Goal: Communication & Community: Participate in discussion

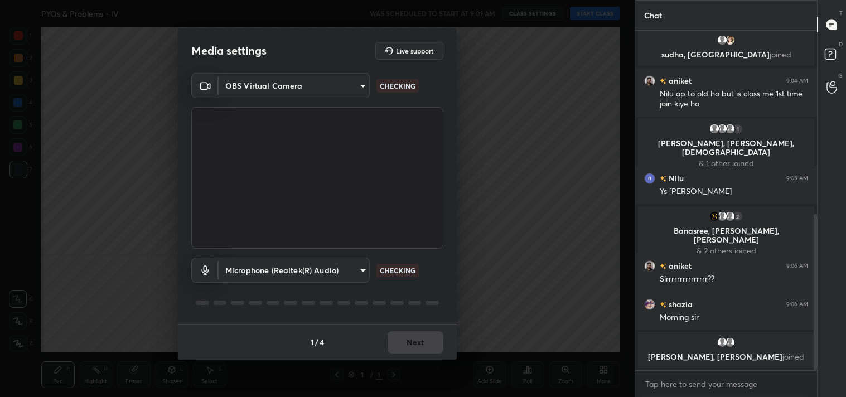
scroll to position [422, 0]
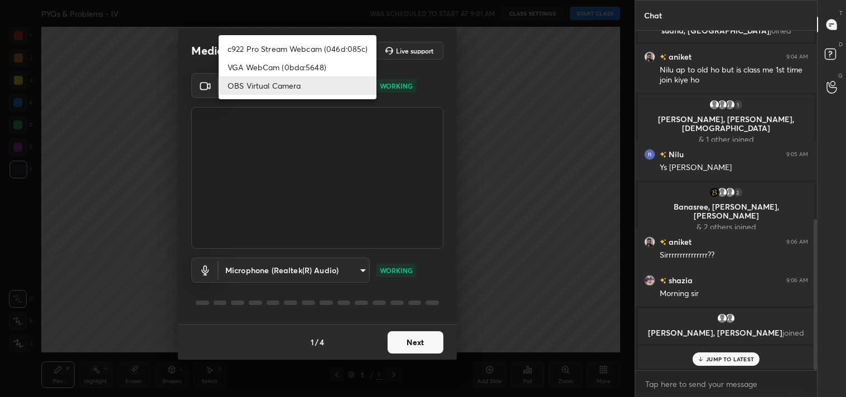
click at [310, 86] on body "1 2 3 4 5 6 7 C X Z C X Z E E Erase all H H PYQs & Problems - IV WAS SCHEDULED …" at bounding box center [423, 198] width 846 height 397
click at [289, 47] on li "c922 Pro Stream Webcam (046d:085c)" at bounding box center [298, 49] width 158 height 18
type input "77efdbe0d0591a5658d362a6e640cec0e2706c98c83ef82d39568dbf4875ff01"
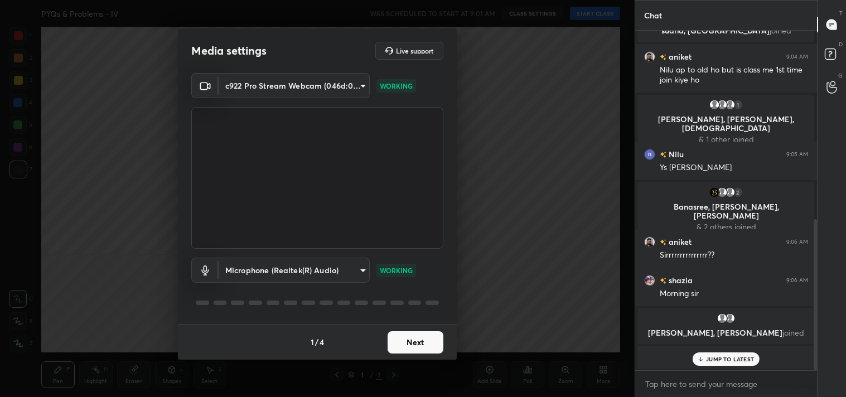
click at [411, 344] on button "Next" at bounding box center [416, 342] width 56 height 22
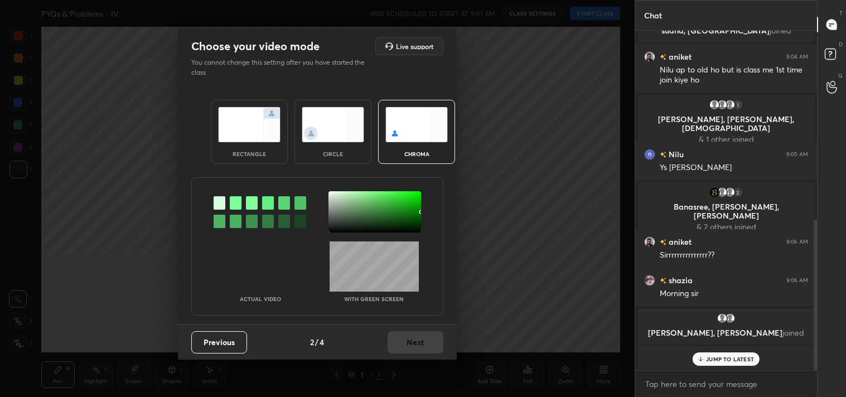
click at [234, 112] on img at bounding box center [249, 124] width 62 height 35
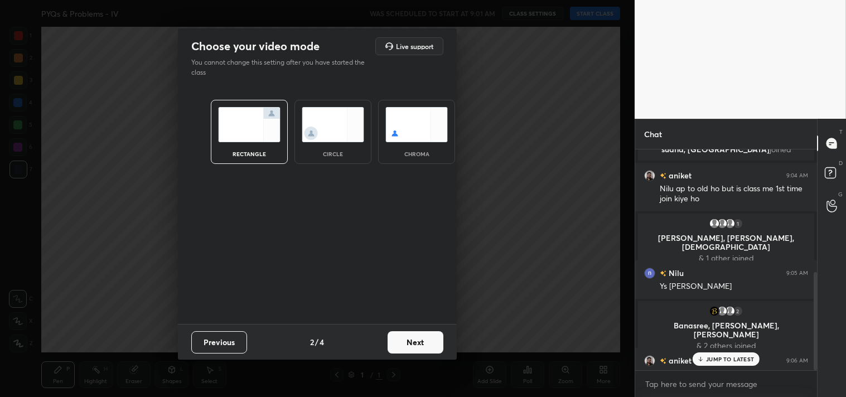
click at [417, 344] on button "Next" at bounding box center [416, 342] width 56 height 22
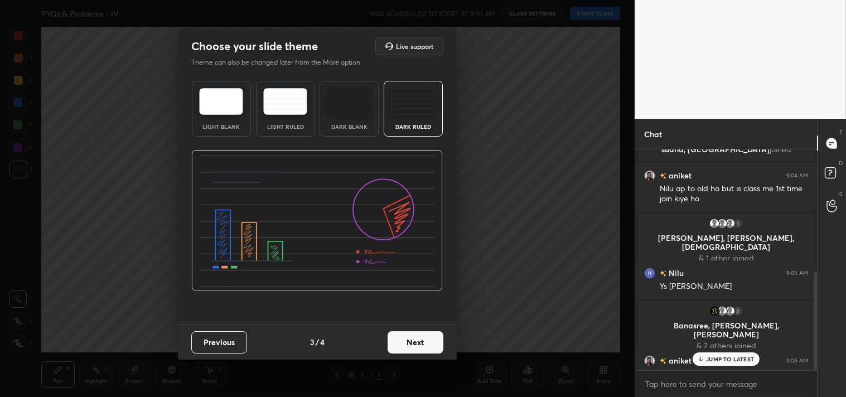
click at [416, 333] on button "Next" at bounding box center [416, 342] width 56 height 22
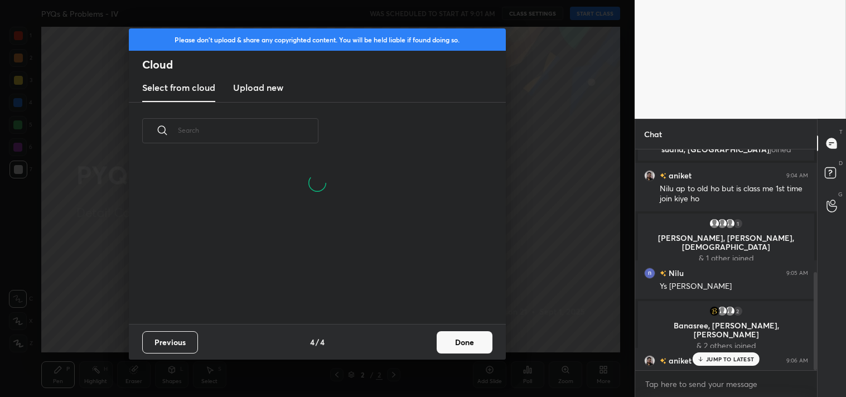
scroll to position [165, 358]
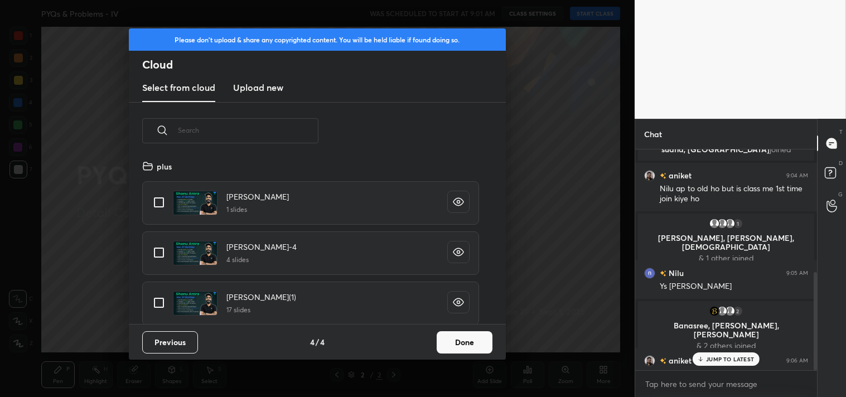
click at [158, 201] on input "grid" at bounding box center [158, 202] width 23 height 23
checkbox input "true"
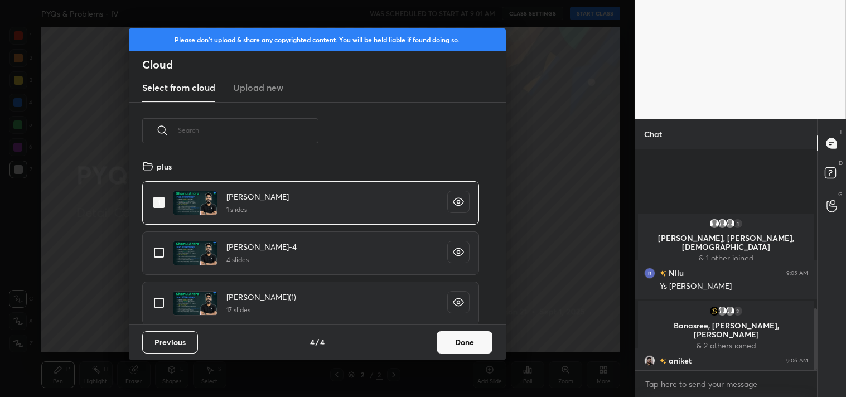
scroll to position [566, 0]
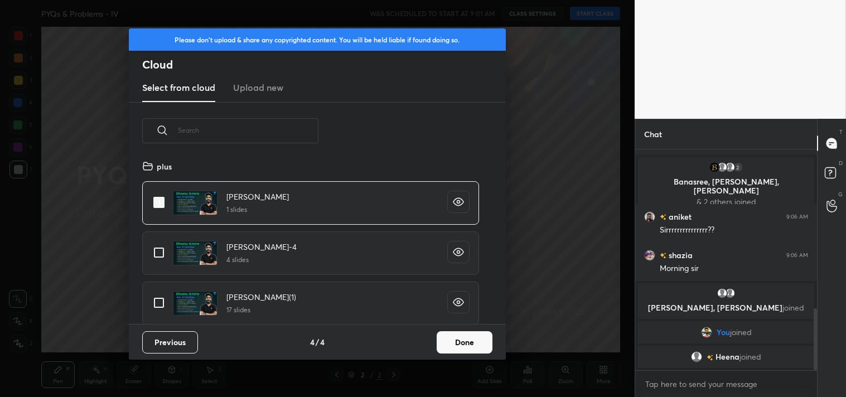
click at [472, 339] on button "Done" at bounding box center [465, 342] width 56 height 22
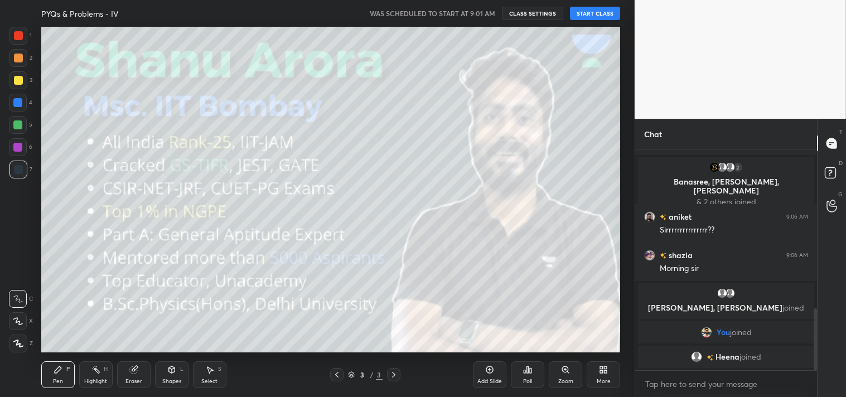
click at [590, 11] on button "START CLASS" at bounding box center [595, 13] width 50 height 13
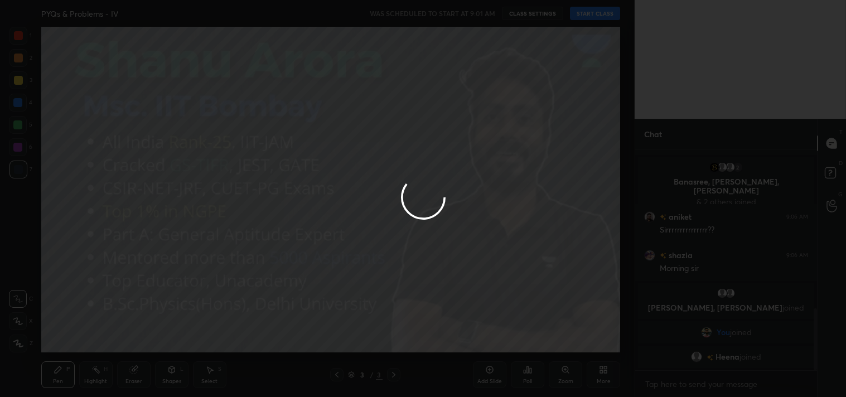
type textarea "x"
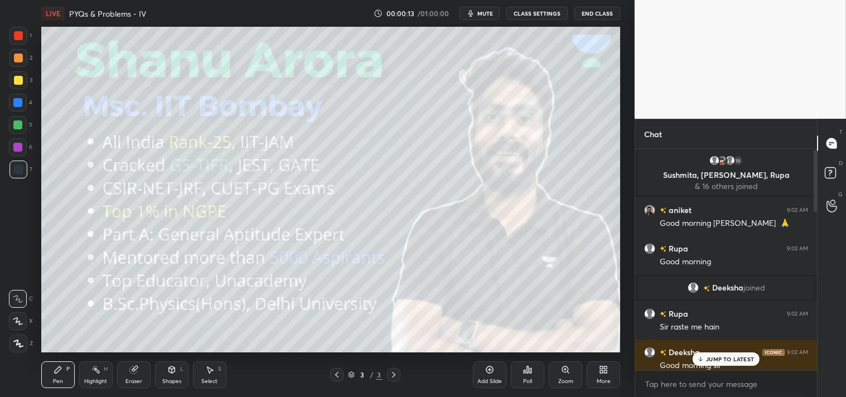
scroll to position [0, 0]
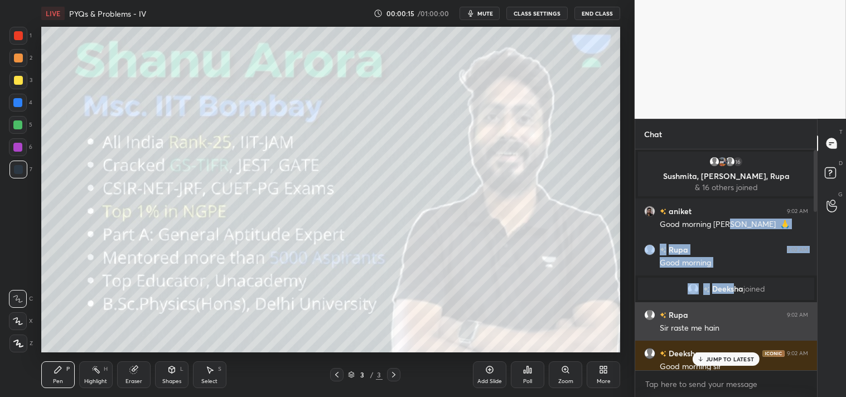
drag, startPoint x: 726, startPoint y: 219, endPoint x: 735, endPoint y: 303, distance: 85.3
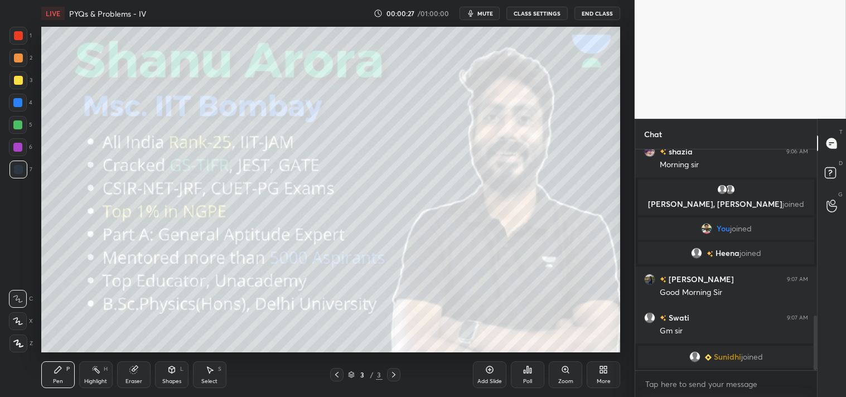
scroll to position [666, 0]
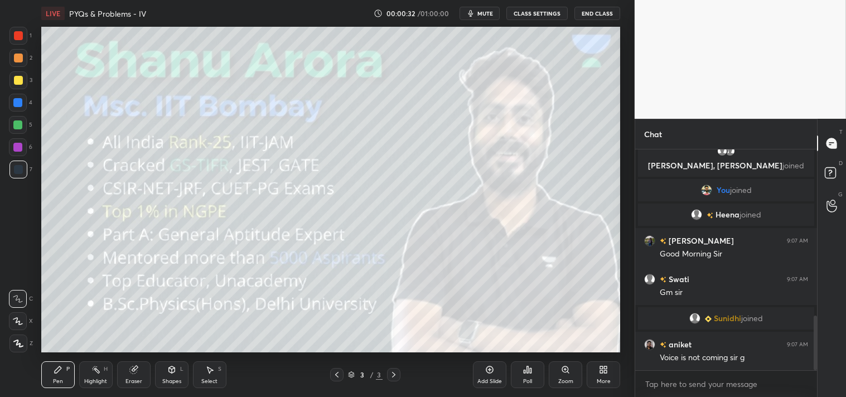
click at [542, 8] on button "CLASS SETTINGS" at bounding box center [536, 13] width 61 height 13
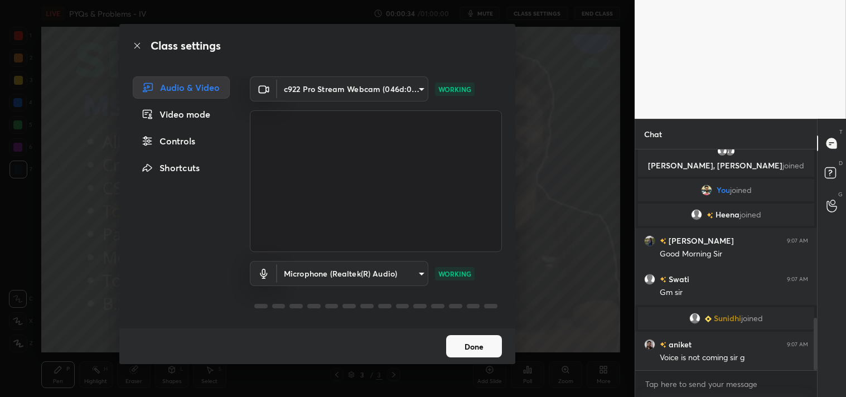
scroll to position [704, 0]
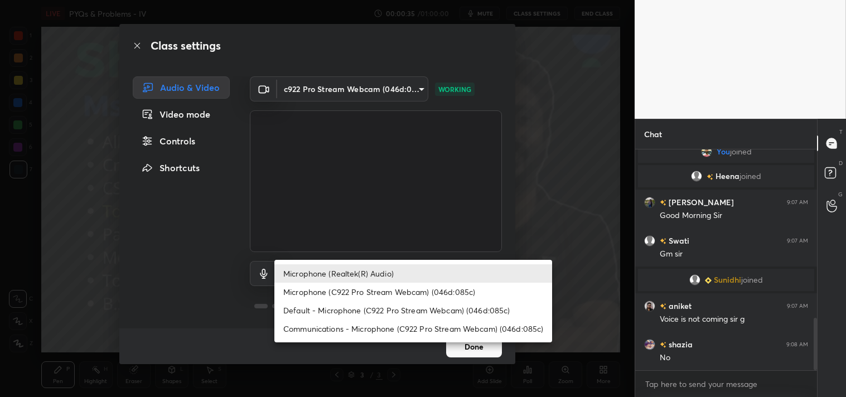
click at [357, 281] on body "1 2 3 4 5 6 7 C X Z C X Z E E Erase all H H LIVE PYQs & Problems - IV 00:00:35 …" at bounding box center [423, 198] width 846 height 397
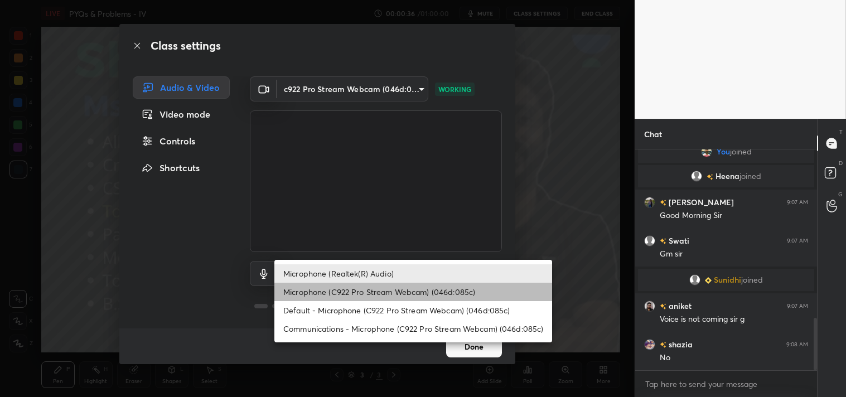
click at [377, 293] on li "Microphone (C922 Pro Stream Webcam) (046d:085c)" at bounding box center [413, 292] width 278 height 18
type input "98736bbd83ab30603f5109e34b9d78f43cd434b77fe30a148c2d99a94d080346"
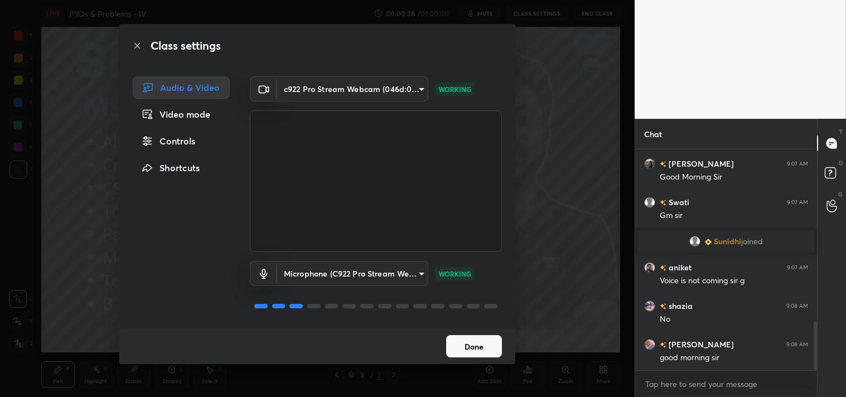
scroll to position [781, 0]
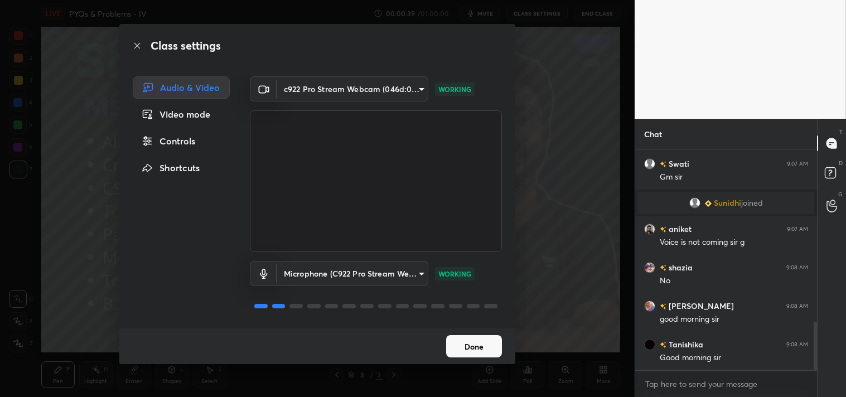
click at [472, 342] on button "Done" at bounding box center [474, 346] width 56 height 22
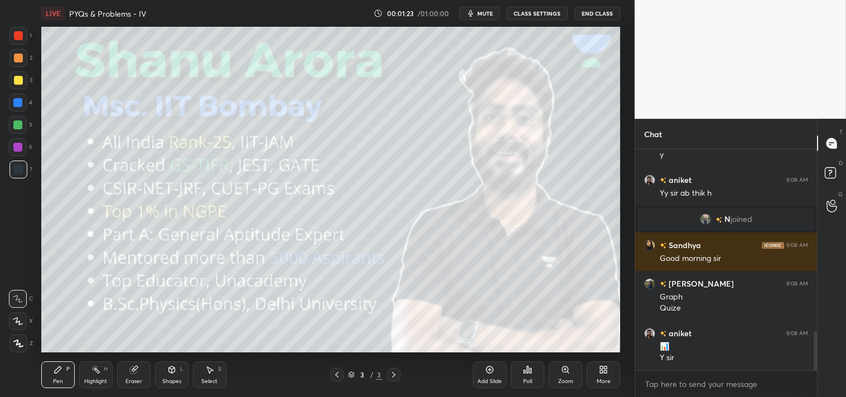
scroll to position [1060, 0]
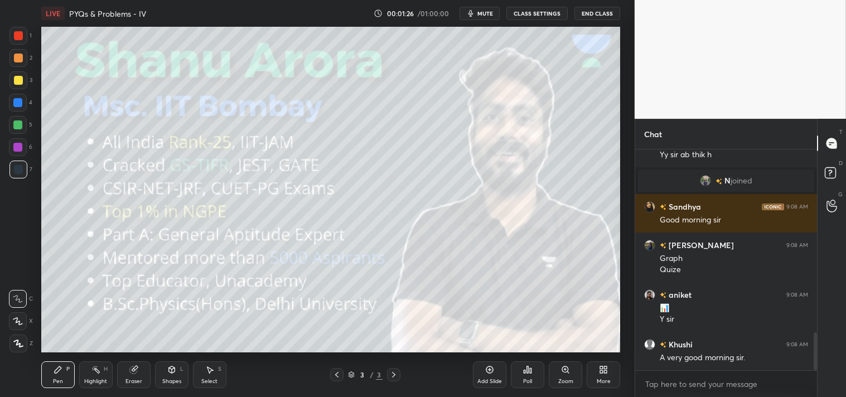
click at [606, 379] on div "More" at bounding box center [604, 382] width 14 height 6
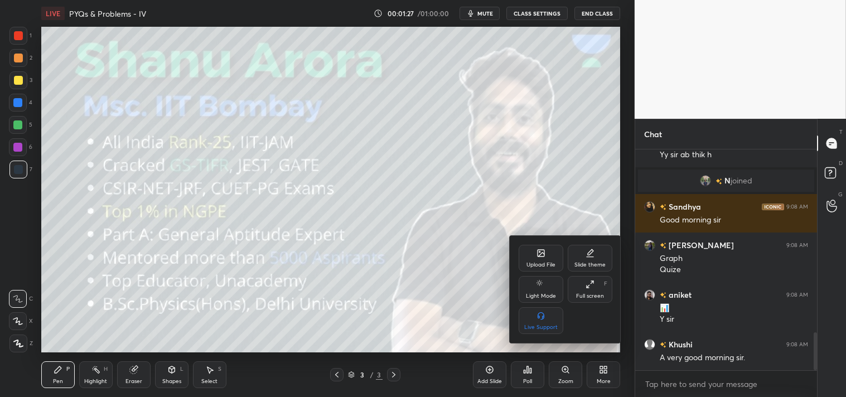
click at [555, 257] on div "Upload File" at bounding box center [541, 258] width 45 height 27
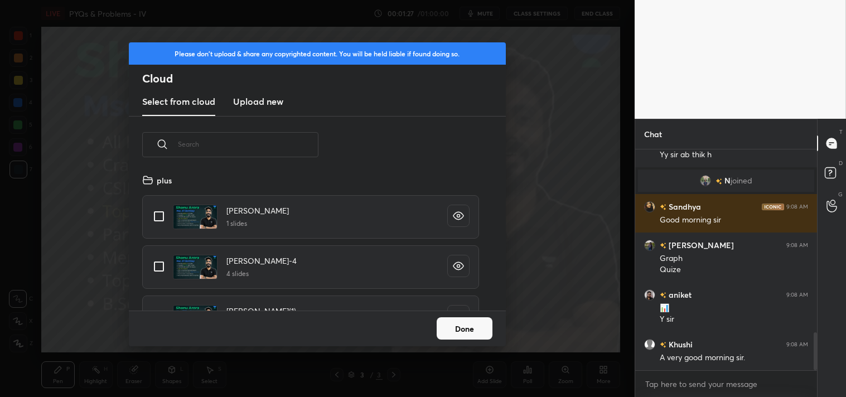
scroll to position [137, 358]
click at [258, 88] on new "Upload new" at bounding box center [258, 102] width 50 height 28
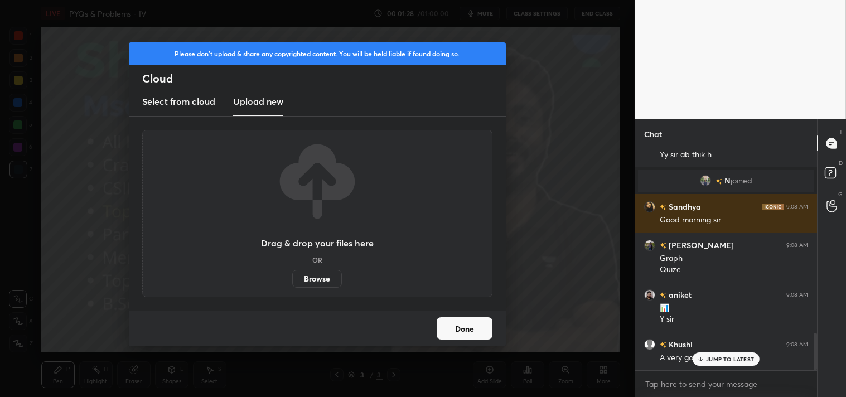
scroll to position [1087, 0]
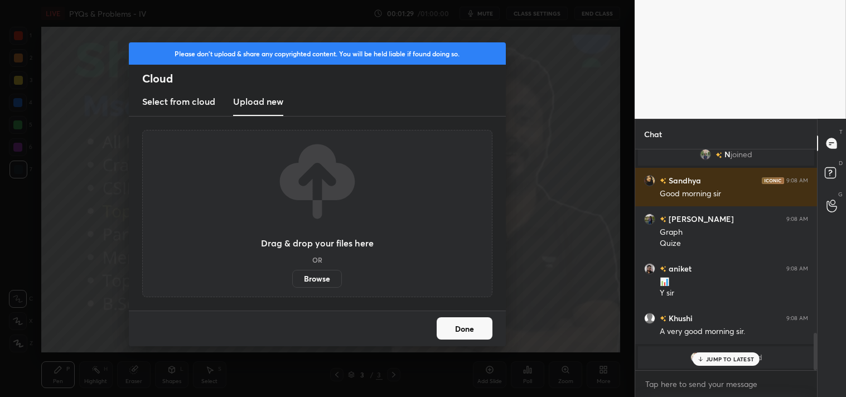
click at [320, 277] on label "Browse" at bounding box center [317, 279] width 50 height 18
click at [292, 277] on input "Browse" at bounding box center [292, 279] width 0 height 18
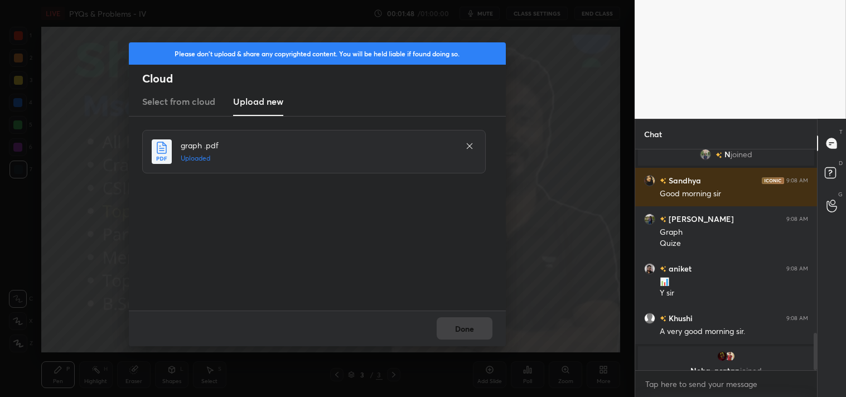
click at [472, 326] on button "Done" at bounding box center [465, 328] width 56 height 22
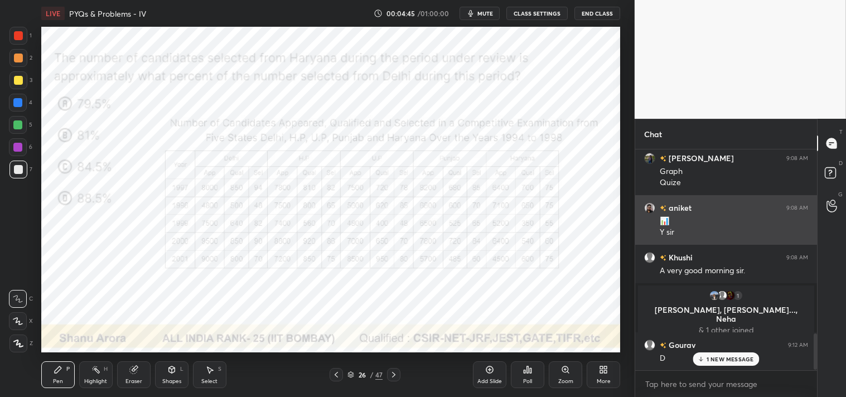
scroll to position [1152, 0]
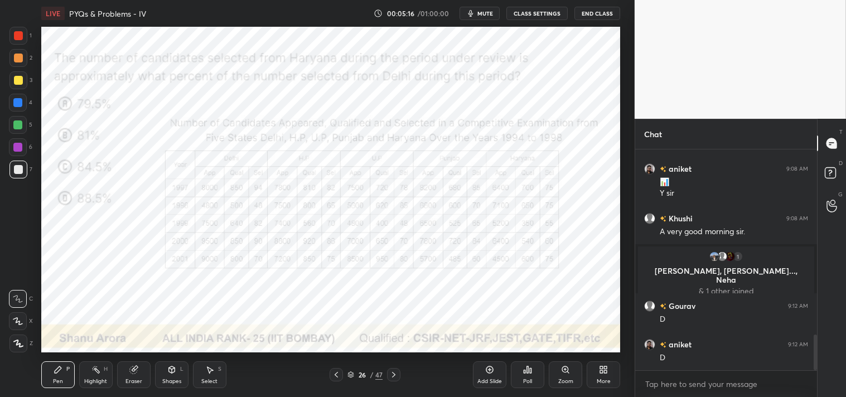
click at [564, 372] on icon at bounding box center [565, 369] width 6 height 6
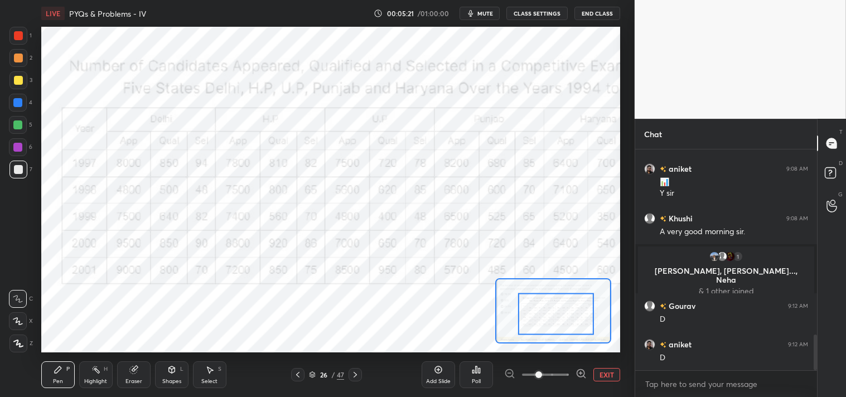
click at [606, 373] on button "EXIT" at bounding box center [606, 374] width 27 height 13
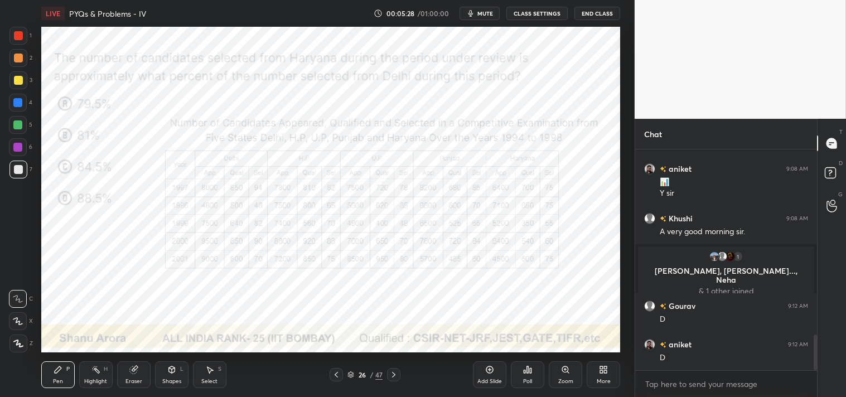
click at [20, 36] on div at bounding box center [18, 35] width 9 height 9
click at [19, 41] on div at bounding box center [18, 36] width 18 height 18
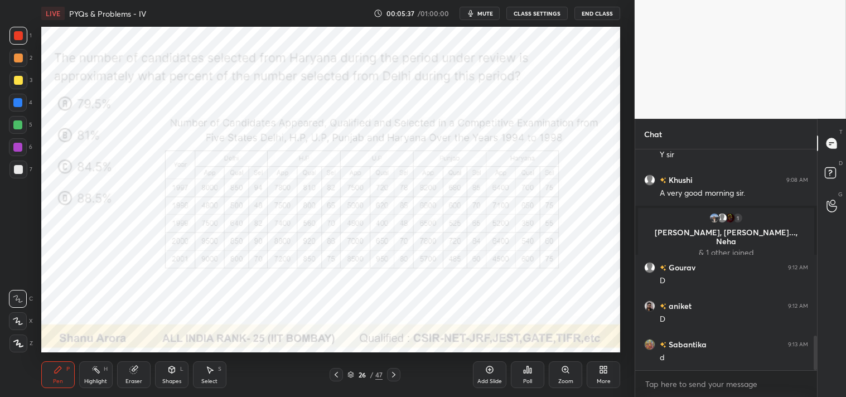
click at [564, 369] on icon at bounding box center [565, 369] width 6 height 6
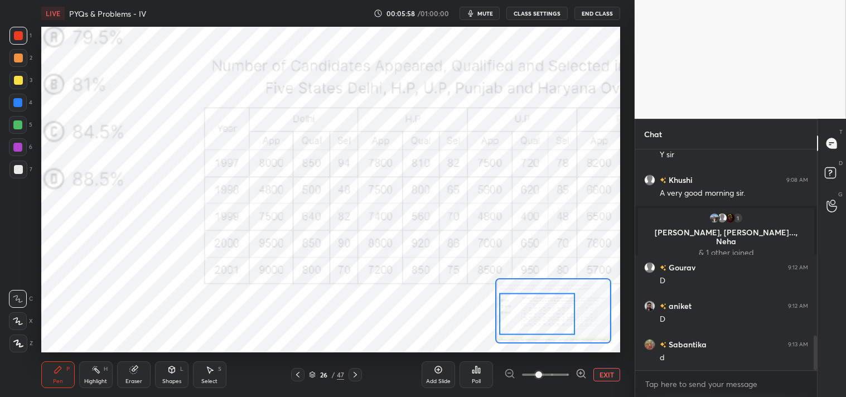
click at [607, 380] on button "EXIT" at bounding box center [606, 374] width 27 height 13
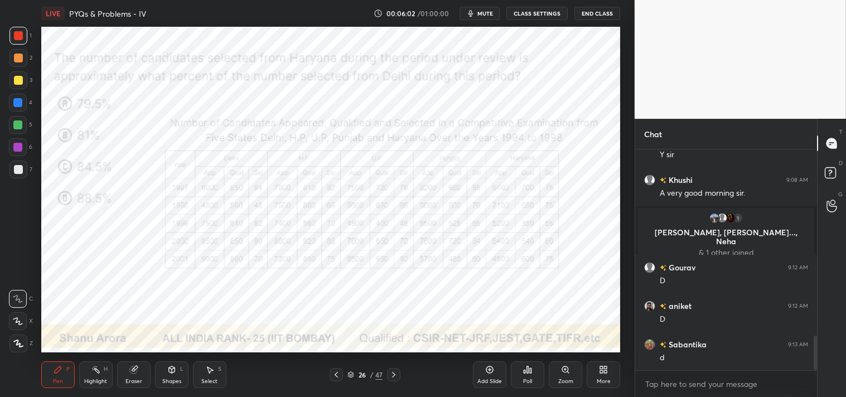
click at [566, 375] on div "Zoom" at bounding box center [565, 374] width 33 height 27
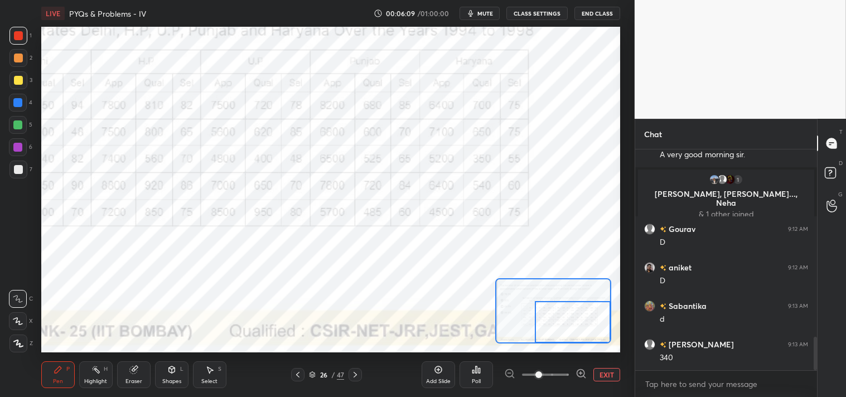
scroll to position [1267, 0]
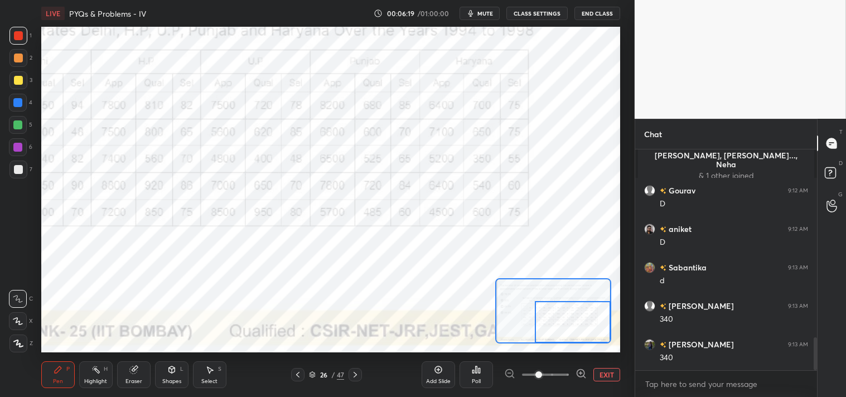
click at [600, 370] on button "EXIT" at bounding box center [606, 374] width 27 height 13
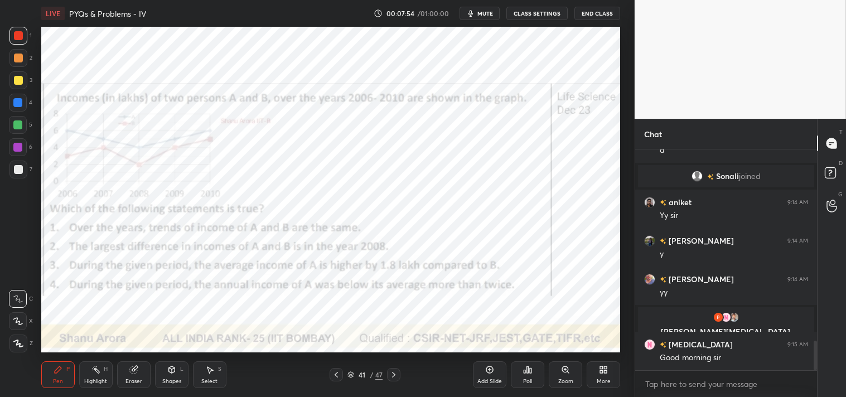
scroll to position [1418, 0]
click at [567, 374] on icon at bounding box center [565, 369] width 9 height 9
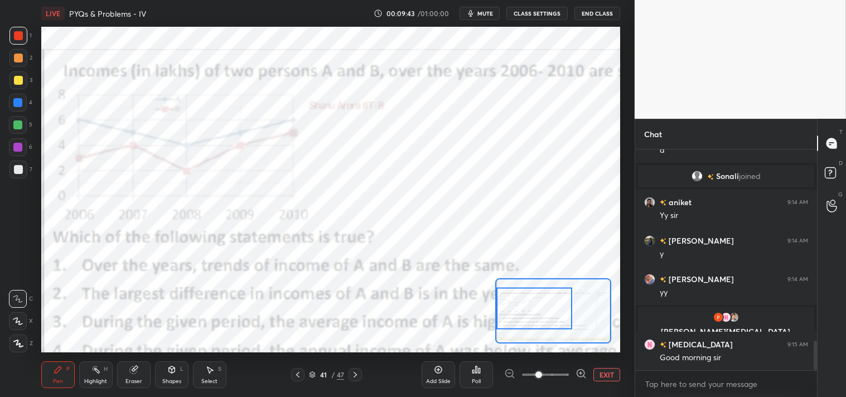
click at [543, 330] on div at bounding box center [534, 309] width 76 height 42
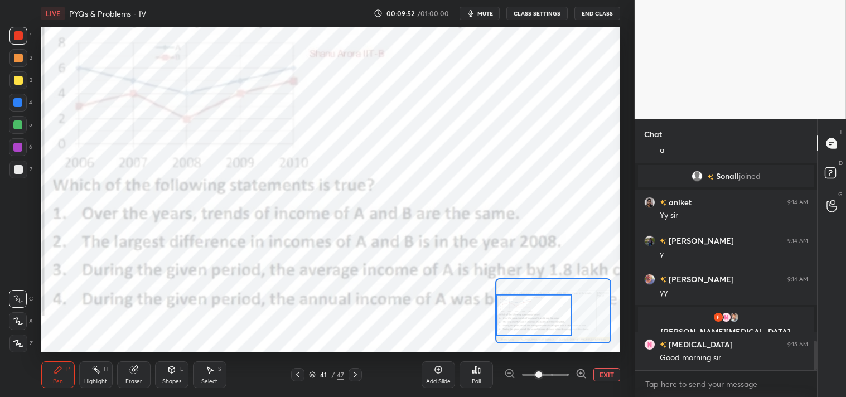
click at [98, 369] on icon at bounding box center [95, 369] width 9 height 9
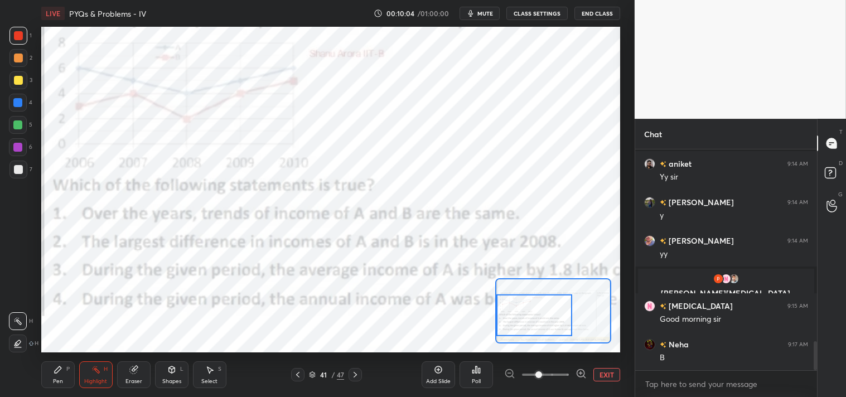
scroll to position [1497, 0]
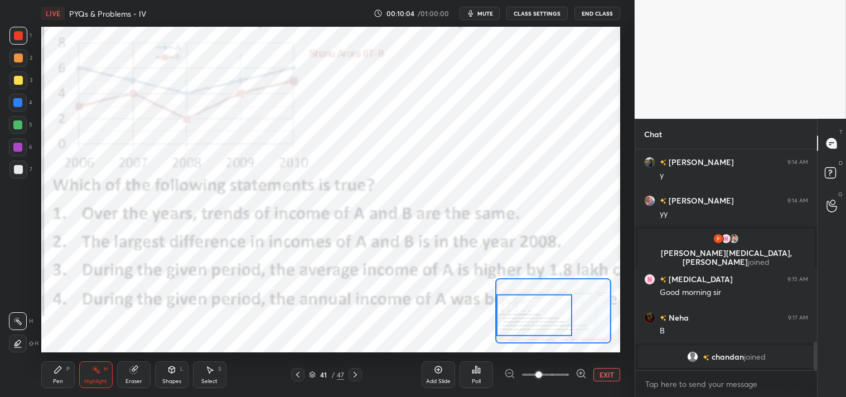
click at [165, 383] on div "Shapes" at bounding box center [171, 382] width 19 height 6
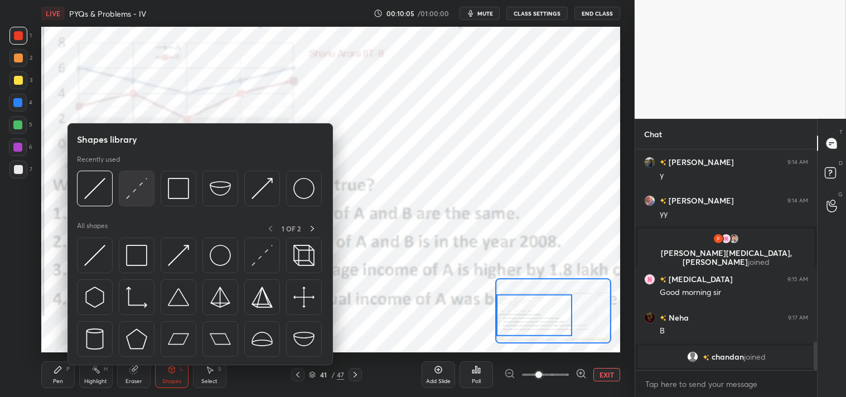
click at [142, 187] on img at bounding box center [136, 188] width 21 height 21
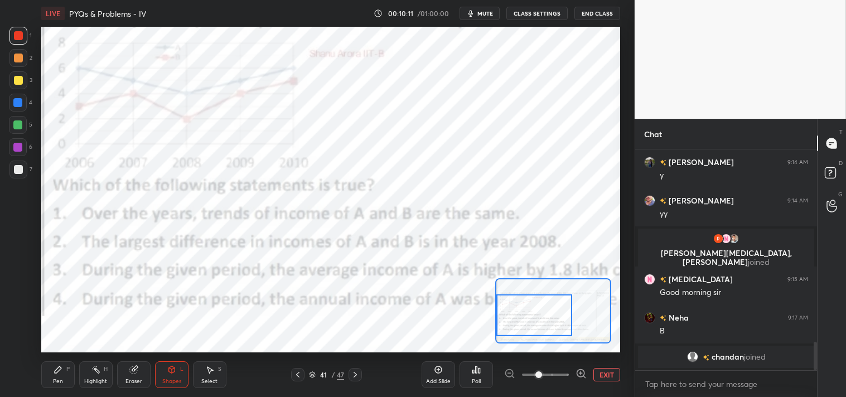
click at [54, 374] on icon at bounding box center [58, 369] width 9 height 9
click at [57, 375] on div "Pen P" at bounding box center [57, 374] width 33 height 27
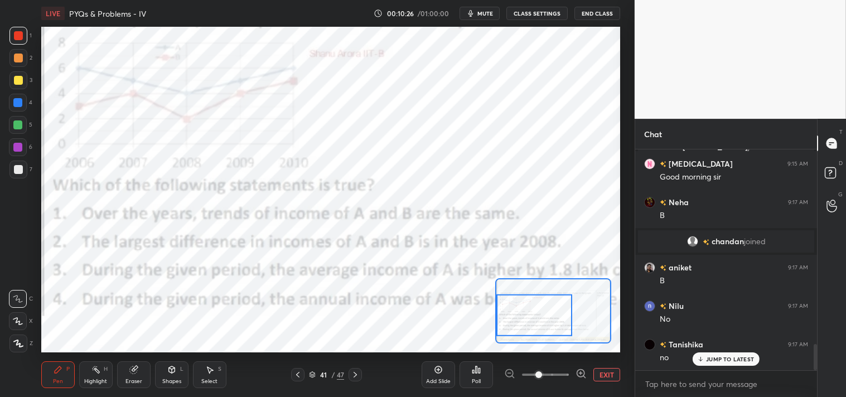
scroll to position [1650, 0]
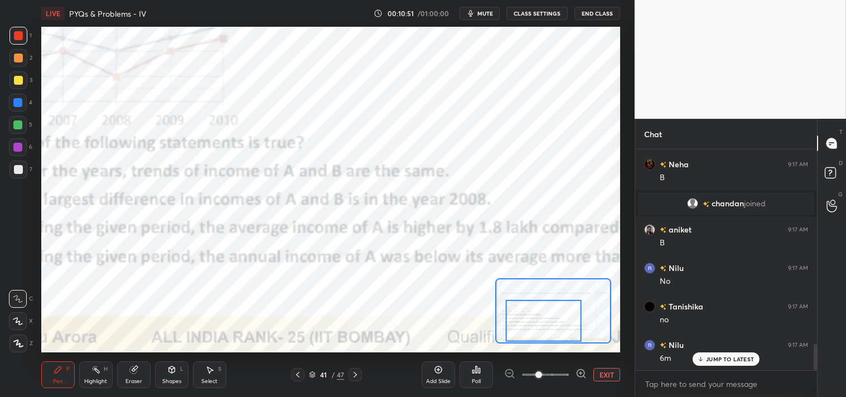
click at [601, 376] on button "EXIT" at bounding box center [606, 374] width 27 height 13
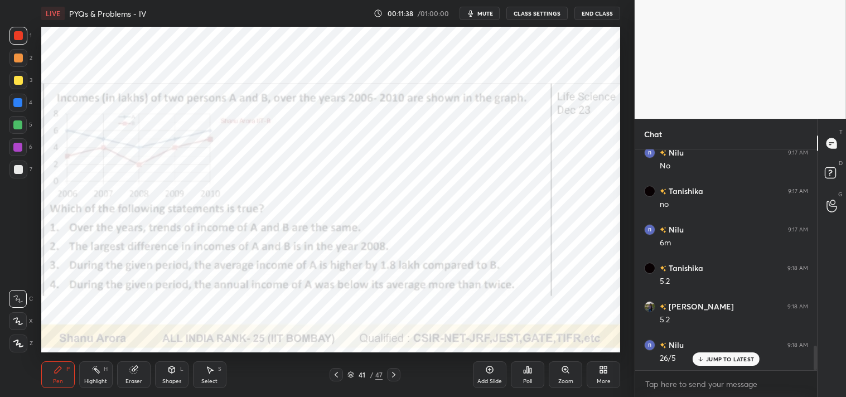
scroll to position [1804, 0]
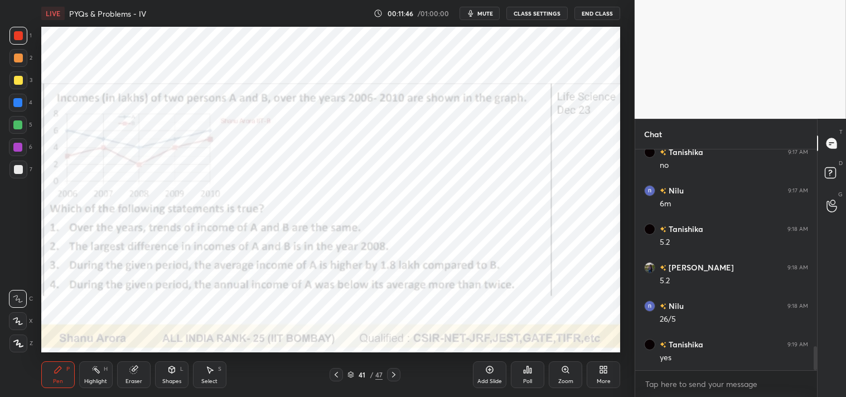
click at [25, 102] on div at bounding box center [18, 103] width 18 height 18
click at [26, 103] on div at bounding box center [18, 103] width 18 height 18
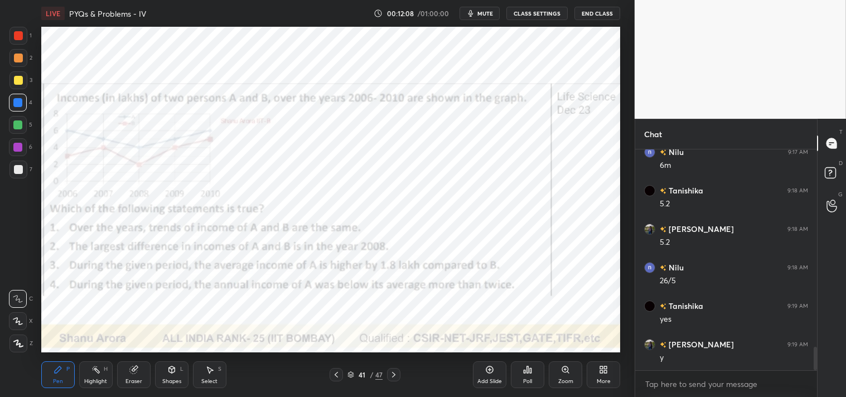
click at [607, 376] on div "More" at bounding box center [603, 374] width 33 height 27
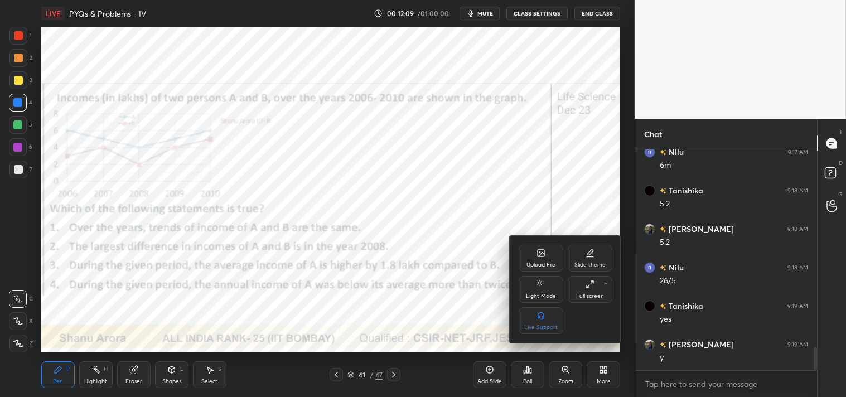
scroll to position [1881, 0]
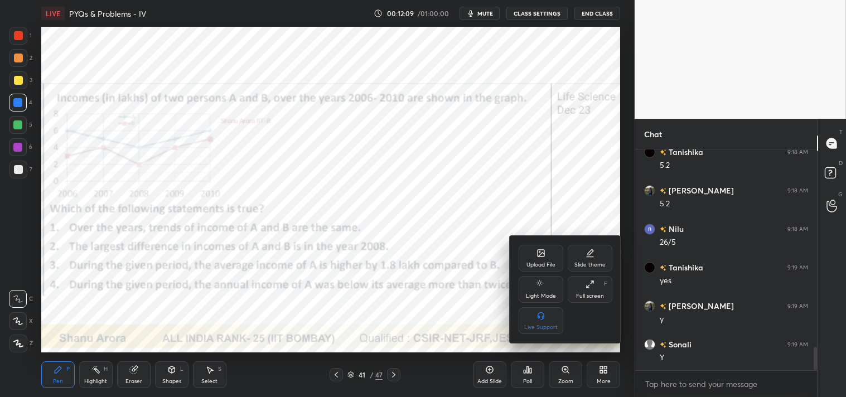
click at [269, 275] on div at bounding box center [423, 198] width 846 height 397
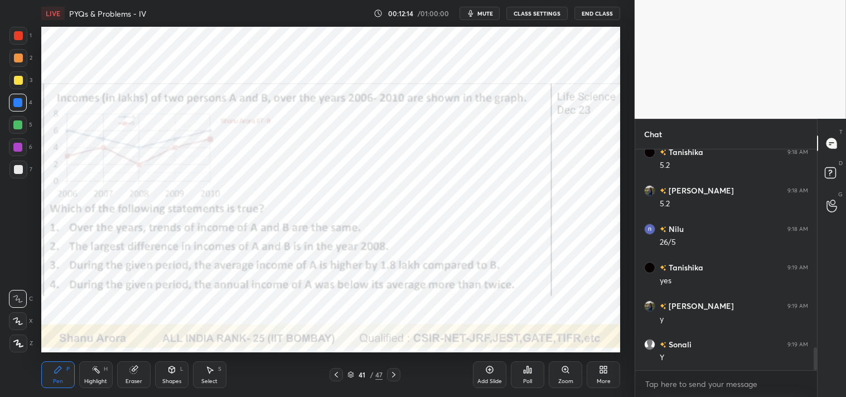
scroll to position [1920, 0]
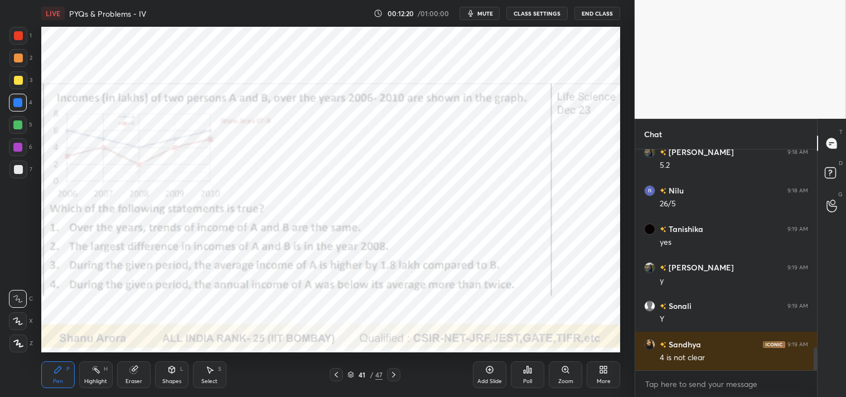
click at [594, 377] on div "More" at bounding box center [603, 374] width 33 height 27
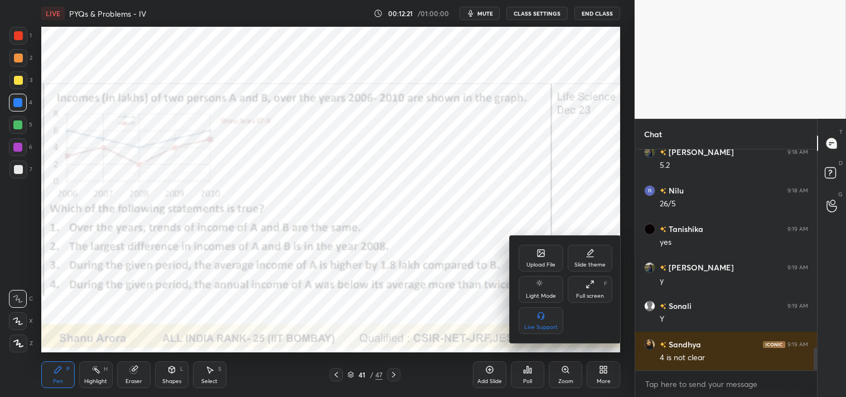
click at [393, 261] on div at bounding box center [423, 198] width 846 height 397
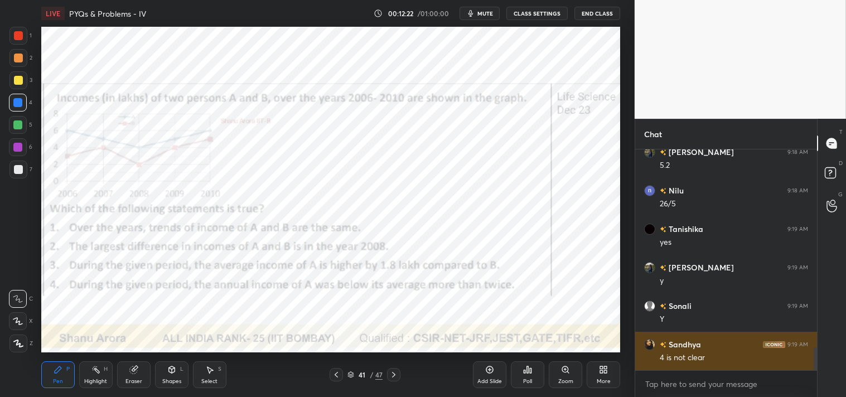
click at [695, 363] on div "4 is not clear" at bounding box center [734, 358] width 148 height 11
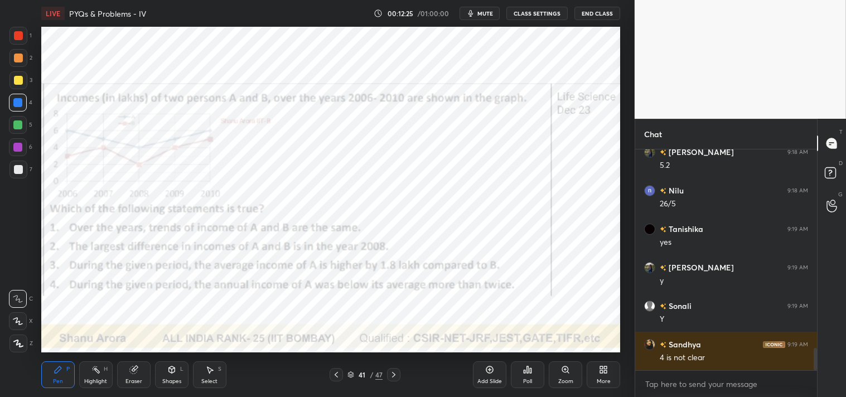
scroll to position [1958, 0]
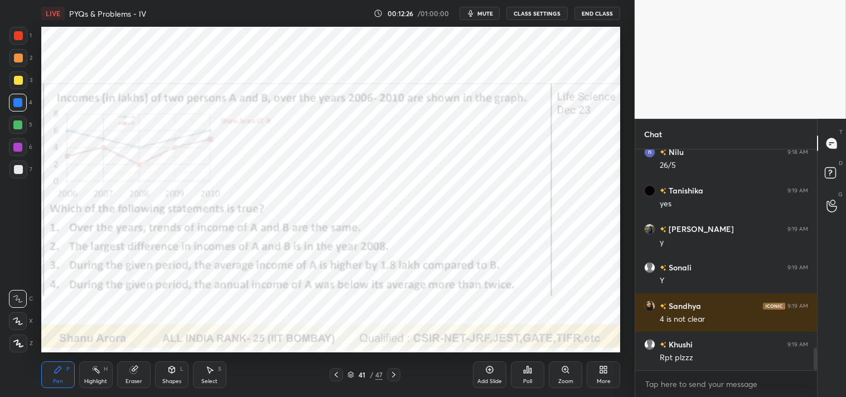
click at [566, 379] on div "Zoom" at bounding box center [565, 382] width 15 height 6
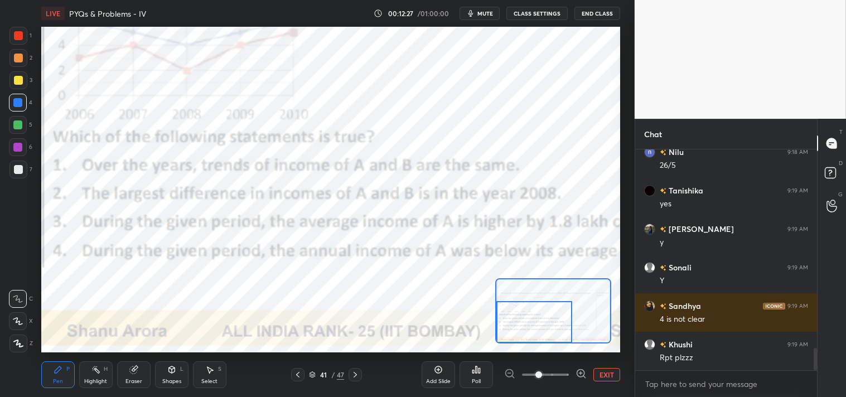
click at [610, 381] on button "EXIT" at bounding box center [606, 374] width 27 height 13
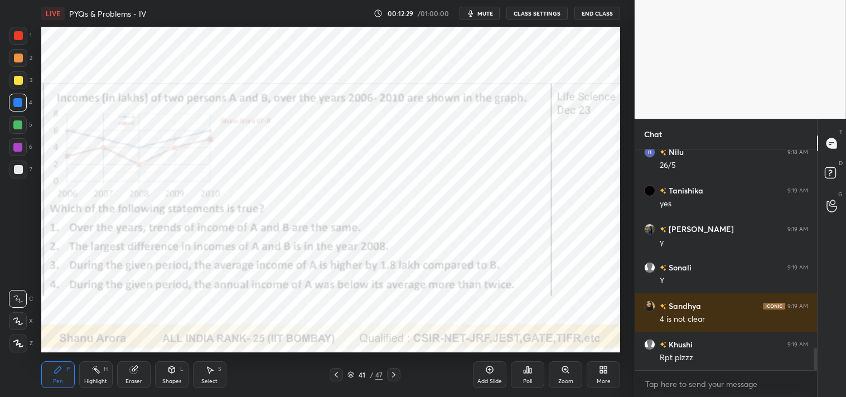
click at [565, 374] on icon at bounding box center [565, 369] width 9 height 9
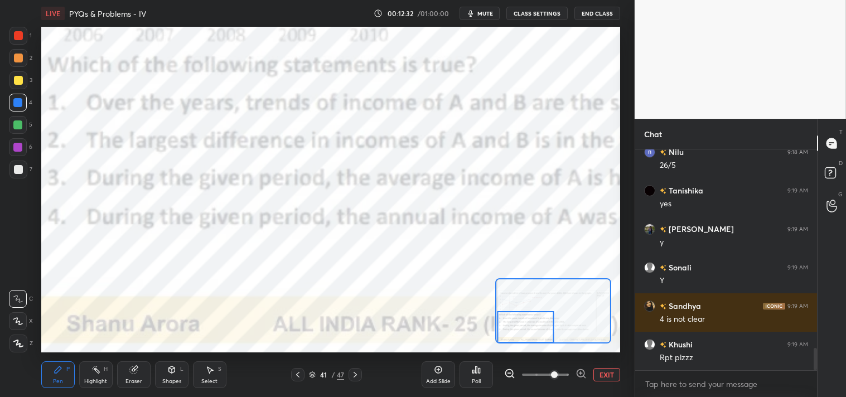
click at [605, 374] on button "EXIT" at bounding box center [606, 374] width 27 height 13
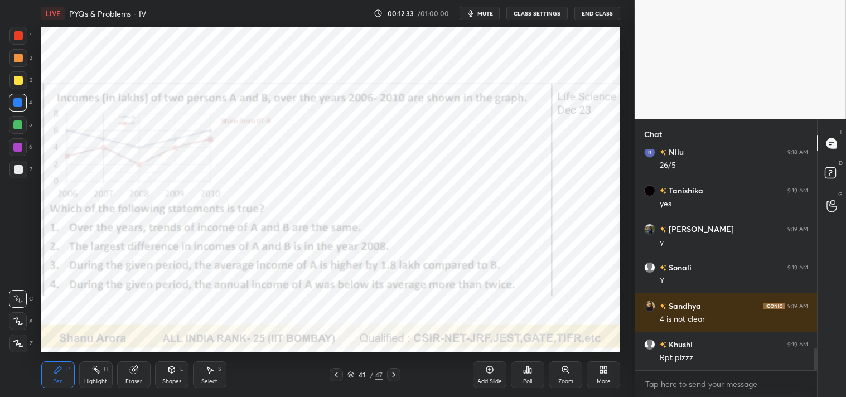
click at [106, 381] on div "Highlight" at bounding box center [95, 382] width 23 height 6
click at [564, 374] on icon at bounding box center [565, 369] width 9 height 9
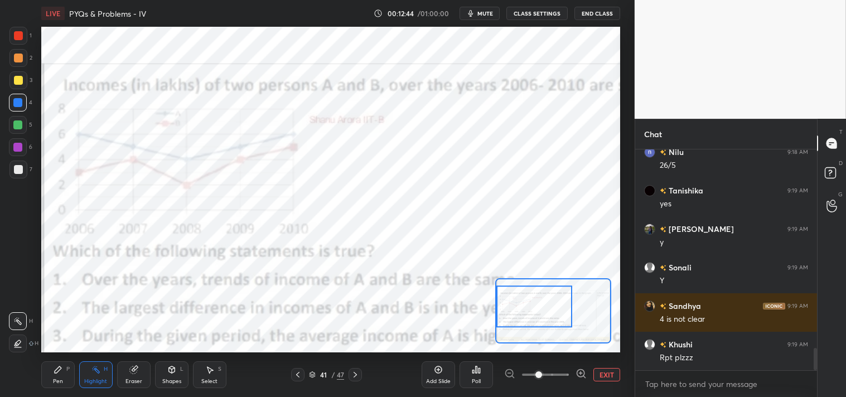
click at [138, 368] on icon at bounding box center [133, 369] width 9 height 9
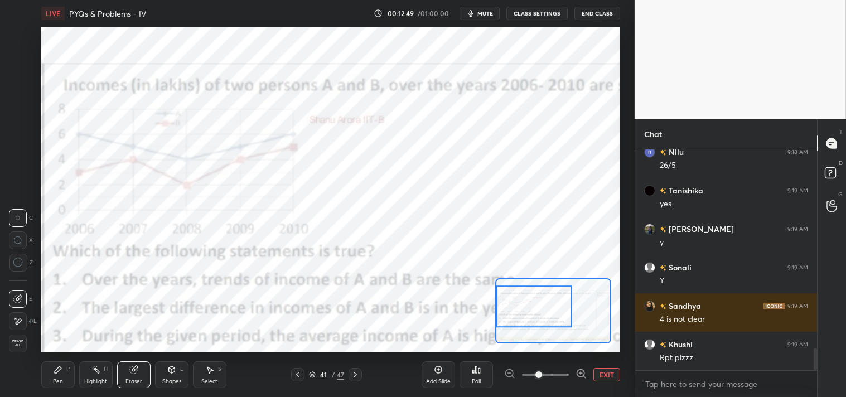
click at [60, 365] on icon at bounding box center [58, 369] width 9 height 9
click at [51, 378] on div "Pen P" at bounding box center [57, 374] width 33 height 27
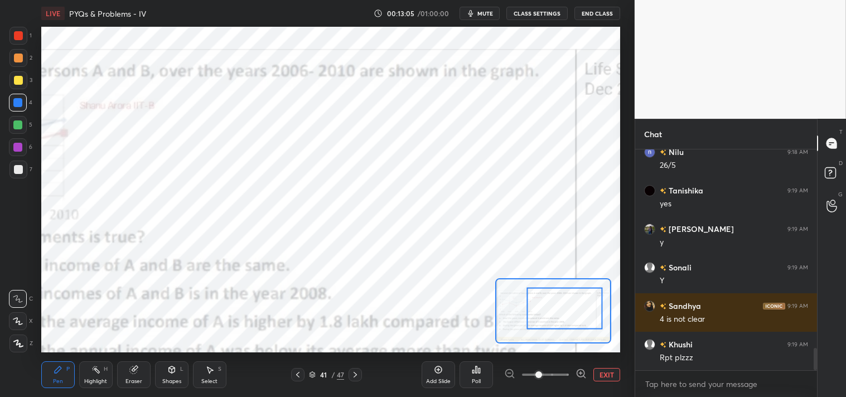
scroll to position [1997, 0]
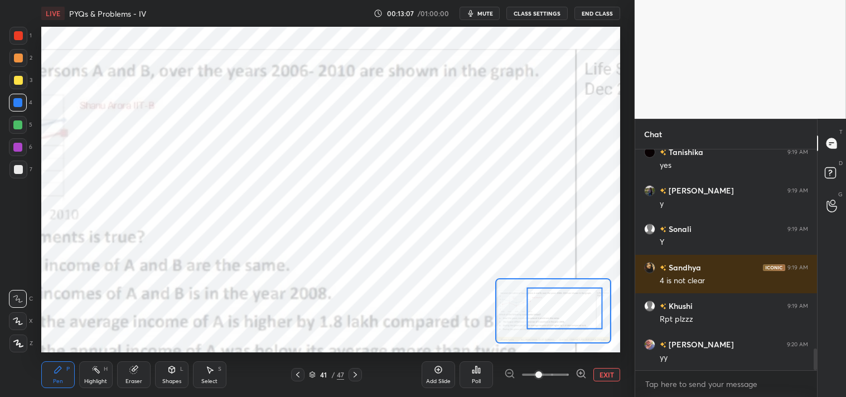
click at [614, 377] on button "EXIT" at bounding box center [606, 374] width 27 height 13
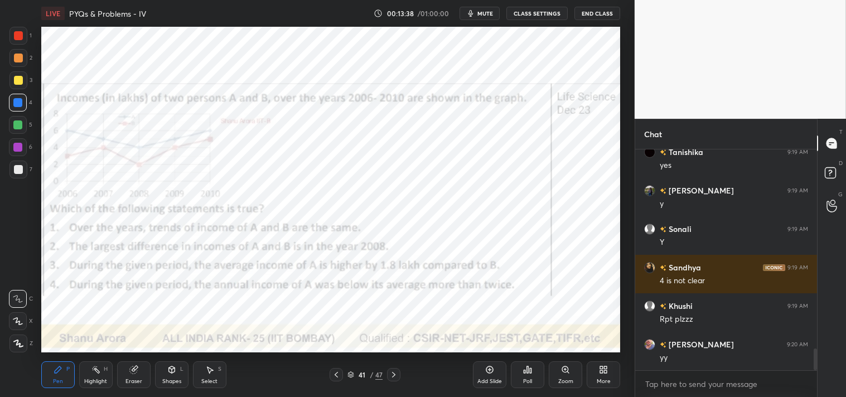
scroll to position [2035, 0]
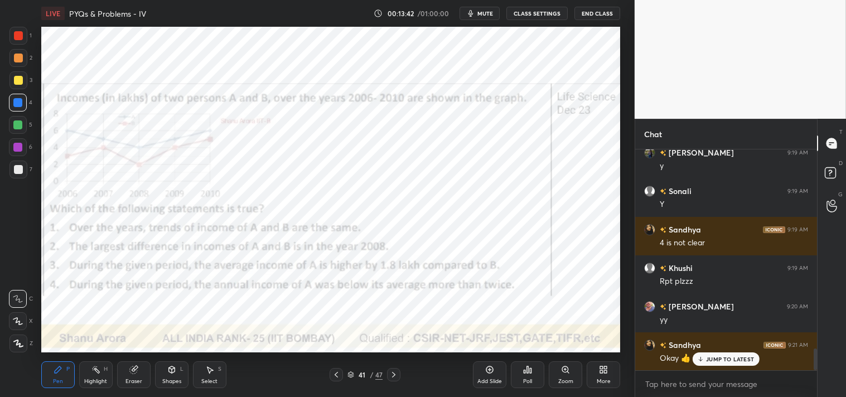
click at [725, 363] on p "JUMP TO LATEST" at bounding box center [730, 359] width 48 height 7
click at [603, 368] on icon at bounding box center [603, 369] width 9 height 9
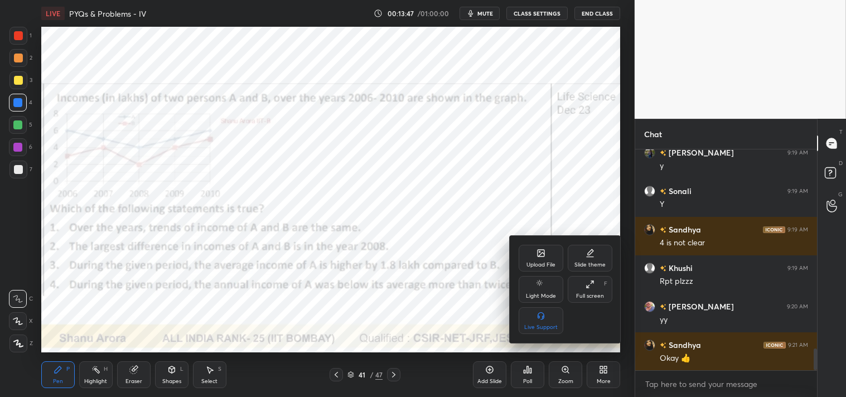
click at [545, 254] on icon at bounding box center [541, 253] width 9 height 9
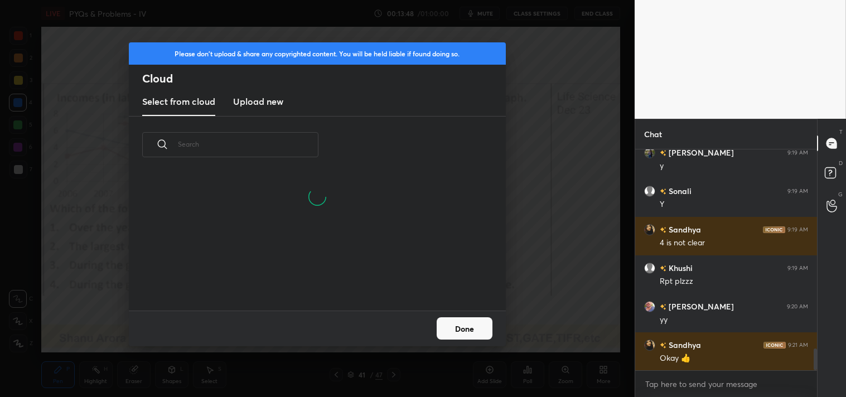
click at [233, 102] on div "Select from cloud Upload new" at bounding box center [317, 102] width 377 height 28
drag, startPoint x: 238, startPoint y: 103, endPoint x: 241, endPoint y: 112, distance: 8.8
click at [240, 103] on h3 "Upload new" at bounding box center [258, 101] width 50 height 13
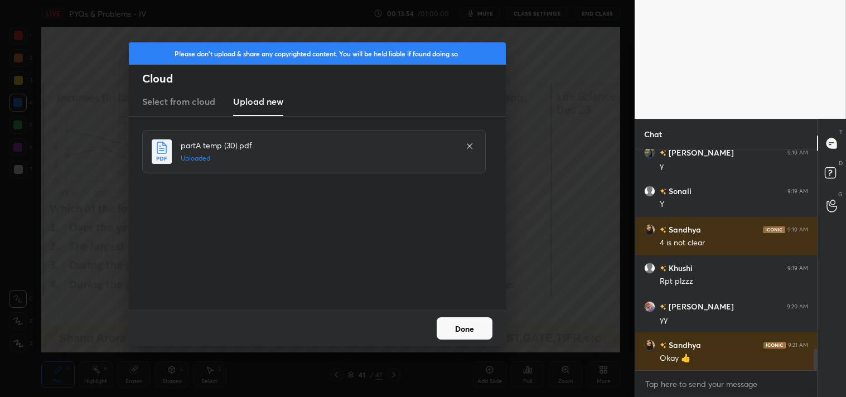
drag, startPoint x: 472, startPoint y: 331, endPoint x: 475, endPoint y: 325, distance: 6.7
click at [475, 325] on button "Done" at bounding box center [465, 328] width 56 height 22
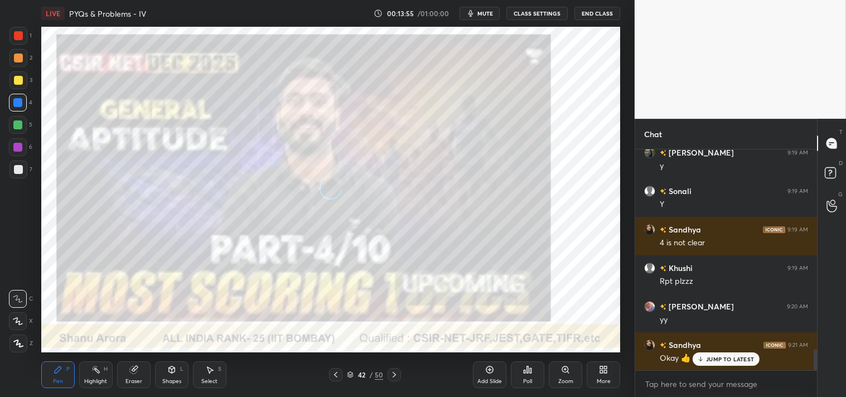
scroll to position [2073, 0]
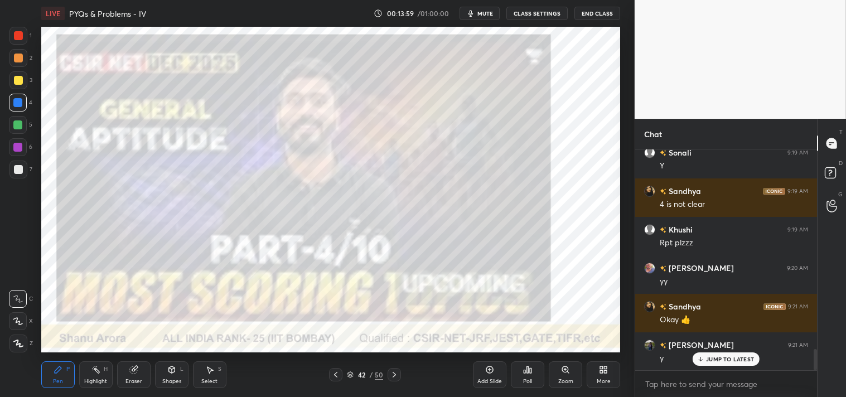
click at [23, 44] on div at bounding box center [18, 36] width 18 height 18
click at [23, 41] on div at bounding box center [18, 36] width 18 height 18
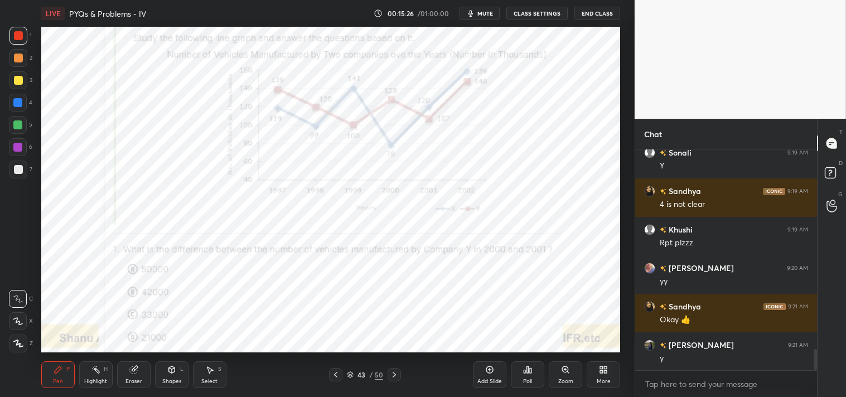
scroll to position [2112, 0]
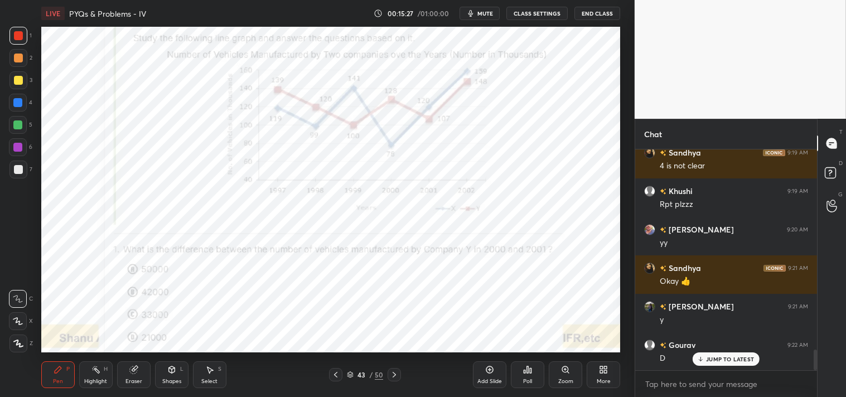
click at [489, 9] on span "mute" at bounding box center [485, 13] width 16 height 8
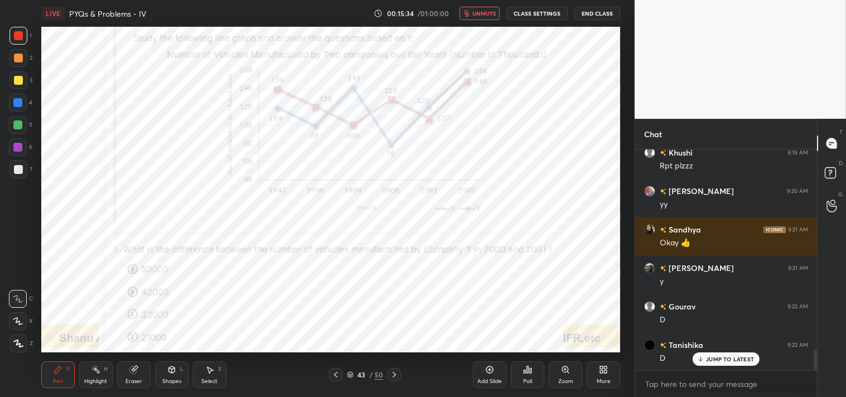
click at [485, 18] on button "unmute" at bounding box center [480, 13] width 40 height 13
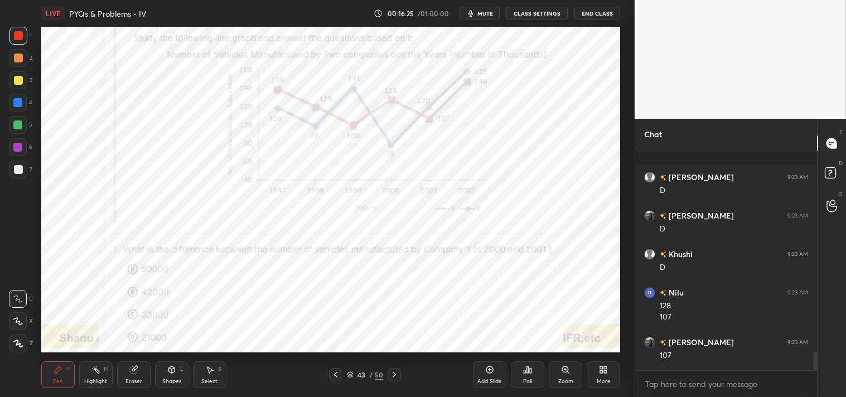
scroll to position [2432, 0]
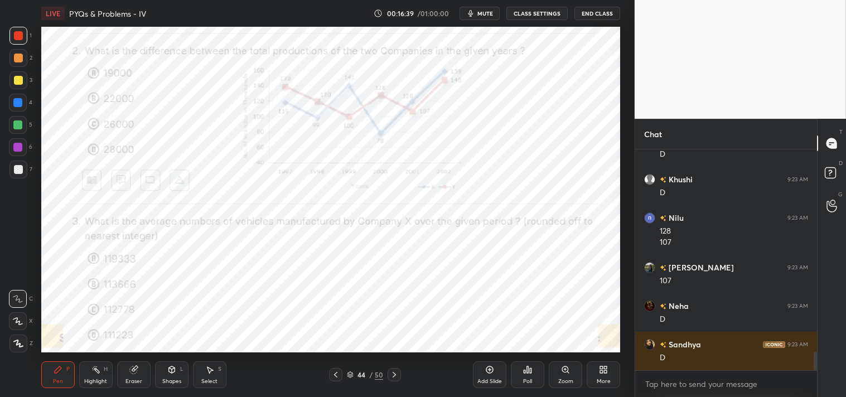
click at [569, 374] on icon at bounding box center [565, 369] width 9 height 9
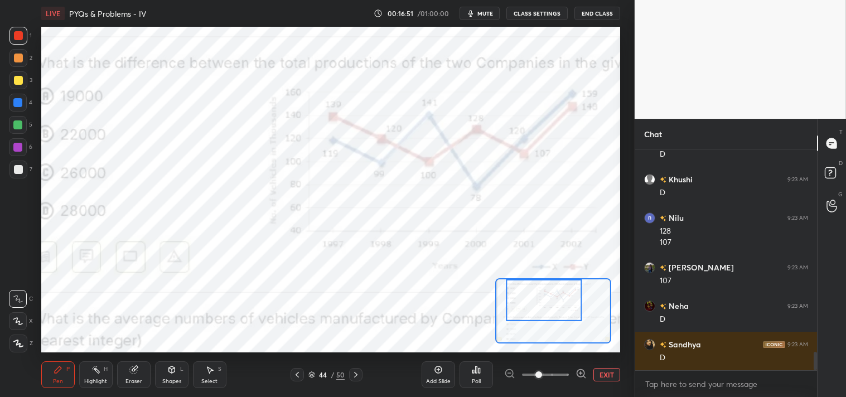
click at [491, 14] on span "mute" at bounding box center [485, 13] width 16 height 8
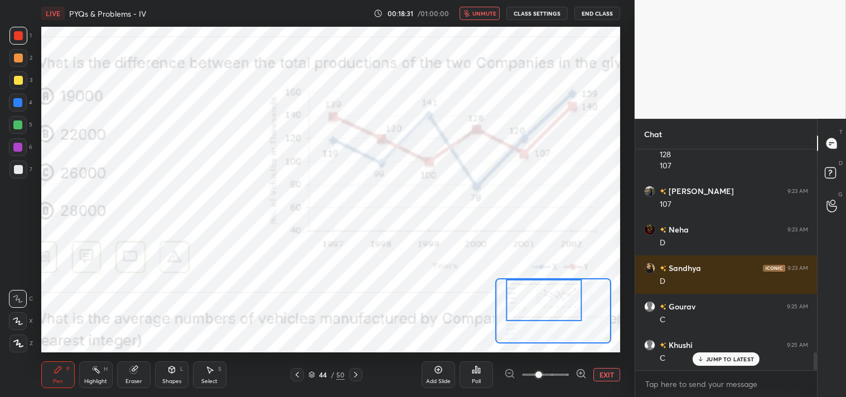
click at [486, 17] on button "unmute" at bounding box center [480, 13] width 40 height 13
click at [21, 104] on div at bounding box center [17, 102] width 9 height 9
click at [131, 375] on div "Eraser" at bounding box center [133, 374] width 33 height 27
click at [127, 380] on div "Eraser" at bounding box center [134, 382] width 17 height 6
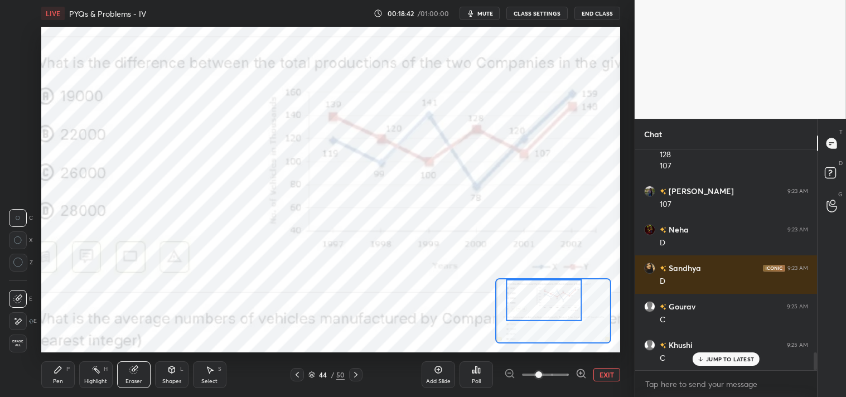
click at [61, 376] on div "Pen P" at bounding box center [57, 374] width 33 height 27
click at [55, 375] on div "Pen P" at bounding box center [57, 374] width 33 height 27
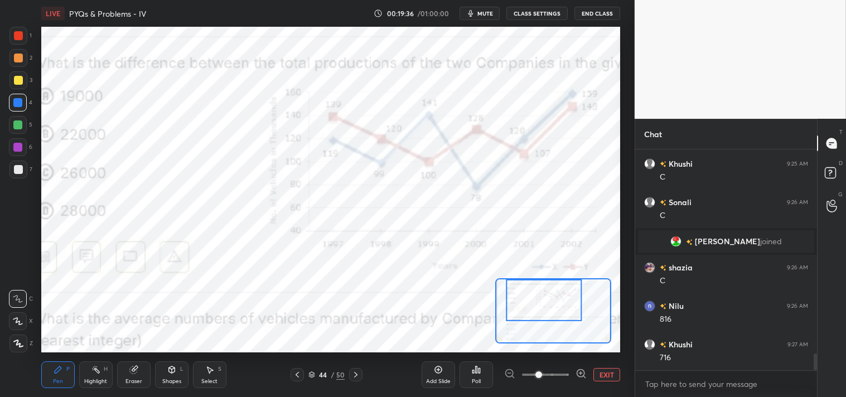
scroll to position [2728, 0]
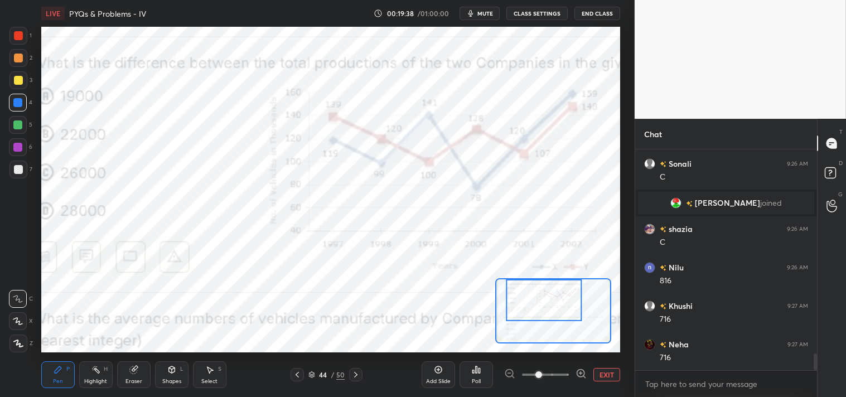
click at [20, 30] on div at bounding box center [18, 36] width 18 height 18
click at [20, 34] on div at bounding box center [18, 35] width 9 height 9
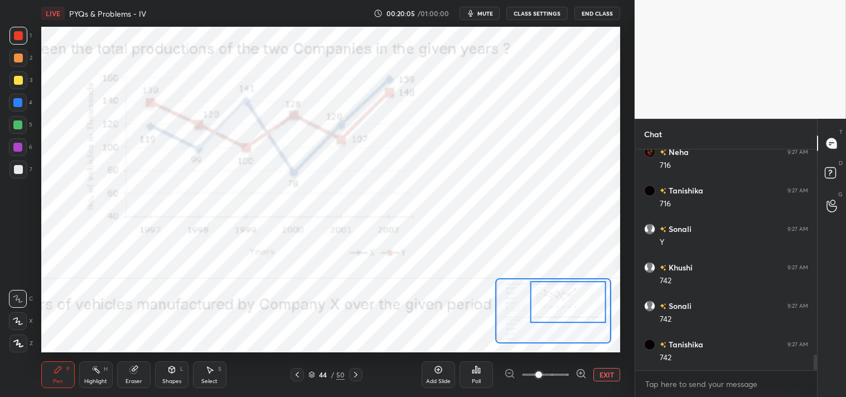
scroll to position [2959, 0]
click at [607, 375] on button "EXIT" at bounding box center [606, 374] width 27 height 13
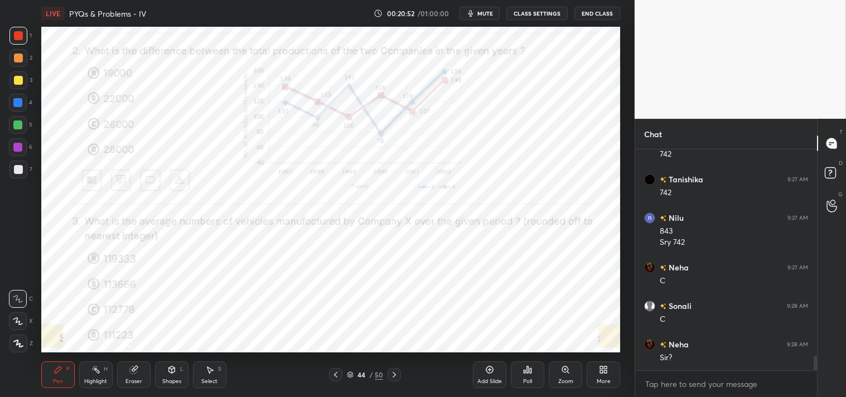
scroll to position [3124, 0]
click at [132, 372] on icon at bounding box center [132, 369] width 7 height 7
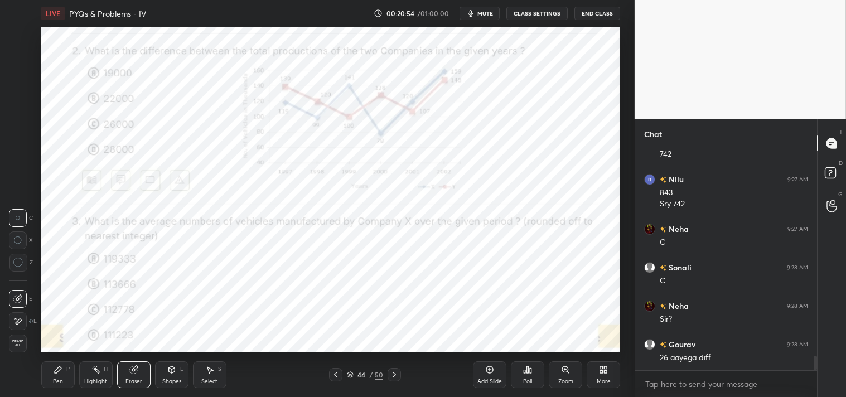
click at [145, 375] on div "Eraser" at bounding box center [133, 374] width 33 height 27
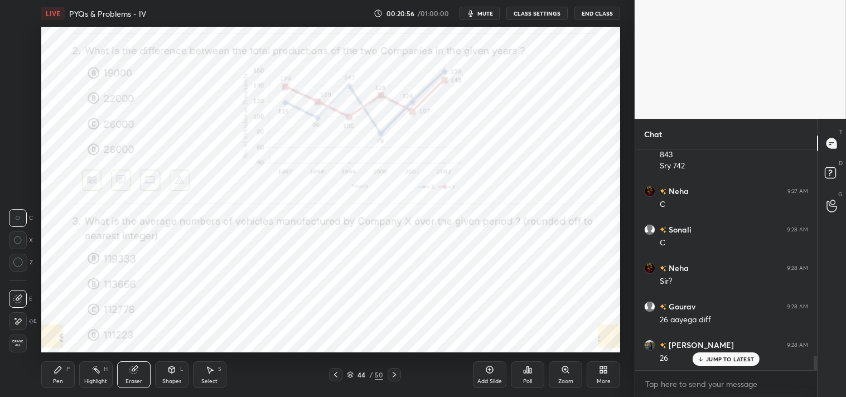
click at [61, 374] on icon at bounding box center [58, 369] width 9 height 9
click at [57, 374] on icon at bounding box center [58, 369] width 9 height 9
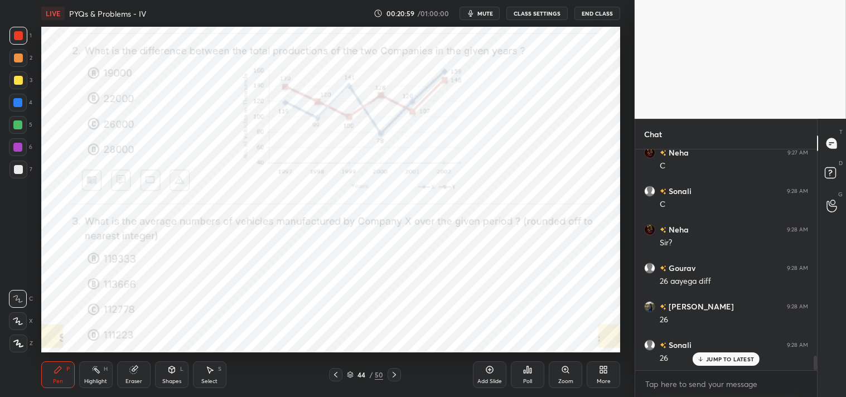
click at [118, 369] on div "Eraser" at bounding box center [133, 374] width 33 height 27
click at [46, 376] on div "Pen P" at bounding box center [57, 374] width 33 height 27
click at [52, 378] on div "Pen P" at bounding box center [57, 374] width 33 height 27
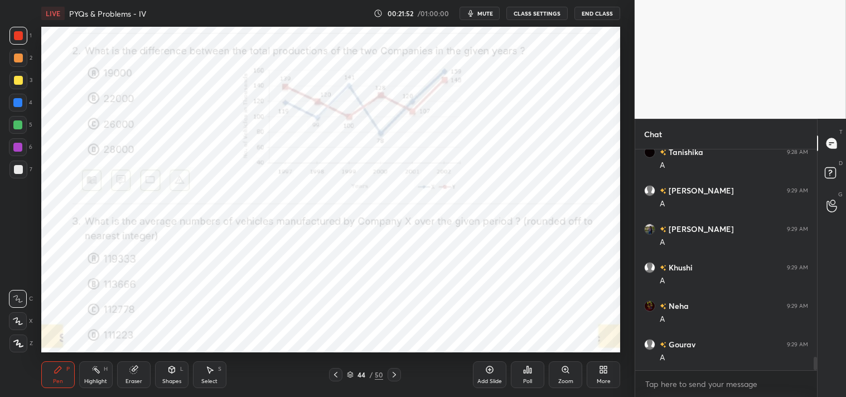
scroll to position [3470, 0]
click at [489, 373] on icon at bounding box center [489, 369] width 7 height 7
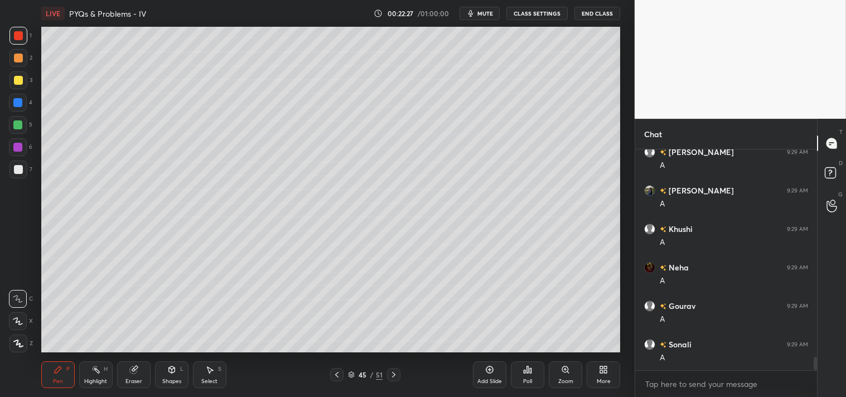
click at [18, 175] on div at bounding box center [18, 170] width 18 height 18
click at [13, 178] on div "7" at bounding box center [20, 172] width 23 height 22
click at [163, 369] on div "Shapes L" at bounding box center [171, 374] width 33 height 27
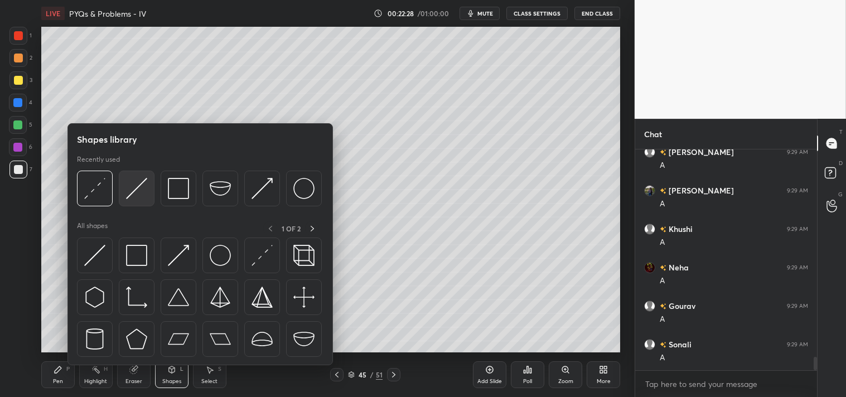
click at [143, 185] on img at bounding box center [136, 188] width 21 height 21
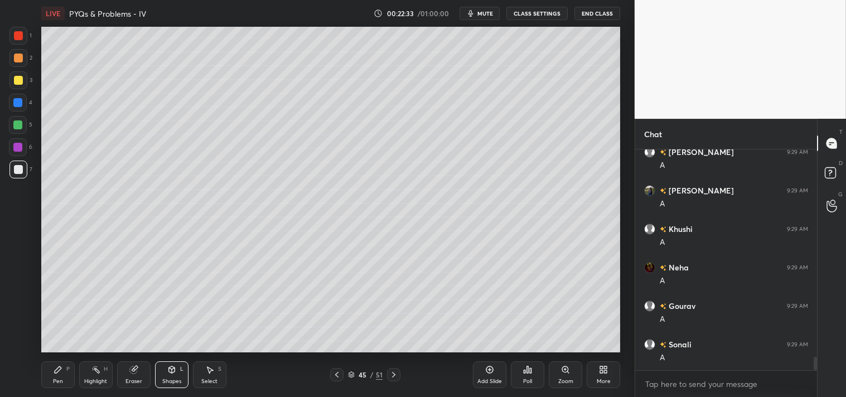
click at [179, 371] on div "Shapes L" at bounding box center [171, 374] width 33 height 27
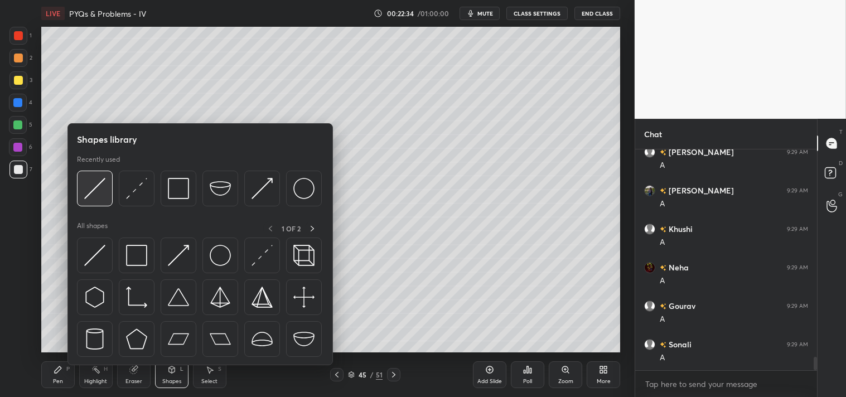
click at [100, 186] on img at bounding box center [94, 188] width 21 height 21
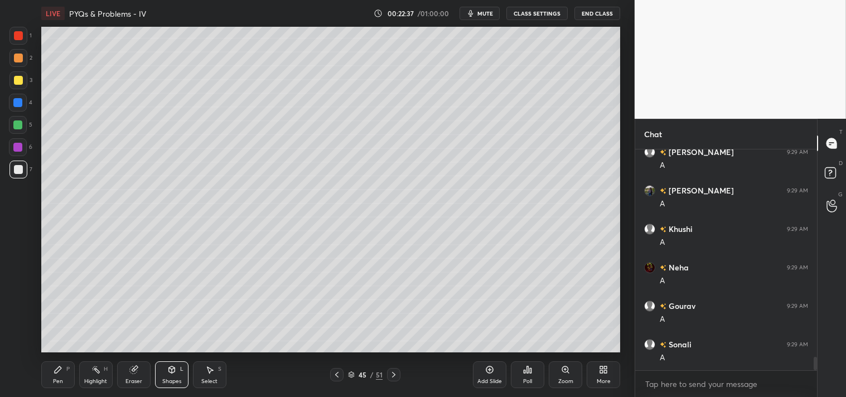
click at [23, 75] on div at bounding box center [18, 80] width 18 height 18
click at [174, 371] on icon at bounding box center [171, 369] width 6 height 7
click at [57, 366] on icon at bounding box center [58, 369] width 9 height 9
click at [174, 371] on icon at bounding box center [171, 369] width 6 height 7
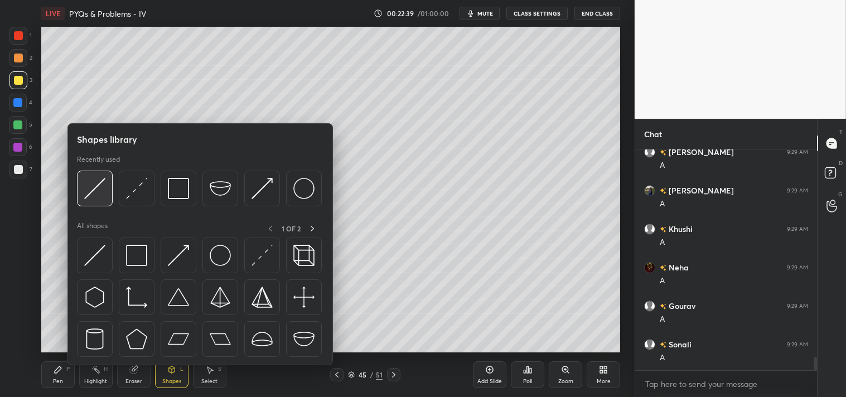
click at [97, 190] on img at bounding box center [94, 188] width 21 height 21
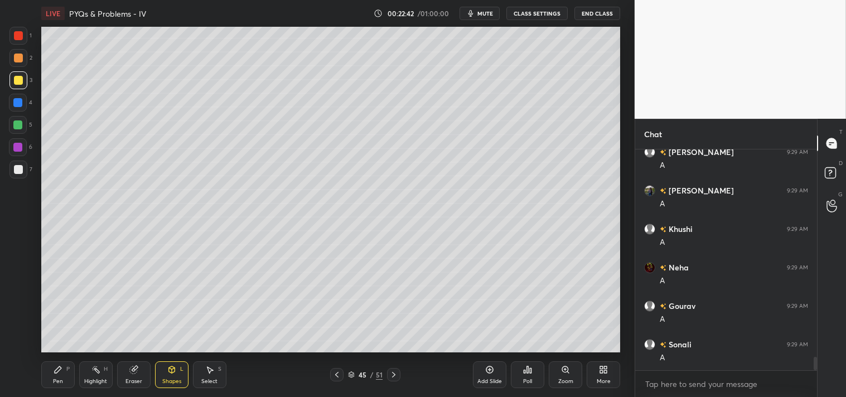
click at [163, 375] on div "Shapes L" at bounding box center [171, 374] width 33 height 27
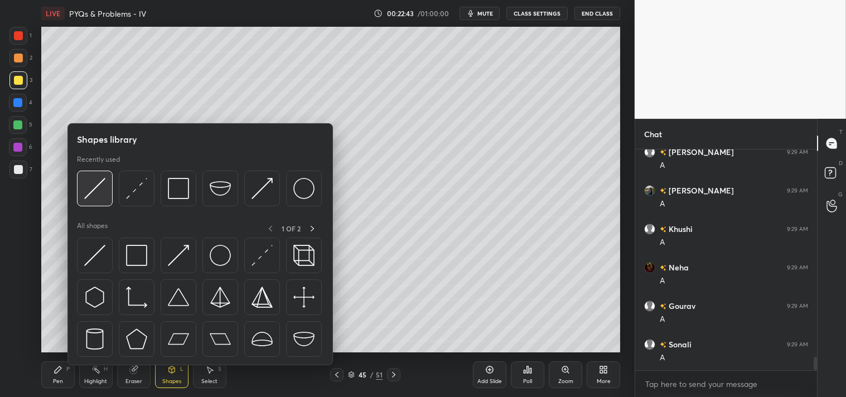
click at [98, 197] on img at bounding box center [94, 188] width 21 height 21
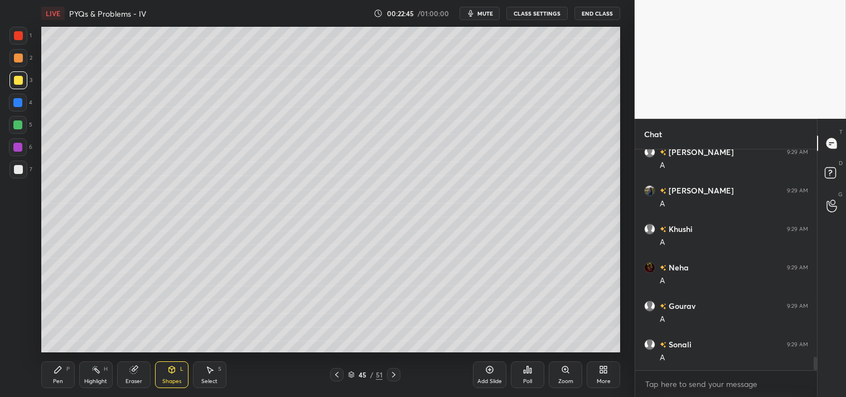
click at [49, 374] on div "Pen P" at bounding box center [57, 374] width 33 height 27
click at [58, 370] on icon at bounding box center [58, 369] width 7 height 7
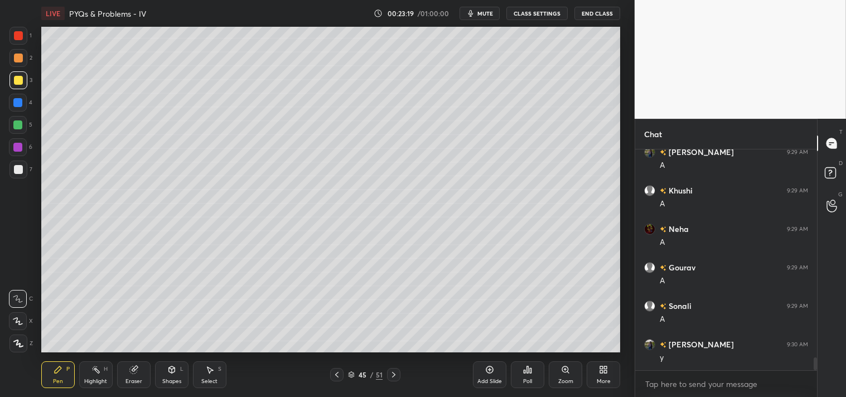
click at [100, 366] on div "Highlight H" at bounding box center [95, 374] width 33 height 27
click at [102, 365] on div "Highlight H" at bounding box center [95, 374] width 33 height 27
click at [175, 382] on div "Shapes" at bounding box center [171, 382] width 19 height 6
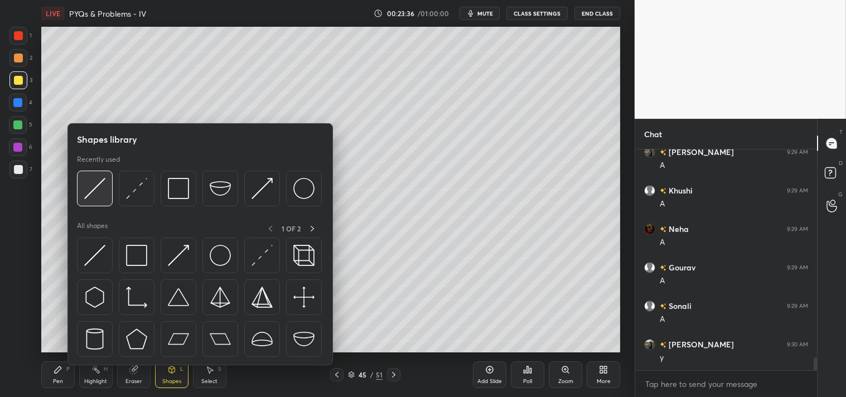
click at [95, 182] on img at bounding box center [94, 188] width 21 height 21
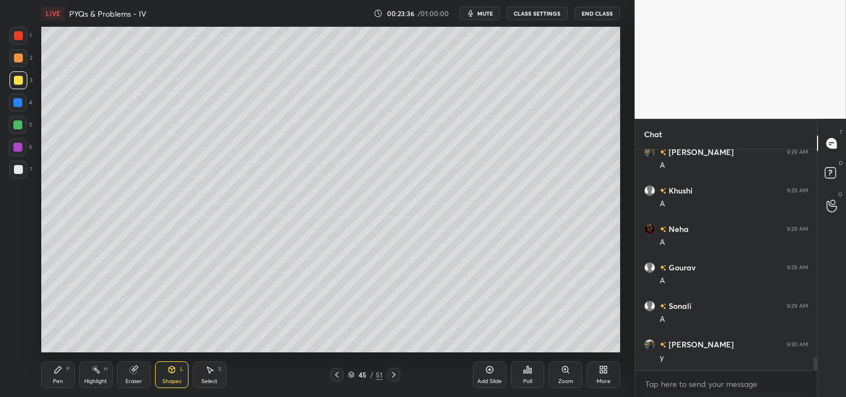
click at [18, 56] on div at bounding box center [18, 58] width 9 height 9
click at [54, 370] on icon at bounding box center [58, 369] width 9 height 9
click at [58, 375] on div "Pen P" at bounding box center [57, 374] width 33 height 27
click at [65, 374] on div "Pen P" at bounding box center [57, 374] width 33 height 27
click at [215, 376] on div "Select S" at bounding box center [209, 374] width 33 height 27
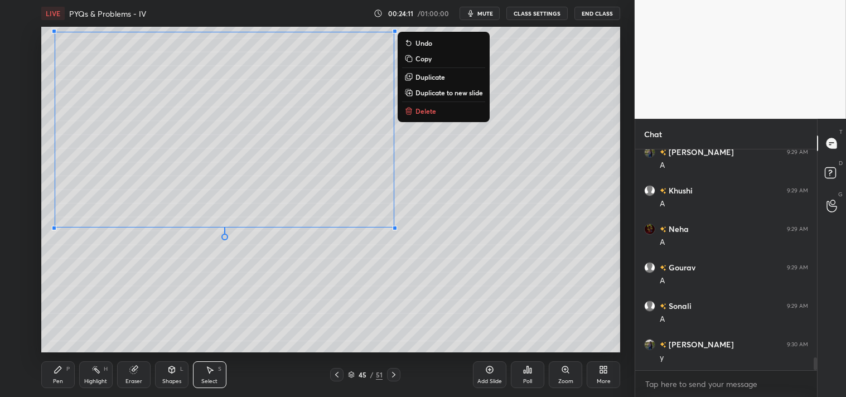
click at [200, 297] on div "0 ° Undo Copy Duplicate Duplicate to new slide Delete" at bounding box center [331, 190] width 580 height 326
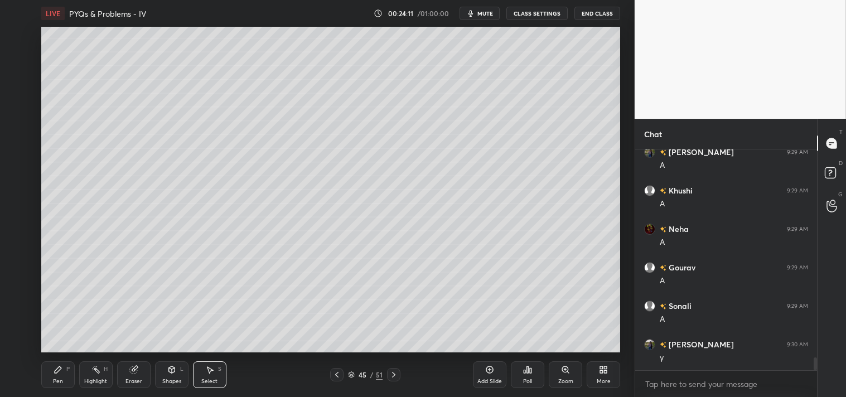
click at [46, 371] on div "Pen P" at bounding box center [57, 374] width 33 height 27
click at [166, 379] on div "Shapes" at bounding box center [171, 382] width 19 height 6
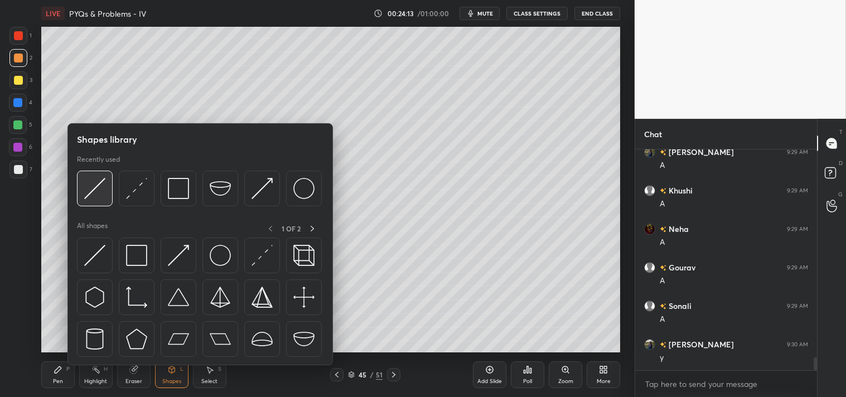
click at [79, 195] on div at bounding box center [95, 189] width 36 height 36
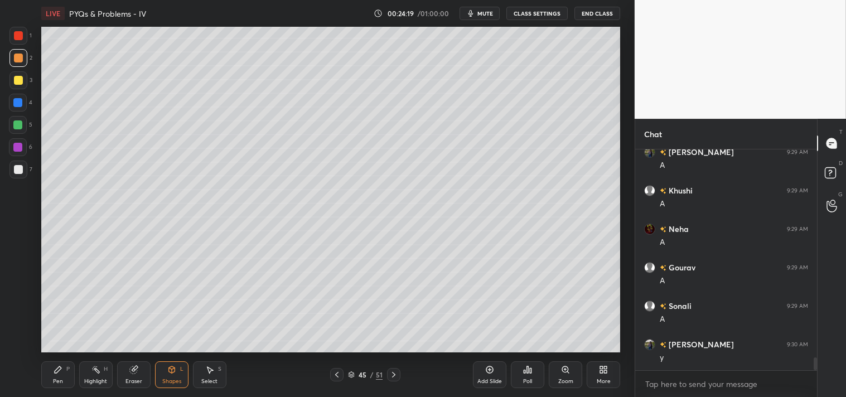
click at [18, 166] on div at bounding box center [18, 169] width 9 height 9
click at [54, 373] on icon at bounding box center [58, 369] width 9 height 9
click at [56, 371] on icon at bounding box center [58, 369] width 7 height 7
click at [177, 356] on div "Pen P Highlight H Eraser Shapes L Select S 45 / 51 Add Slide Poll Zoom More" at bounding box center [331, 375] width 580 height 45
click at [180, 366] on div "L" at bounding box center [181, 369] width 3 height 6
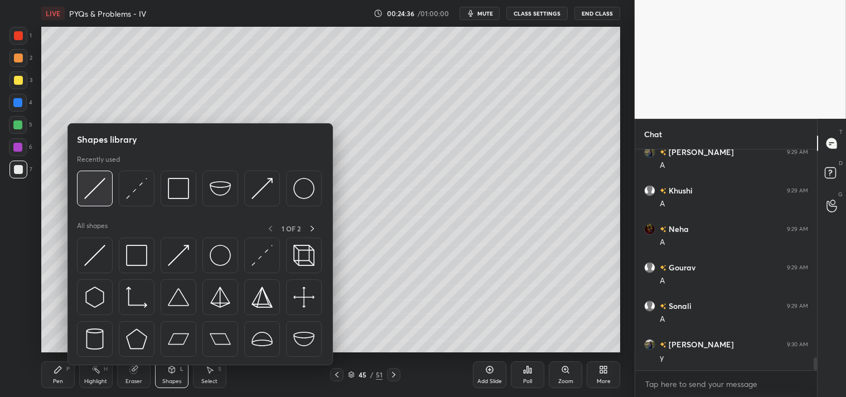
click at [103, 191] on img at bounding box center [94, 188] width 21 height 21
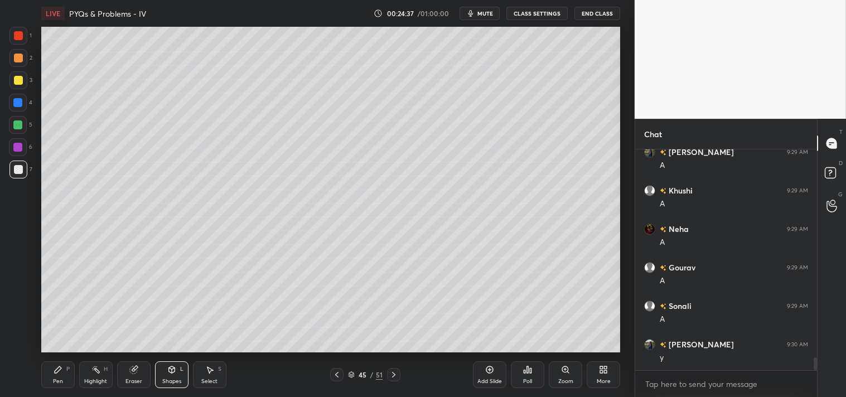
click at [174, 373] on icon at bounding box center [171, 369] width 9 height 9
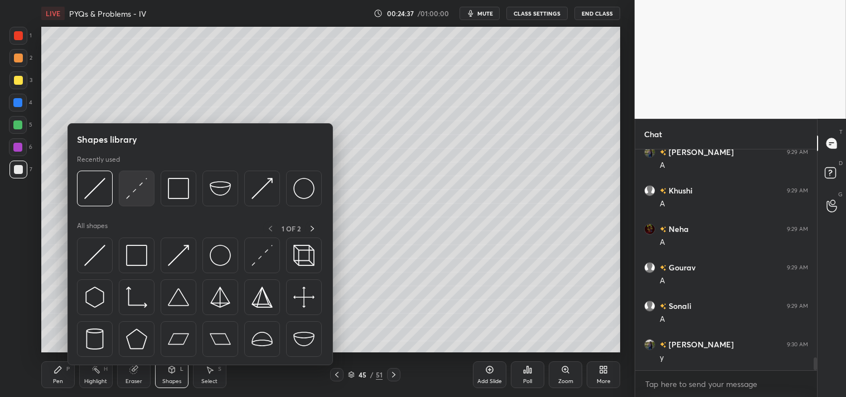
click at [136, 185] on img at bounding box center [136, 188] width 21 height 21
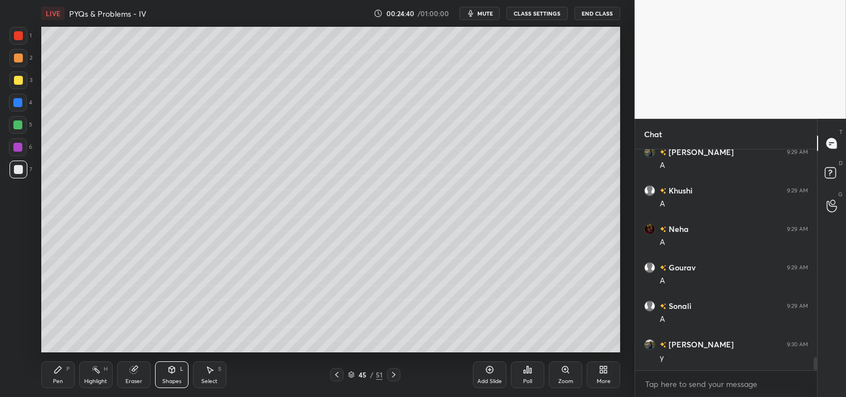
click at [62, 370] on icon at bounding box center [58, 369] width 9 height 9
click at [167, 371] on icon at bounding box center [171, 369] width 9 height 9
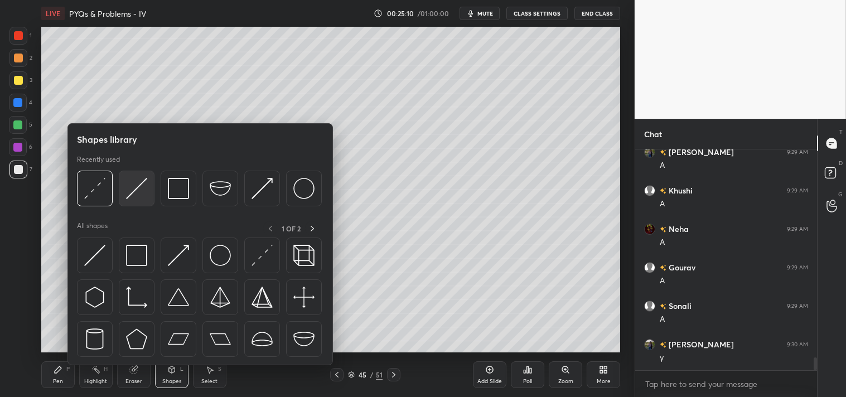
click at [133, 192] on img at bounding box center [136, 188] width 21 height 21
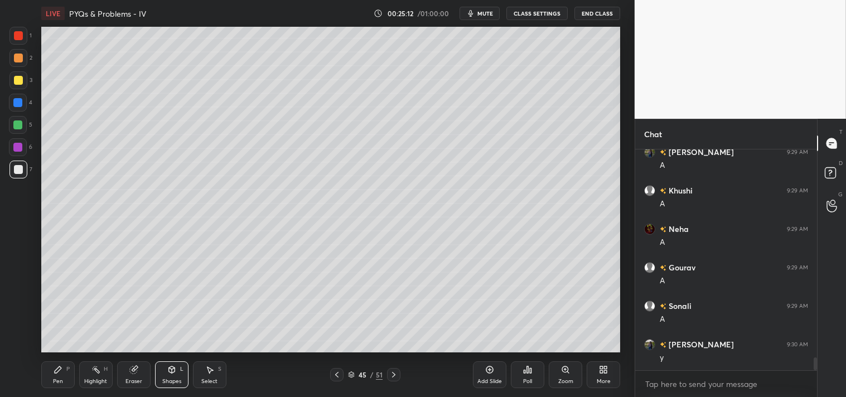
click at [62, 369] on div "Pen P" at bounding box center [57, 374] width 33 height 27
click at [66, 370] on div "P" at bounding box center [67, 369] width 3 height 6
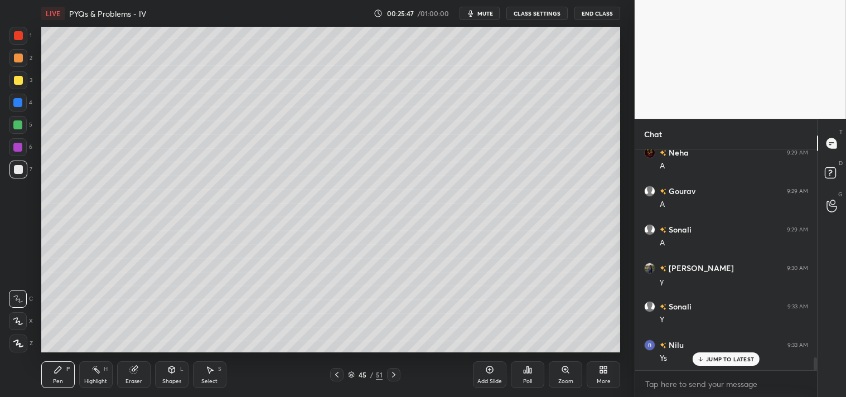
scroll to position [3623, 0]
click at [489, 374] on icon at bounding box center [489, 369] width 9 height 9
click at [96, 382] on div "Highlight" at bounding box center [95, 382] width 23 height 6
click at [96, 380] on div "Highlight" at bounding box center [95, 382] width 23 height 6
click at [56, 370] on icon at bounding box center [58, 369] width 7 height 7
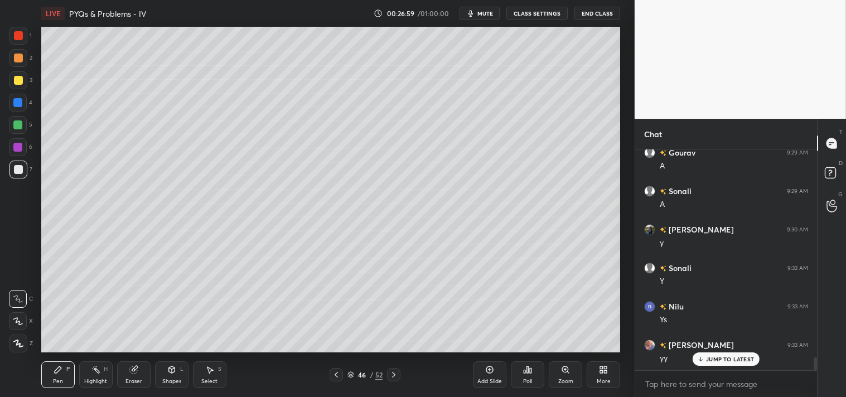
click at [20, 83] on div at bounding box center [18, 80] width 9 height 9
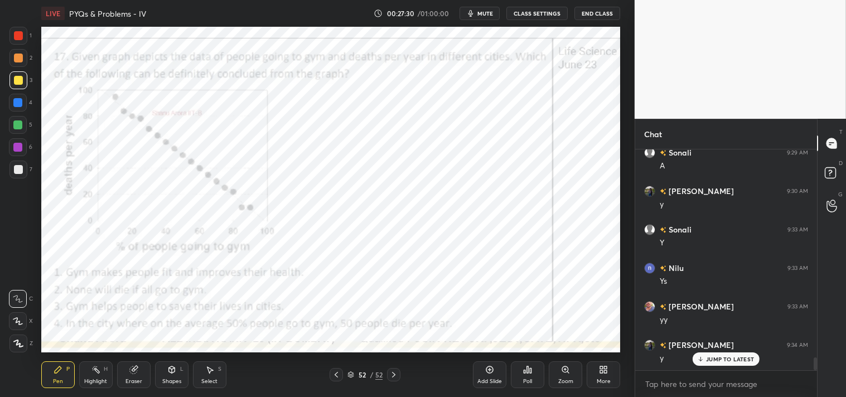
click at [19, 41] on div at bounding box center [18, 36] width 18 height 18
click at [18, 43] on div at bounding box center [18, 36] width 18 height 18
click at [174, 370] on icon at bounding box center [171, 369] width 6 height 7
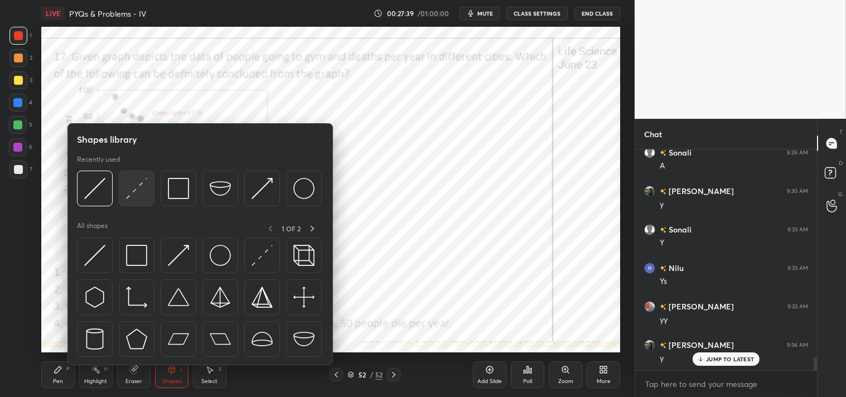
click at [126, 187] on img at bounding box center [136, 188] width 21 height 21
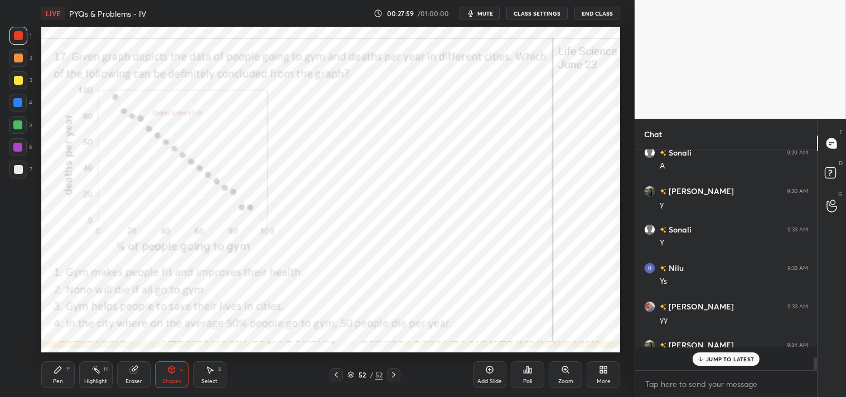
scroll to position [3662, 0]
click at [484, 13] on span "mute" at bounding box center [485, 13] width 16 height 8
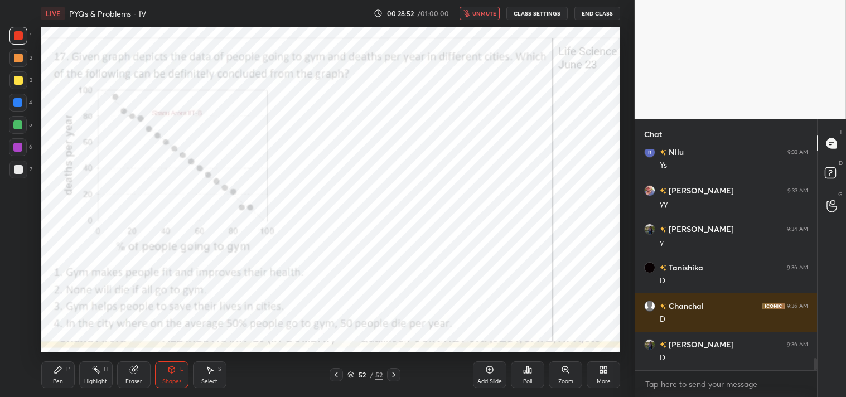
scroll to position [3816, 0]
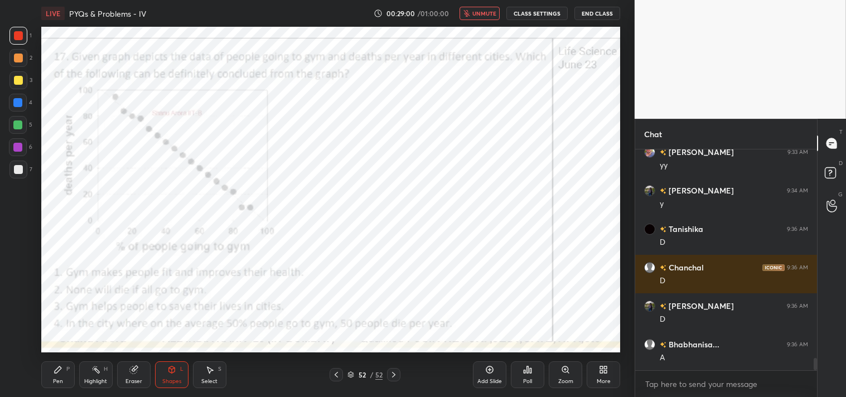
click at [484, 11] on span "unmute" at bounding box center [484, 13] width 24 height 8
click at [126, 373] on div "Eraser" at bounding box center [133, 374] width 33 height 27
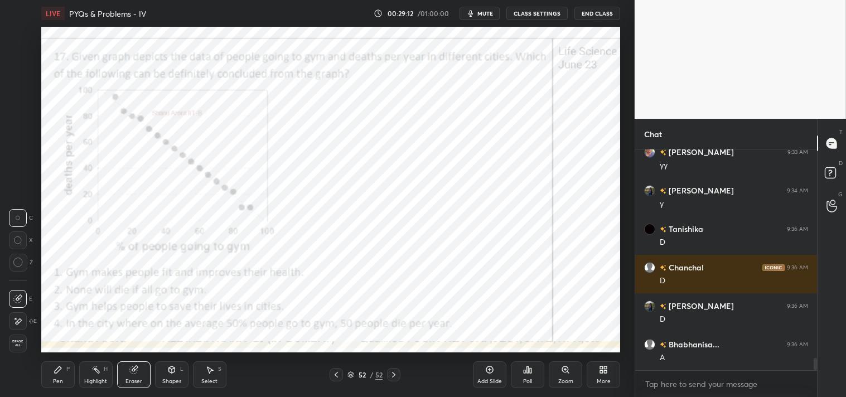
click at [58, 373] on icon at bounding box center [58, 369] width 9 height 9
click at [52, 374] on div "Pen P" at bounding box center [57, 374] width 33 height 27
click at [92, 379] on div "Highlight" at bounding box center [95, 382] width 23 height 6
click at [94, 375] on div "Highlight H" at bounding box center [95, 374] width 33 height 27
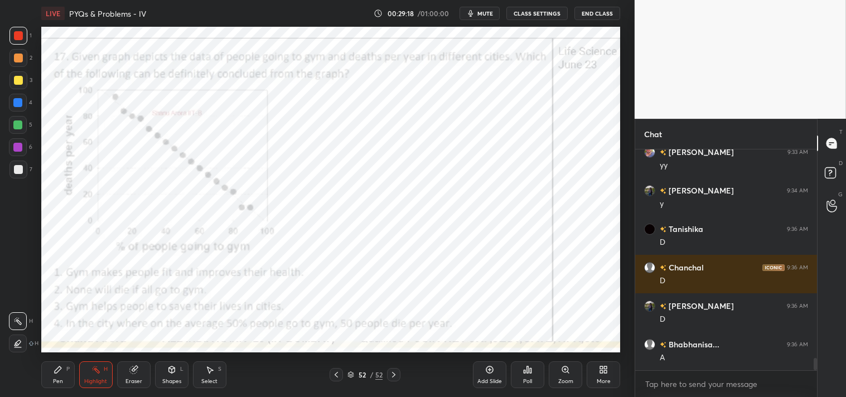
scroll to position [3855, 0]
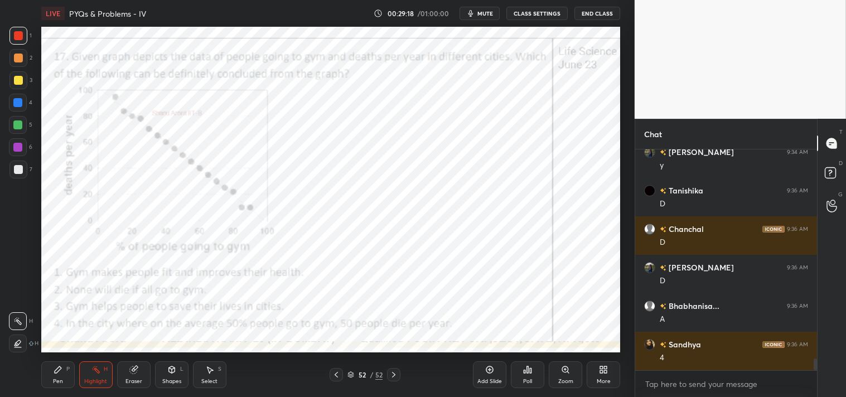
click at [54, 374] on icon at bounding box center [58, 369] width 9 height 9
click at [52, 377] on div "Pen P" at bounding box center [57, 374] width 33 height 27
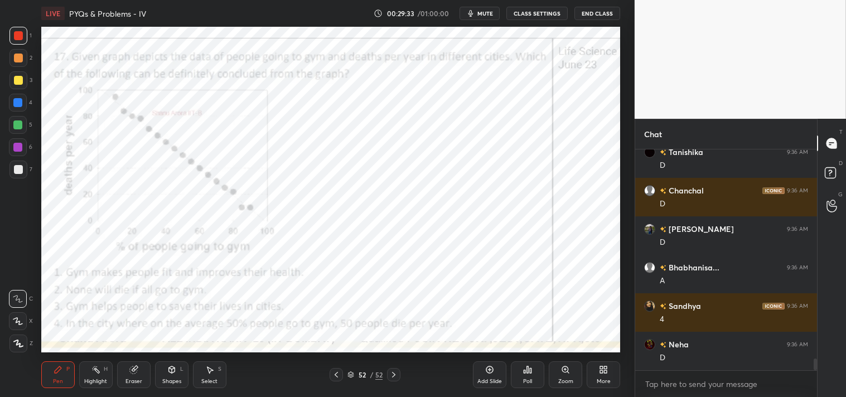
click at [164, 388] on div "Shapes L" at bounding box center [171, 374] width 33 height 27
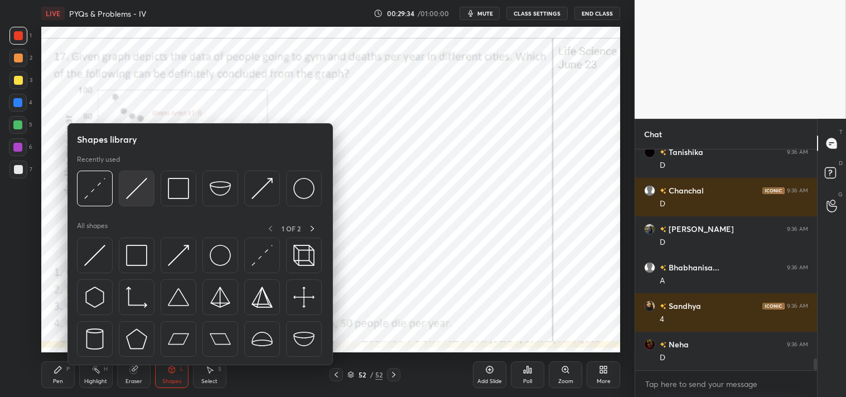
click at [142, 189] on img at bounding box center [136, 188] width 21 height 21
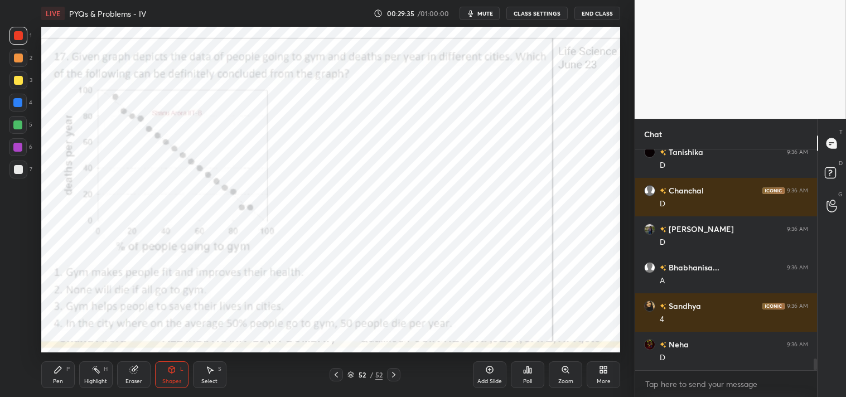
click at [18, 100] on div at bounding box center [17, 102] width 9 height 9
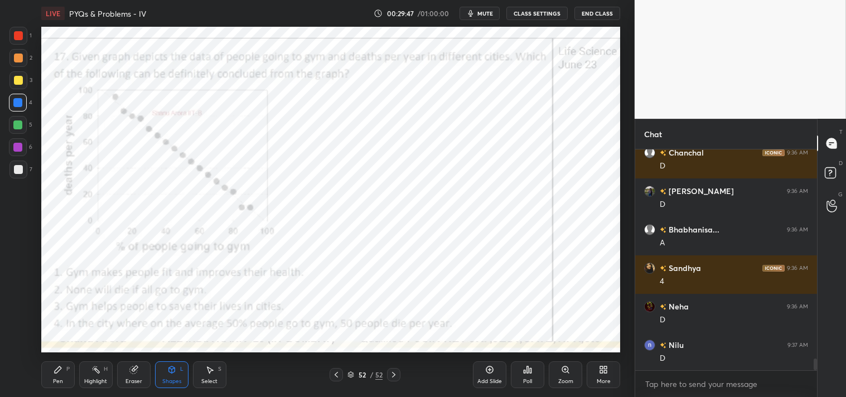
click at [50, 371] on div "Pen P" at bounding box center [57, 374] width 33 height 27
click at [49, 365] on div "Pen P" at bounding box center [57, 374] width 33 height 27
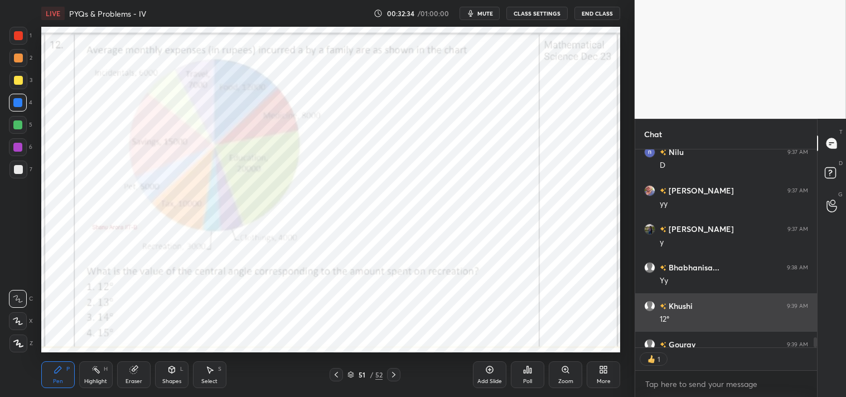
scroll to position [3, 3]
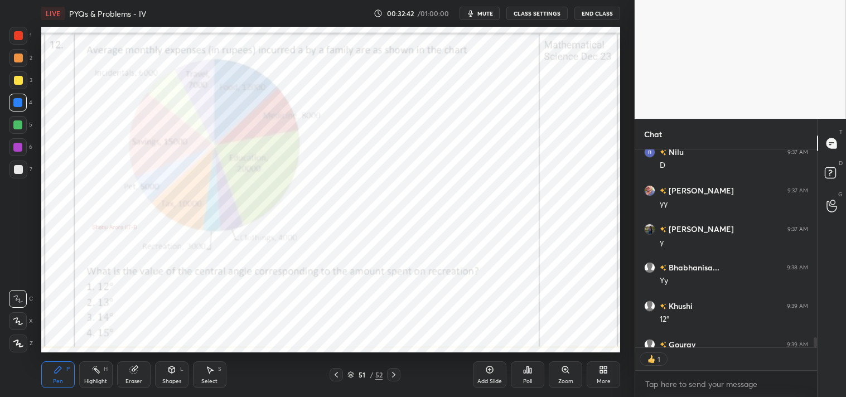
click at [141, 377] on div "Eraser" at bounding box center [133, 374] width 33 height 27
click at [138, 383] on div "Eraser" at bounding box center [134, 382] width 17 height 6
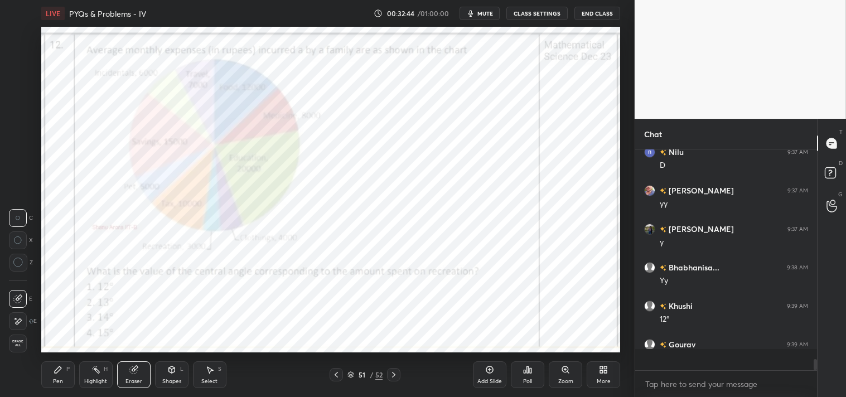
scroll to position [4124, 0]
click at [57, 375] on div "Pen P" at bounding box center [57, 374] width 33 height 27
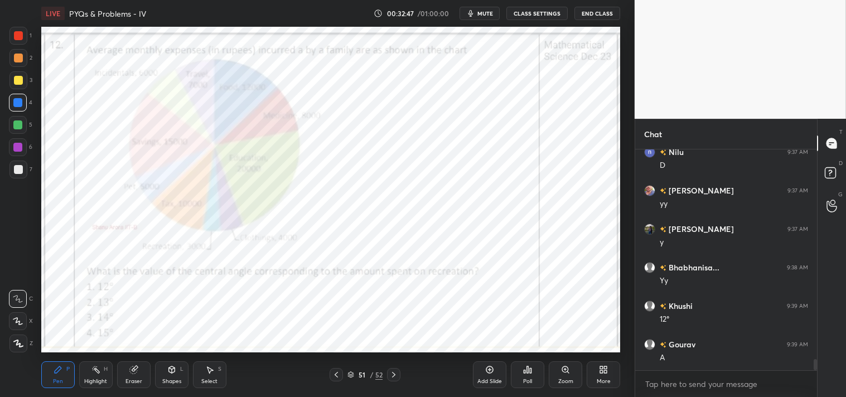
click at [18, 33] on div at bounding box center [18, 35] width 9 height 9
click at [18, 36] on div at bounding box center [18, 35] width 9 height 9
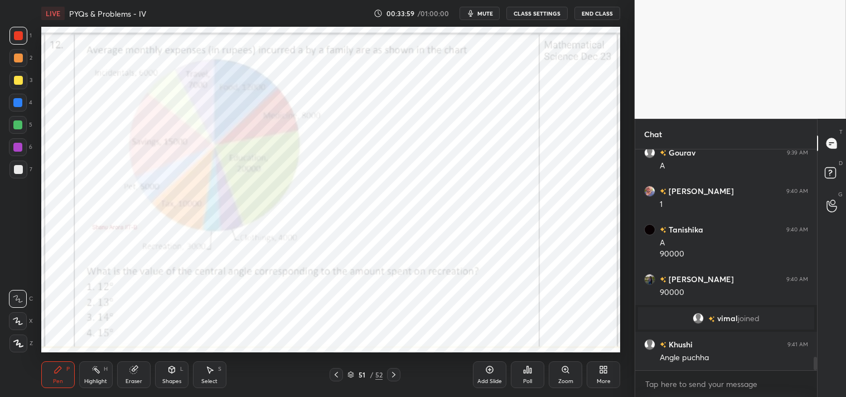
scroll to position [3500, 0]
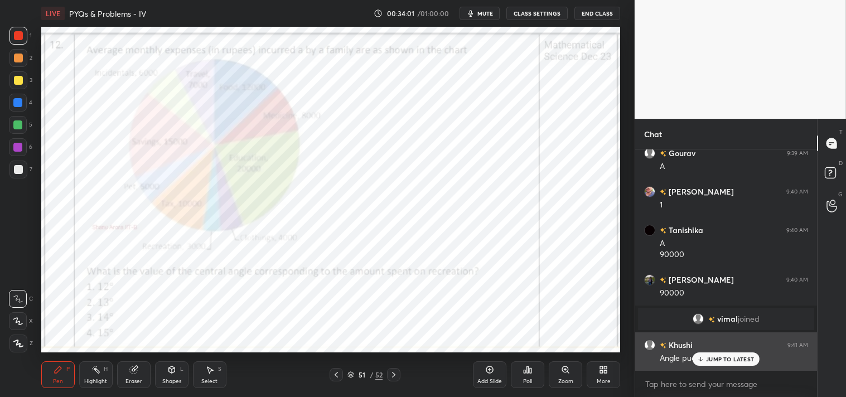
click at [721, 358] on p "JUMP TO LATEST" at bounding box center [730, 359] width 48 height 7
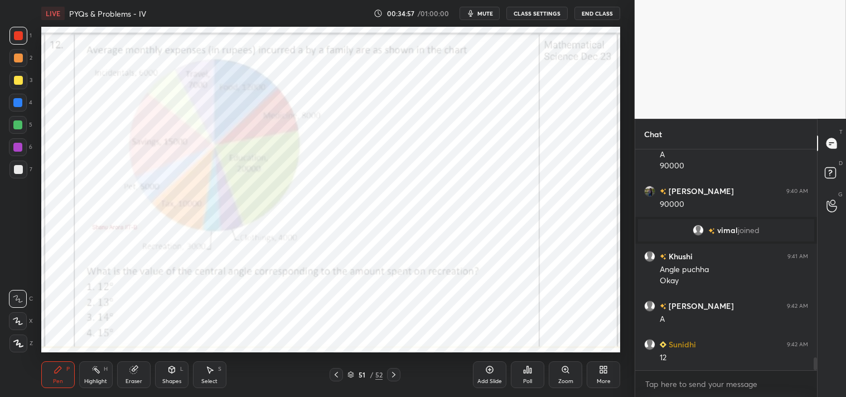
scroll to position [3627, 0]
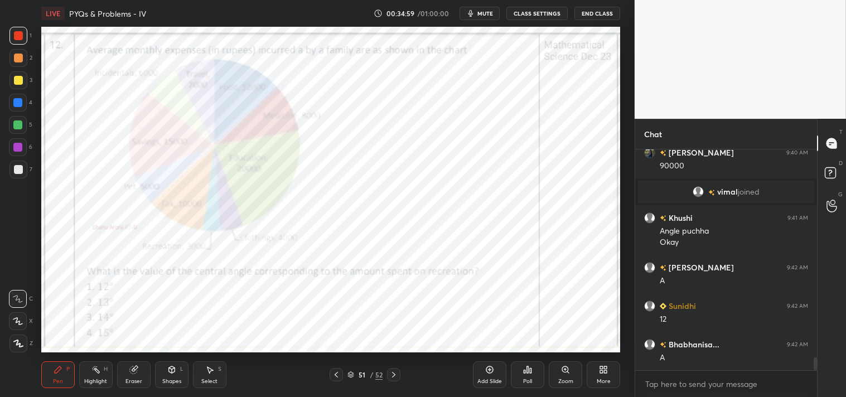
click at [18, 98] on div at bounding box center [17, 102] width 9 height 9
click at [18, 103] on div at bounding box center [17, 102] width 9 height 9
click at [527, 381] on div "Poll" at bounding box center [527, 382] width 9 height 6
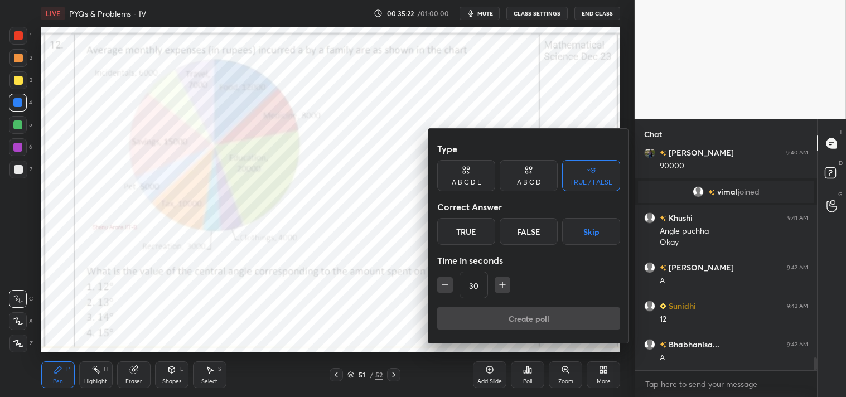
click at [460, 229] on div "True" at bounding box center [466, 231] width 58 height 27
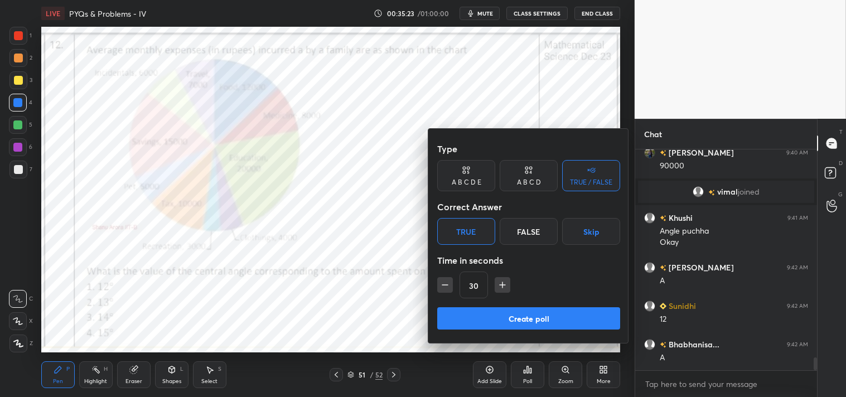
click at [490, 315] on button "Create poll" at bounding box center [528, 318] width 183 height 22
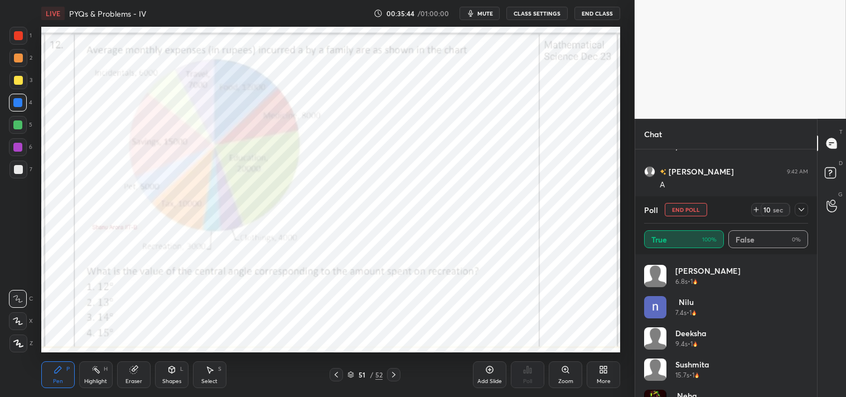
scroll to position [616, 0]
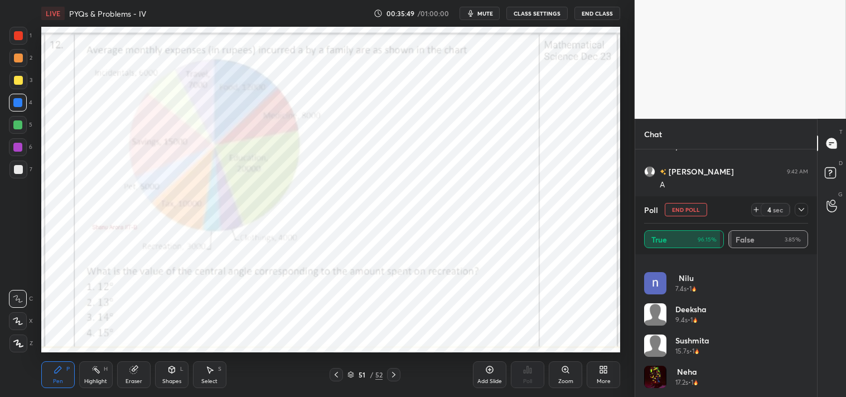
click at [687, 203] on button "End Poll" at bounding box center [686, 209] width 42 height 13
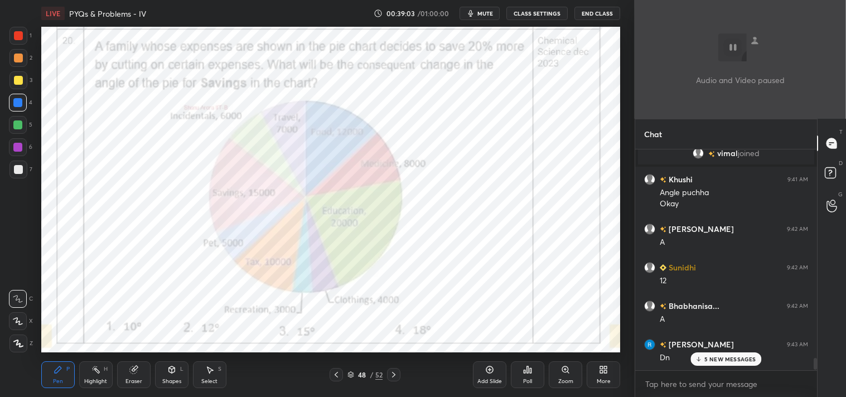
scroll to position [3858, 0]
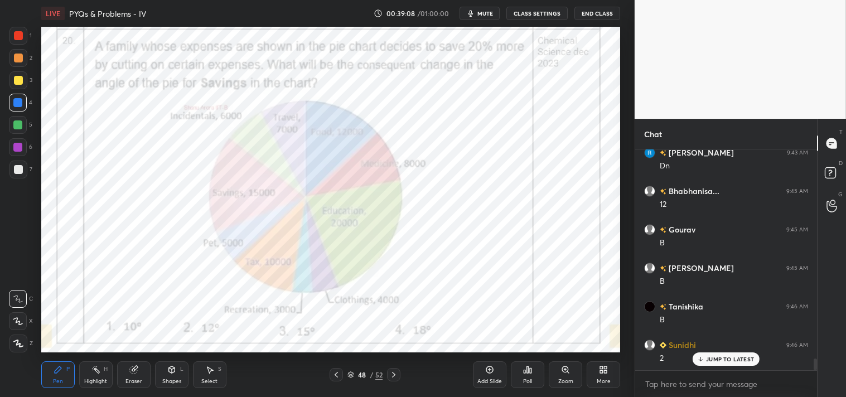
click at [21, 36] on div at bounding box center [18, 35] width 9 height 9
click at [17, 40] on div at bounding box center [18, 36] width 18 height 18
click at [134, 371] on icon at bounding box center [132, 369] width 7 height 7
click at [51, 377] on div "Pen P" at bounding box center [57, 374] width 33 height 27
click at [49, 375] on div "Pen P" at bounding box center [57, 374] width 33 height 27
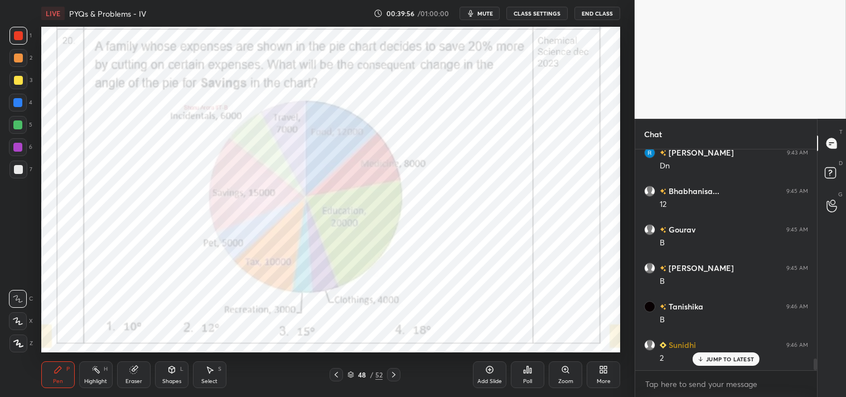
click at [15, 105] on div at bounding box center [17, 102] width 9 height 9
click at [20, 37] on div at bounding box center [18, 35] width 9 height 9
click at [21, 44] on div at bounding box center [18, 36] width 18 height 18
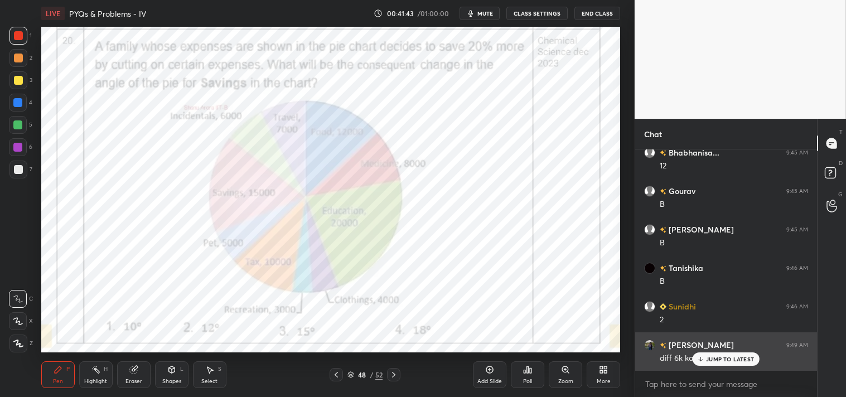
click at [720, 361] on p "JUMP TO LATEST" at bounding box center [730, 359] width 48 height 7
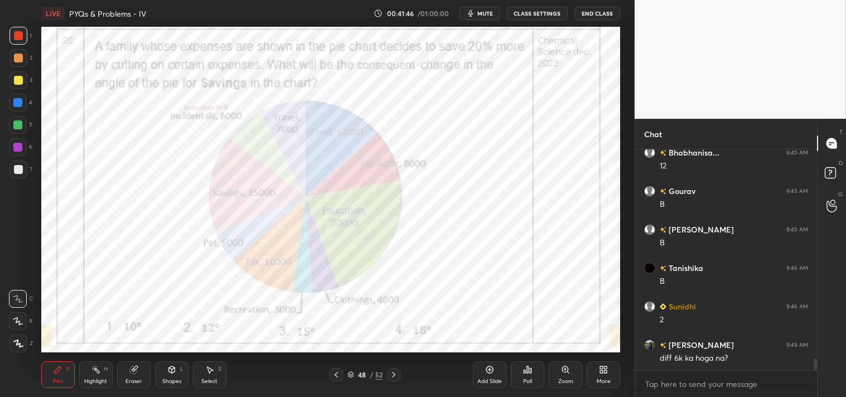
click at [126, 377] on div "Eraser" at bounding box center [133, 374] width 33 height 27
click at [132, 380] on div "Eraser" at bounding box center [134, 382] width 17 height 6
click at [63, 364] on div "Pen P" at bounding box center [57, 374] width 33 height 27
click at [56, 372] on icon at bounding box center [58, 369] width 7 height 7
click at [130, 373] on icon at bounding box center [133, 369] width 9 height 9
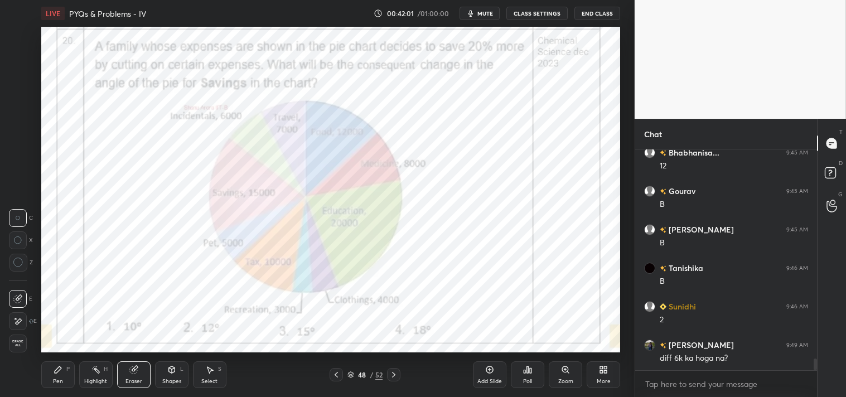
click at [132, 374] on icon at bounding box center [133, 369] width 9 height 9
click at [51, 369] on div "Pen P" at bounding box center [57, 374] width 33 height 27
click at [55, 369] on icon at bounding box center [58, 369] width 9 height 9
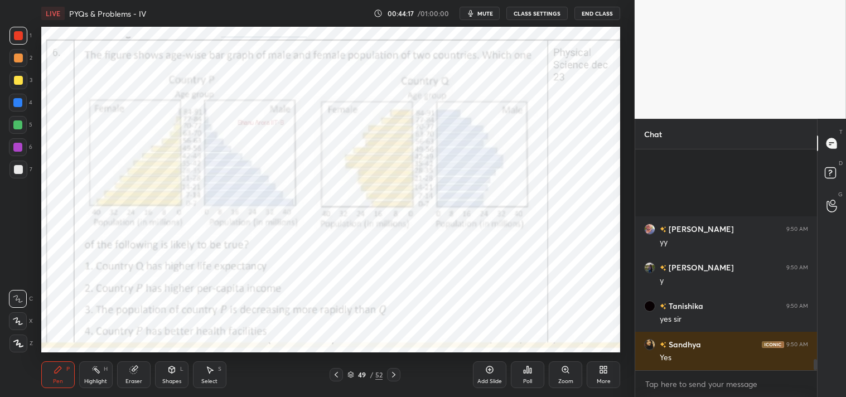
scroll to position [4215, 0]
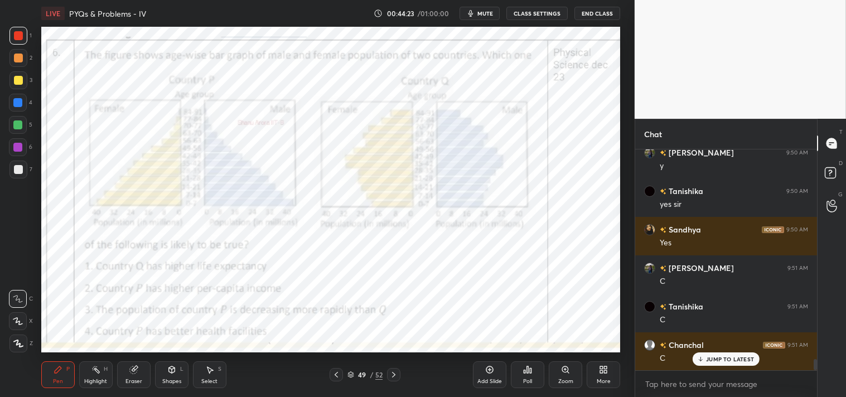
click at [102, 374] on div "Highlight H" at bounding box center [95, 374] width 33 height 27
click at [59, 371] on icon at bounding box center [58, 369] width 7 height 7
click at [51, 375] on div "Pen P" at bounding box center [57, 374] width 33 height 27
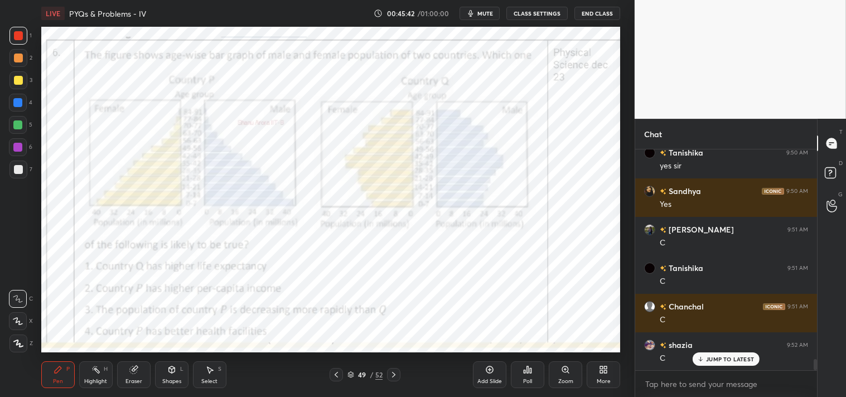
click at [139, 379] on div "Eraser" at bounding box center [134, 382] width 17 height 6
click at [131, 384] on div "Eraser" at bounding box center [134, 382] width 17 height 6
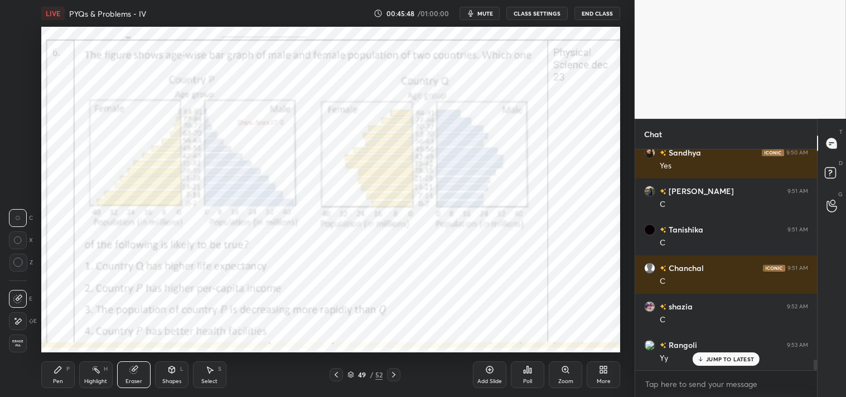
click at [55, 366] on icon at bounding box center [58, 369] width 9 height 9
click at [54, 373] on icon at bounding box center [58, 369] width 9 height 9
click at [170, 375] on div "Shapes L" at bounding box center [171, 374] width 33 height 27
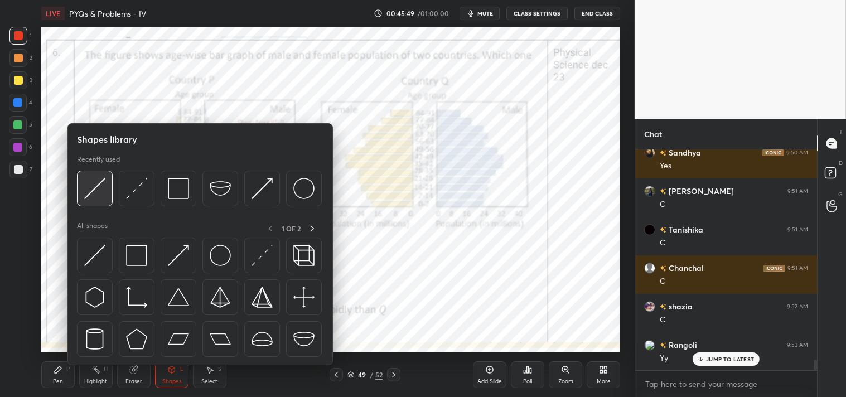
click at [93, 191] on img at bounding box center [94, 188] width 21 height 21
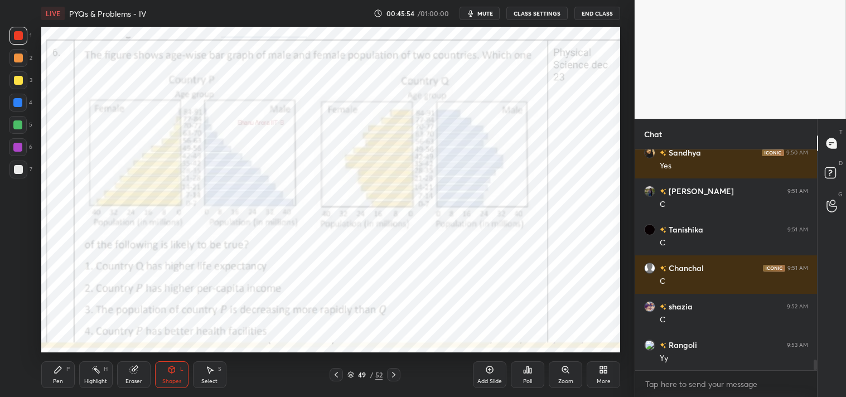
scroll to position [4331, 0]
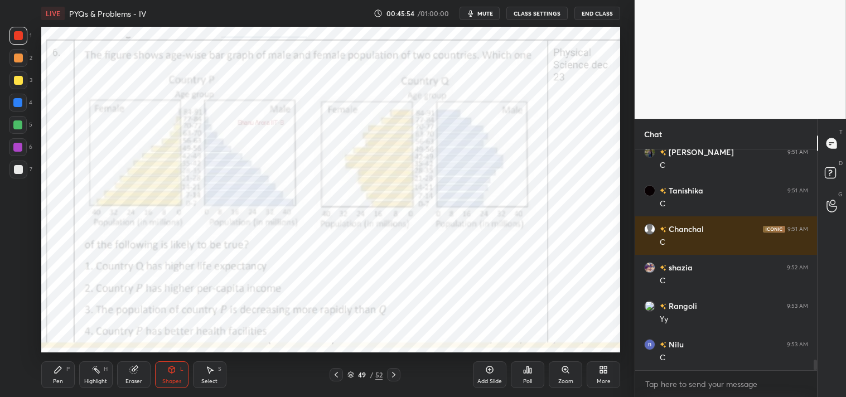
click at [91, 369] on icon at bounding box center [95, 369] width 9 height 9
click at [91, 364] on div "Highlight H" at bounding box center [95, 374] width 33 height 27
click at [180, 377] on div "Shapes L" at bounding box center [171, 374] width 33 height 27
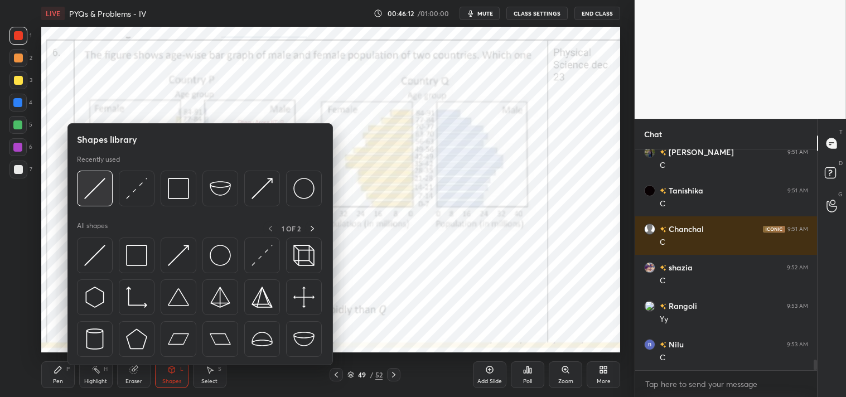
click at [93, 187] on img at bounding box center [94, 188] width 21 height 21
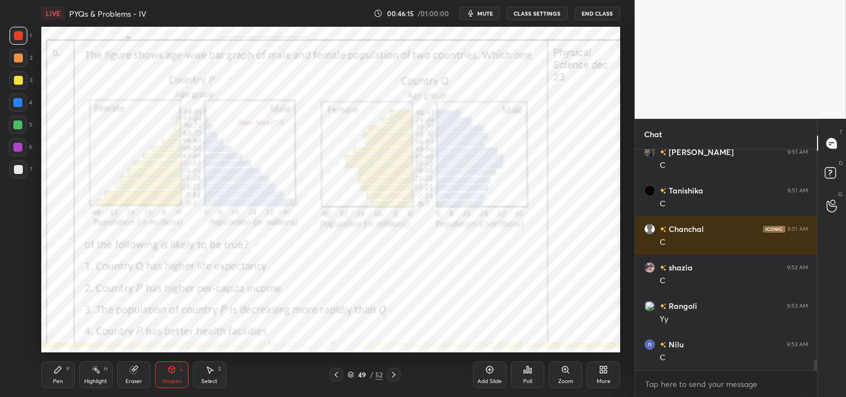
click at [62, 370] on icon at bounding box center [58, 369] width 9 height 9
click at [69, 372] on div "P" at bounding box center [67, 369] width 3 height 6
click at [95, 383] on div "Highlight" at bounding box center [95, 382] width 23 height 6
click at [96, 379] on div "Highlight" at bounding box center [95, 382] width 23 height 6
click at [51, 377] on div "Pen P" at bounding box center [57, 374] width 33 height 27
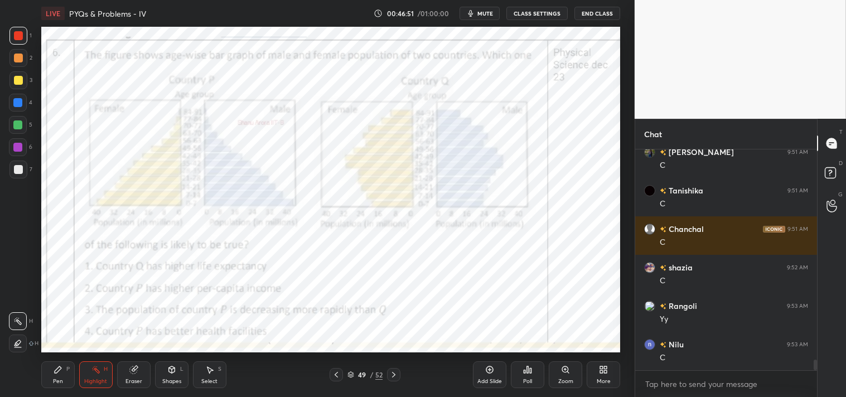
click at [57, 372] on icon at bounding box center [58, 369] width 7 height 7
click at [104, 380] on div "Highlight" at bounding box center [95, 382] width 23 height 6
click at [105, 381] on div "Highlight" at bounding box center [95, 382] width 23 height 6
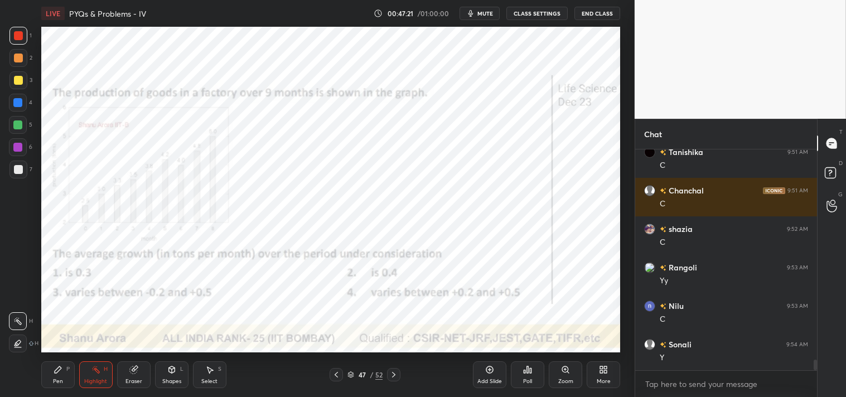
click at [49, 376] on div "Pen P" at bounding box center [57, 374] width 33 height 27
type textarea "x"
click at [743, 377] on textarea at bounding box center [726, 384] width 164 height 18
type textarea "t"
type textarea "x"
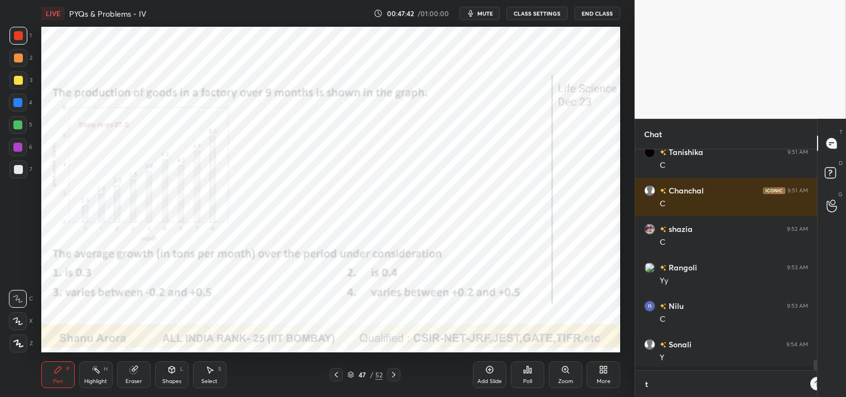
scroll to position [3, 3]
type textarea "t."
type textarea "x"
type textarea "t.m"
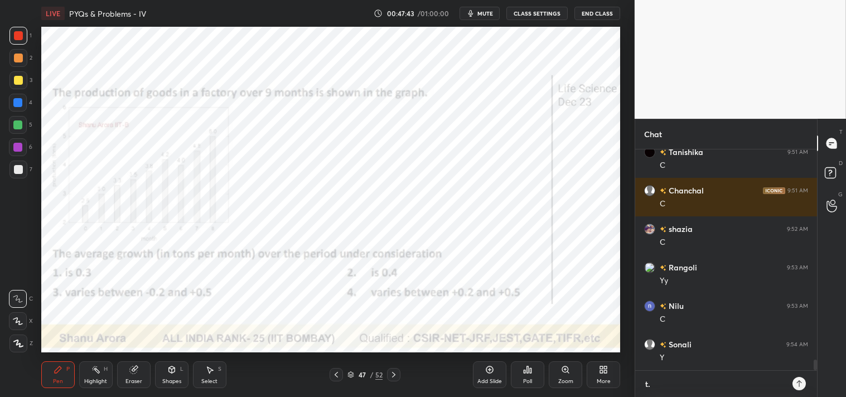
type textarea "x"
type textarea "[DOMAIN_NAME]"
type textarea "x"
type textarea "[DOMAIN_NAME][URL]"
type textarea "x"
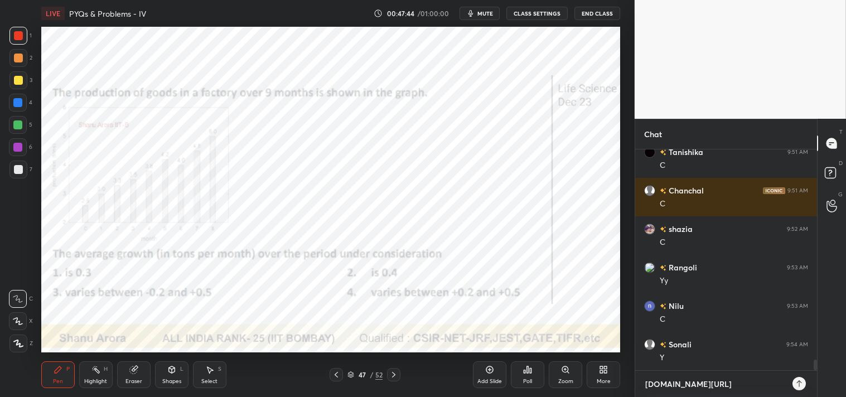
type textarea "[DOMAIN_NAME][URL]"
type textarea "x"
type textarea "[DOMAIN_NAME][URL]"
type textarea "x"
type textarea "[DOMAIN_NAME][URL]"
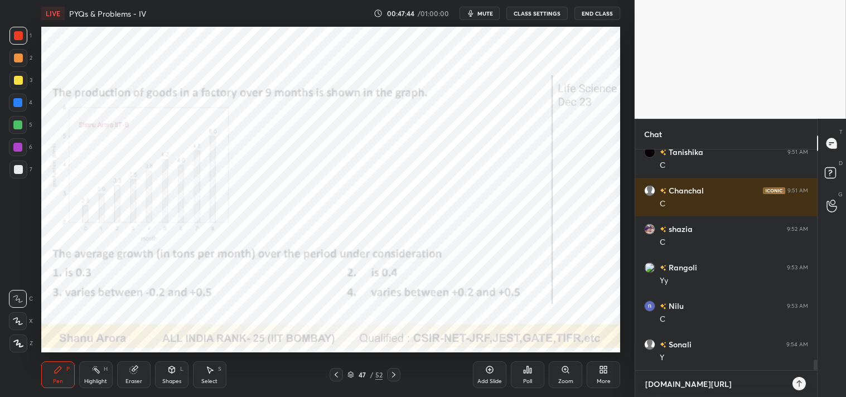
type textarea "x"
type textarea "[DOMAIN_NAME][URL]"
type textarea "x"
type textarea "[DOMAIN_NAME][URL][PERSON_NAME]"
type textarea "x"
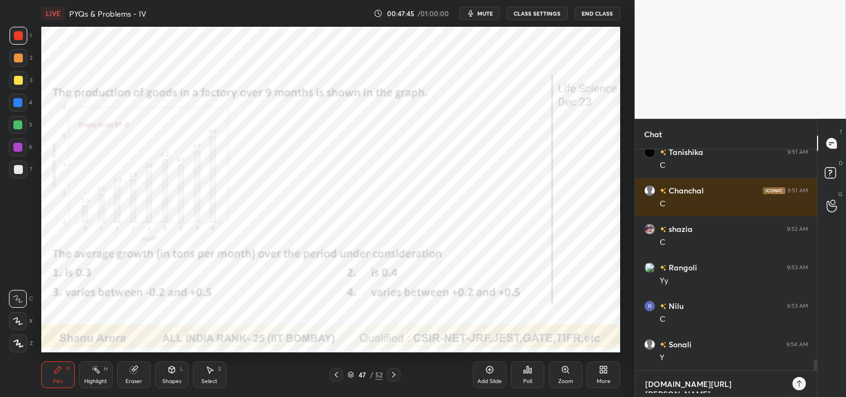
type textarea "[DOMAIN_NAME][URL]"
type textarea "x"
type textarea "[DOMAIN_NAME][URL]"
type textarea "x"
type textarea "[DOMAIN_NAME][URL]"
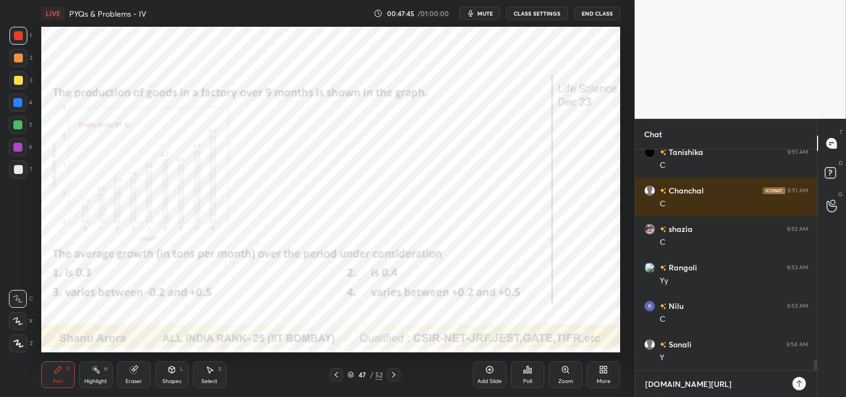
type textarea "x"
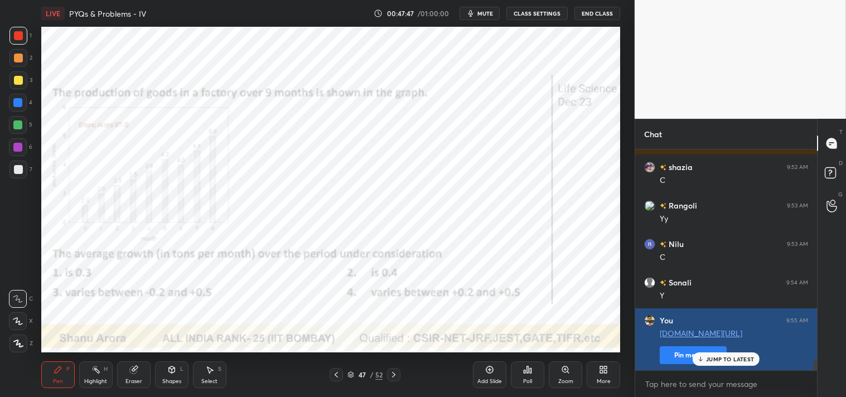
click at [687, 354] on button "Pin message" at bounding box center [693, 355] width 67 height 18
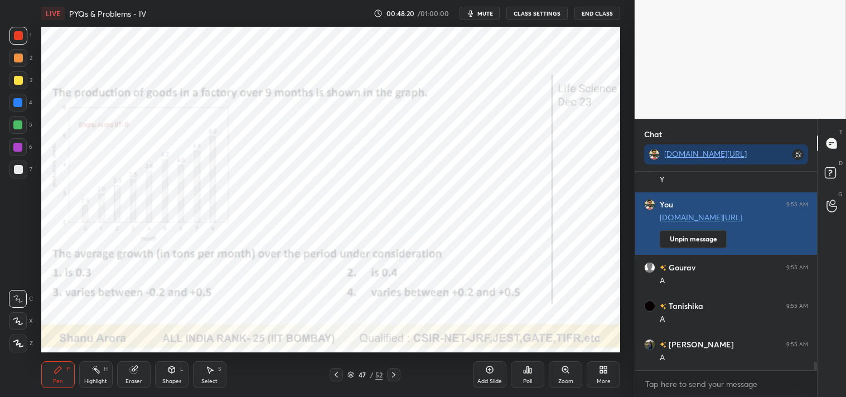
scroll to position [4608, 0]
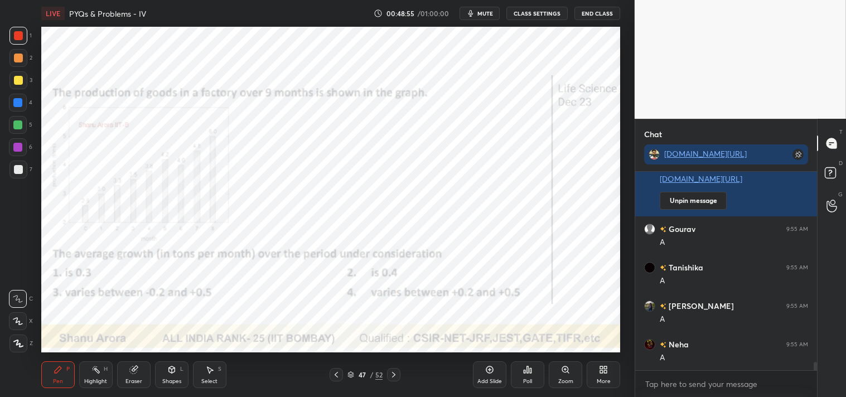
click at [562, 370] on icon at bounding box center [565, 369] width 9 height 9
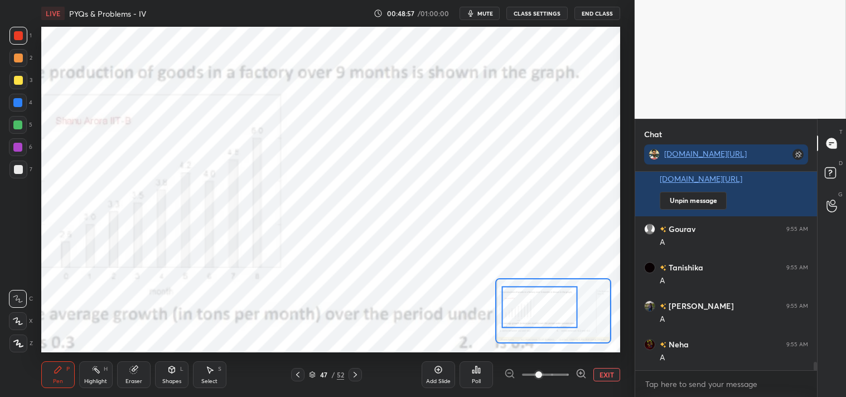
click at [605, 366] on div "Add Slide Poll EXIT" at bounding box center [521, 375] width 199 height 62
click at [600, 370] on button "EXIT" at bounding box center [606, 374] width 27 height 13
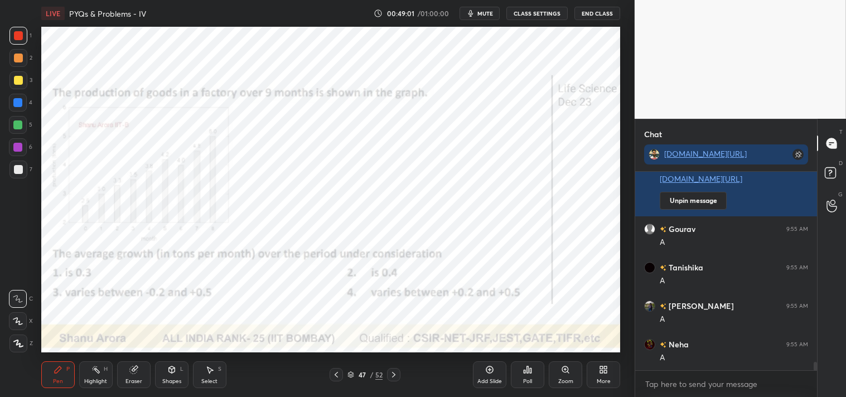
scroll to position [4647, 0]
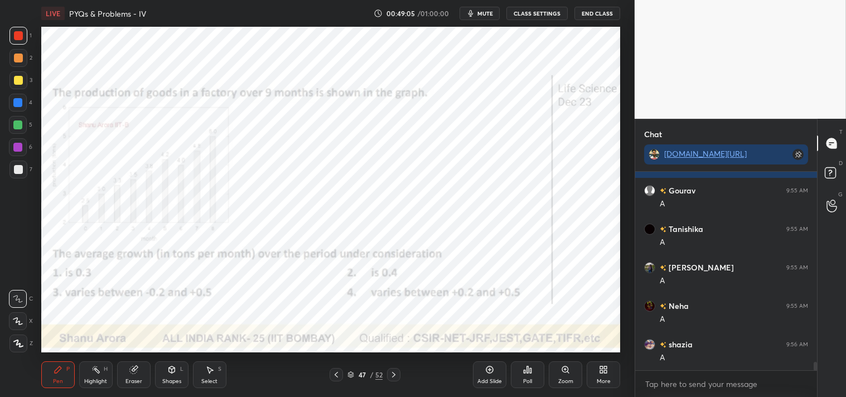
click at [558, 374] on div "Zoom" at bounding box center [565, 374] width 33 height 27
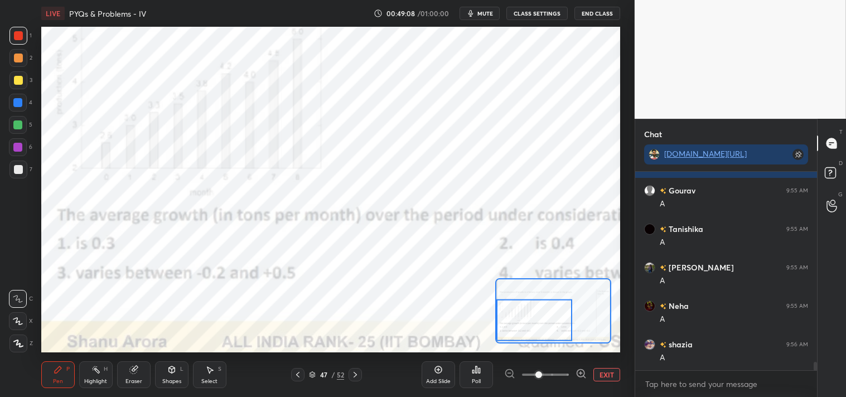
click at [565, 311] on div at bounding box center [534, 321] width 76 height 42
click at [567, 310] on div at bounding box center [534, 321] width 76 height 42
click at [606, 375] on button "EXIT" at bounding box center [606, 374] width 27 height 13
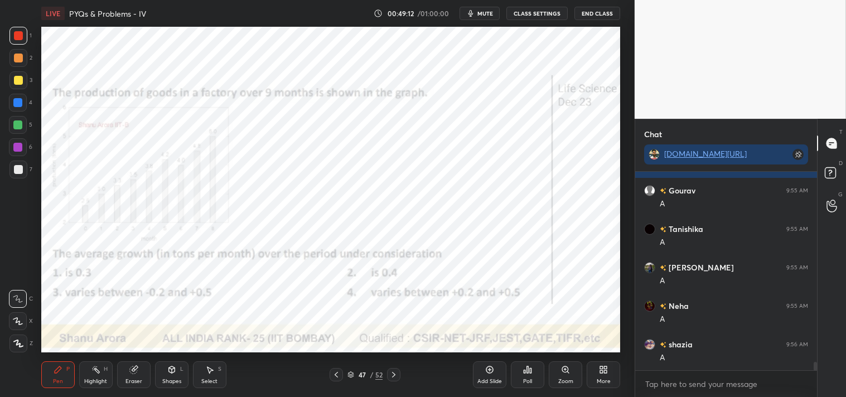
scroll to position [4685, 0]
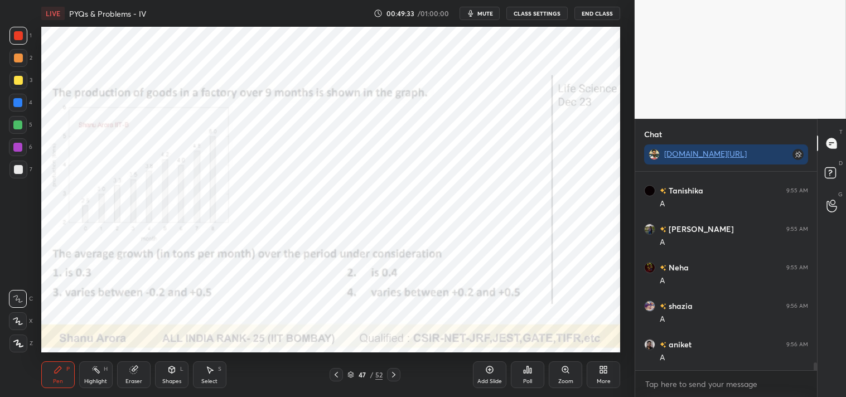
click at [573, 382] on div "Zoom" at bounding box center [565, 374] width 33 height 27
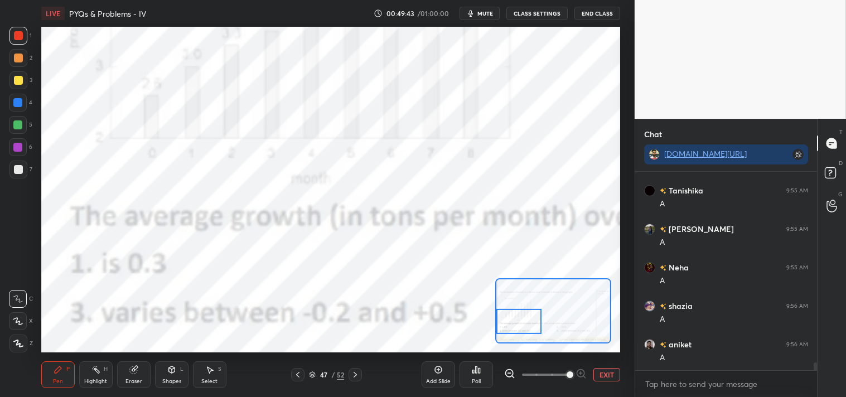
click at [609, 373] on button "EXIT" at bounding box center [606, 374] width 27 height 13
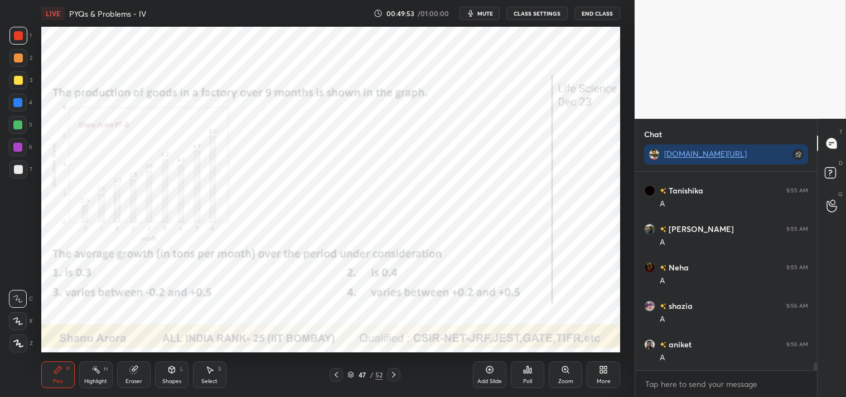
click at [114, 375] on div "Pen P Highlight H Eraser Shapes L Select S" at bounding box center [149, 374] width 216 height 27
click at [131, 374] on icon at bounding box center [133, 369] width 9 height 9
click at [126, 374] on div "Eraser" at bounding box center [133, 374] width 33 height 27
click at [56, 357] on div "Pen P Highlight H Eraser Shapes L Select S 47 / 52 Add Slide Poll Zoom More" at bounding box center [331, 375] width 580 height 45
click at [55, 372] on icon at bounding box center [58, 369] width 7 height 7
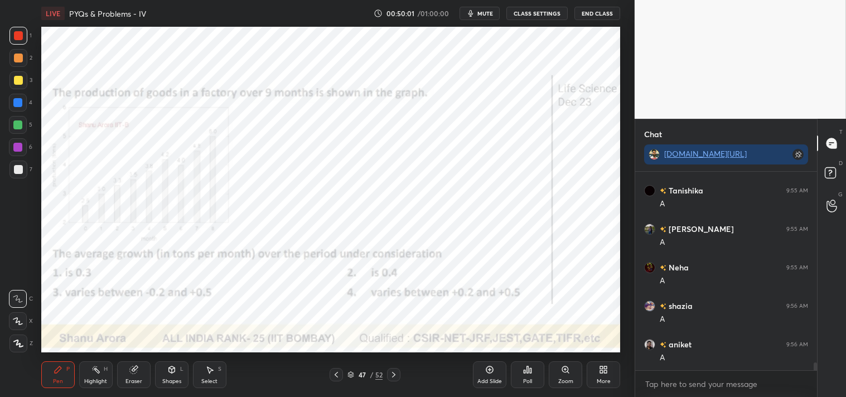
click at [55, 375] on div "Pen P" at bounding box center [57, 374] width 33 height 27
click at [568, 381] on div "Zoom" at bounding box center [565, 382] width 15 height 6
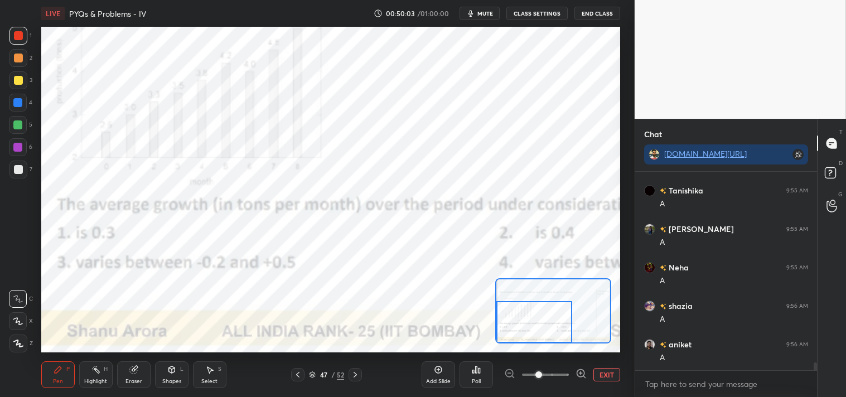
click at [560, 383] on span at bounding box center [545, 374] width 47 height 17
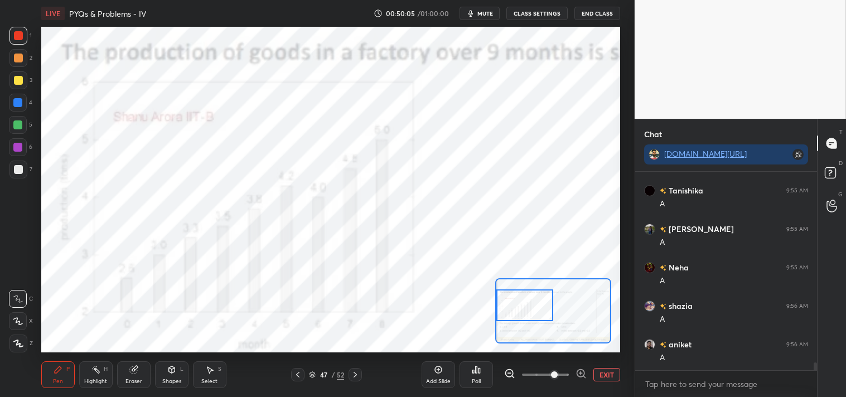
click at [96, 375] on div "Highlight H" at bounding box center [95, 374] width 33 height 27
click at [95, 376] on div "Highlight H" at bounding box center [95, 374] width 33 height 27
click at [57, 370] on icon at bounding box center [58, 369] width 7 height 7
click at [51, 374] on div "Pen P" at bounding box center [57, 374] width 33 height 27
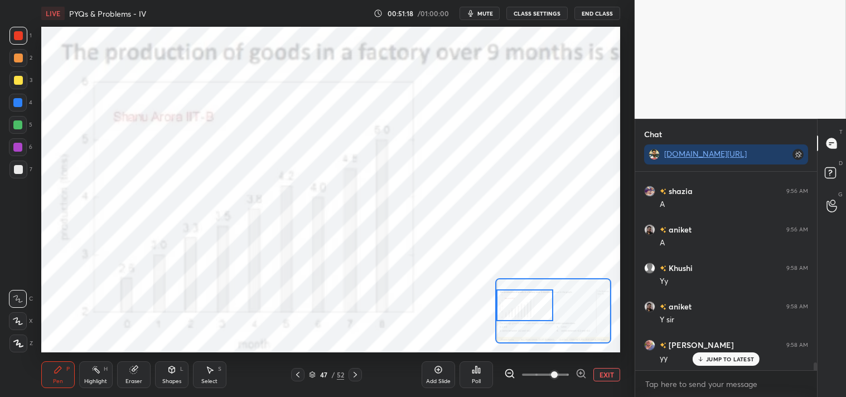
click at [133, 371] on icon at bounding box center [132, 369] width 7 height 7
click at [138, 374] on icon at bounding box center [133, 369] width 9 height 9
click at [51, 377] on div "Pen P" at bounding box center [57, 374] width 33 height 27
click at [597, 375] on button "EXIT" at bounding box center [606, 374] width 27 height 13
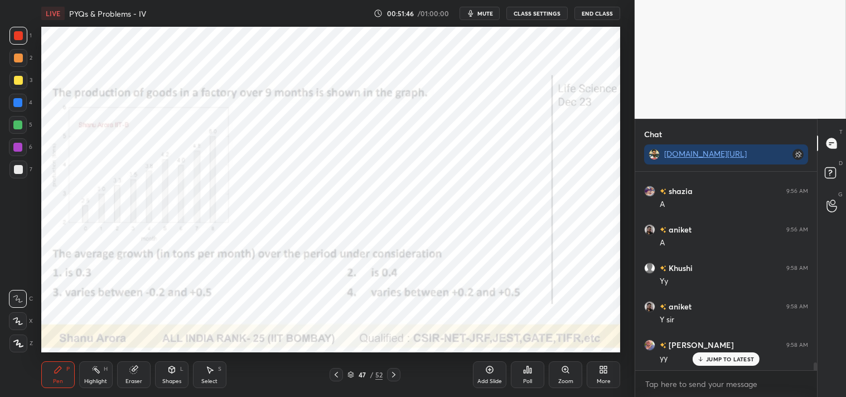
click at [570, 374] on icon at bounding box center [565, 369] width 9 height 9
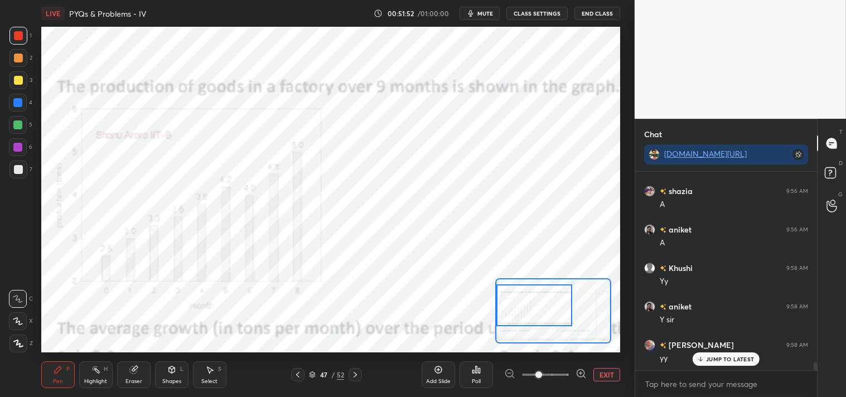
click at [603, 379] on button "EXIT" at bounding box center [606, 374] width 27 height 13
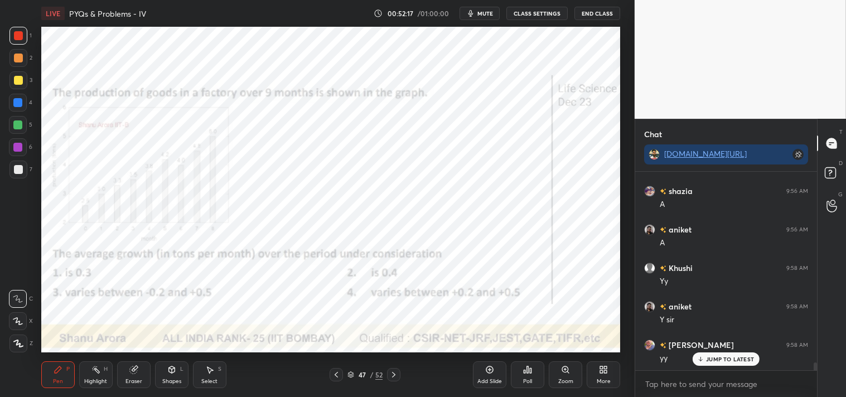
scroll to position [4839, 0]
click at [129, 389] on div "Pen P Highlight H Eraser Shapes L Select S 47 / 52 Add Slide Poll Zoom More" at bounding box center [331, 375] width 580 height 45
click at [138, 371] on icon at bounding box center [133, 369] width 9 height 9
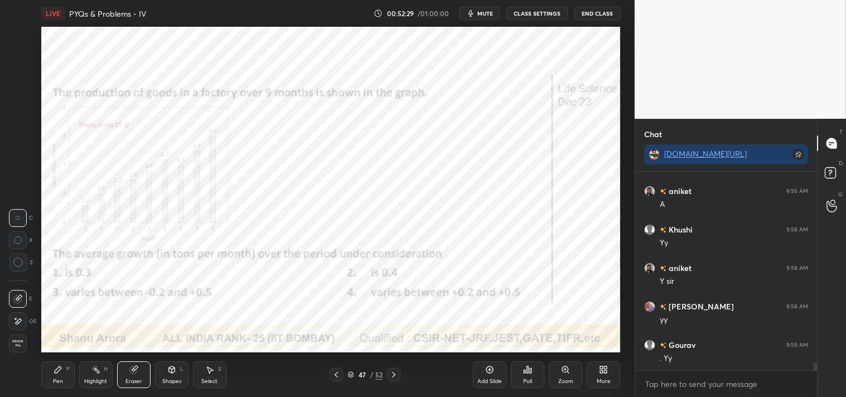
click at [59, 374] on icon at bounding box center [58, 369] width 9 height 9
click at [59, 377] on div "Pen P" at bounding box center [57, 374] width 33 height 27
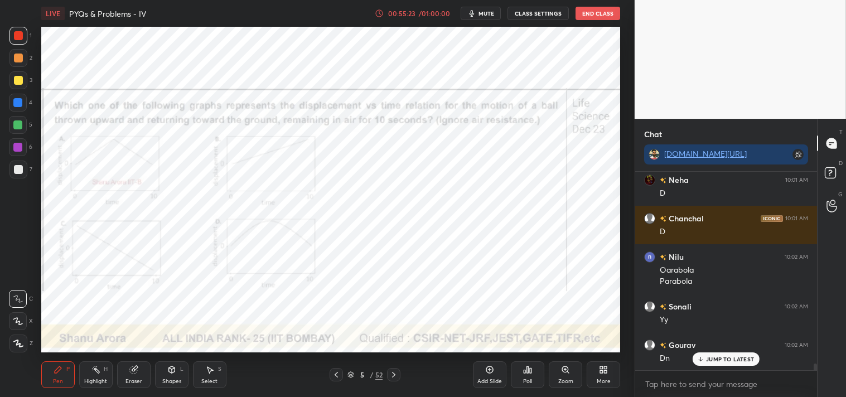
scroll to position [5581, 0]
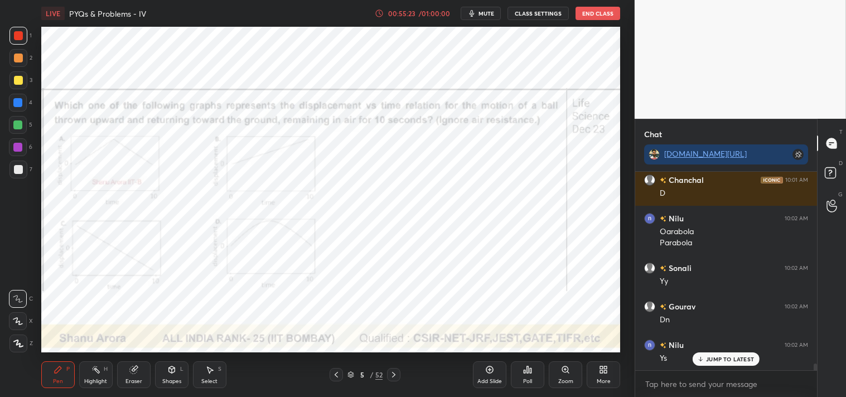
click at [93, 382] on div "Highlight" at bounding box center [95, 382] width 23 height 6
click at [93, 383] on div "Highlight" at bounding box center [95, 382] width 23 height 6
click at [57, 386] on div "Pen P" at bounding box center [57, 374] width 33 height 27
click at [65, 382] on div "Pen P" at bounding box center [57, 374] width 33 height 27
click at [91, 375] on div "Highlight H" at bounding box center [95, 374] width 33 height 27
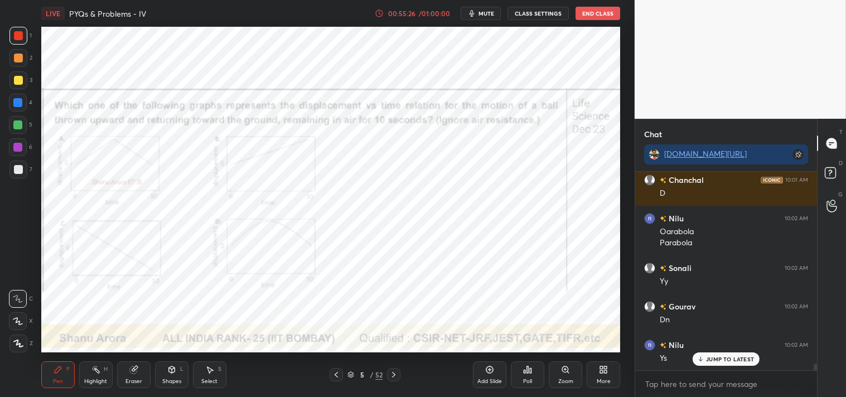
click at [91, 377] on div "Highlight H" at bounding box center [95, 374] width 33 height 27
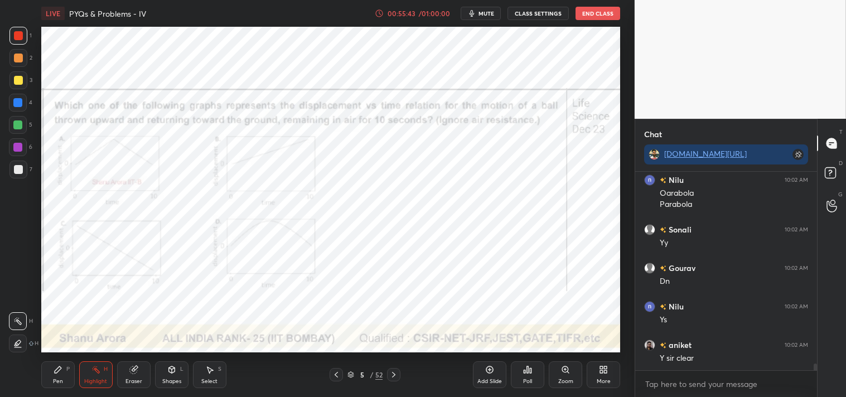
click at [179, 371] on div "Shapes L" at bounding box center [171, 374] width 33 height 27
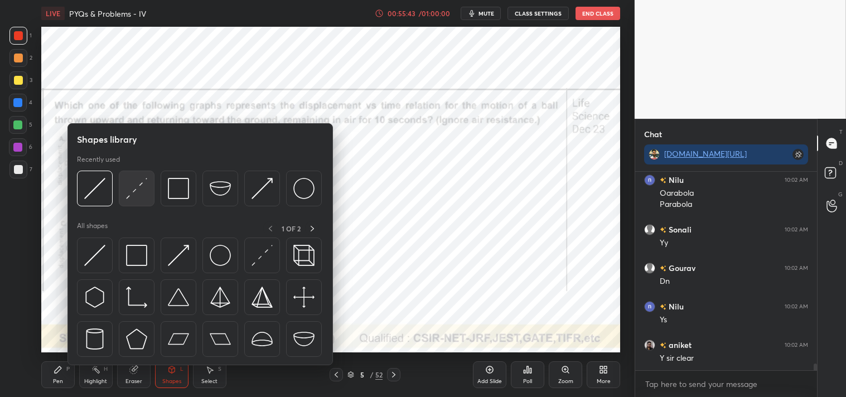
click at [134, 190] on img at bounding box center [136, 188] width 21 height 21
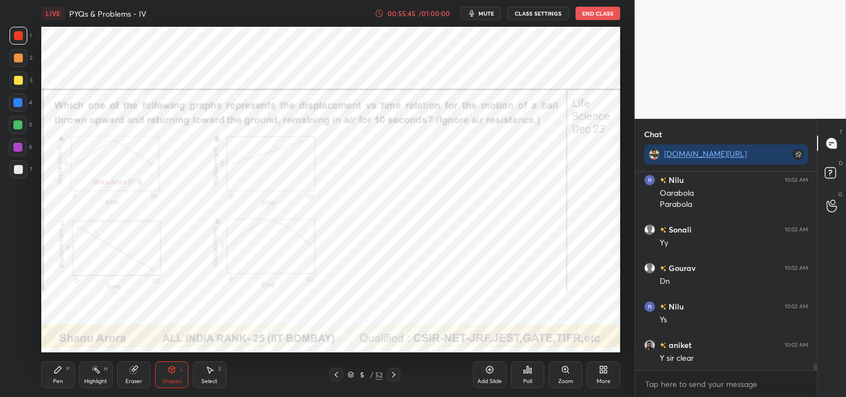
click at [51, 371] on div "Pen P" at bounding box center [57, 374] width 33 height 27
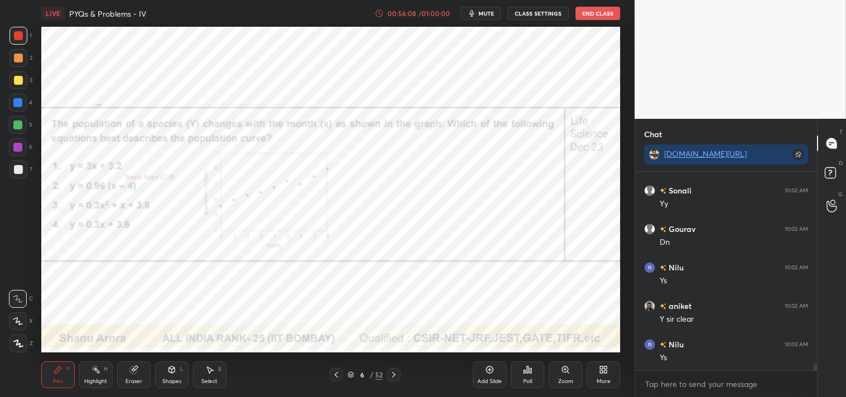
click at [173, 376] on div "Shapes L" at bounding box center [171, 374] width 33 height 27
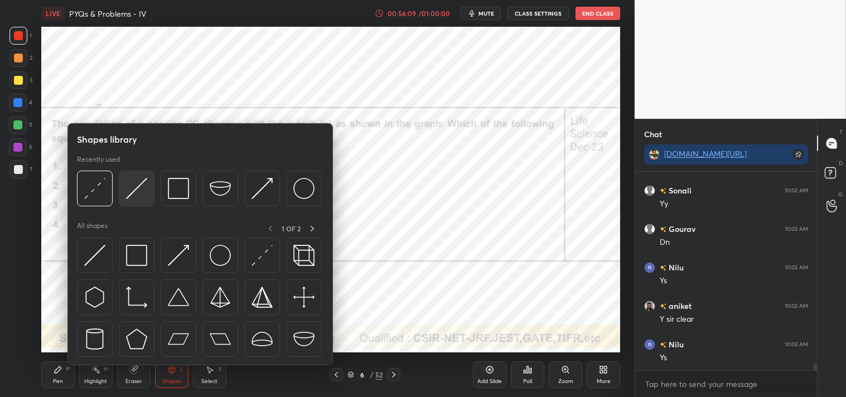
click at [143, 186] on img at bounding box center [136, 188] width 21 height 21
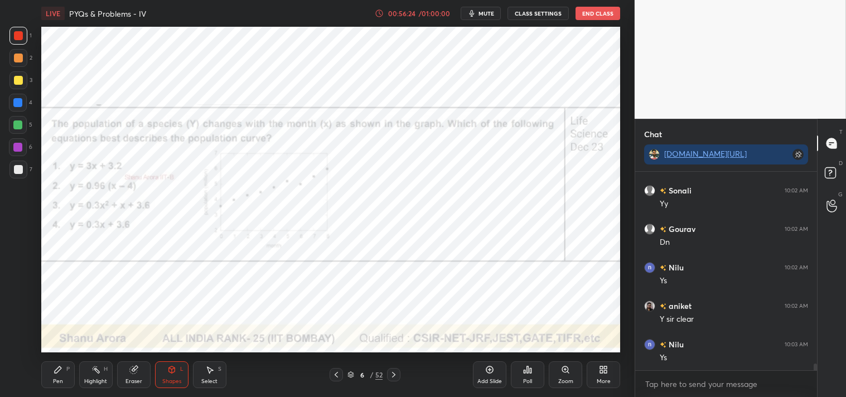
click at [561, 371] on icon at bounding box center [565, 369] width 9 height 9
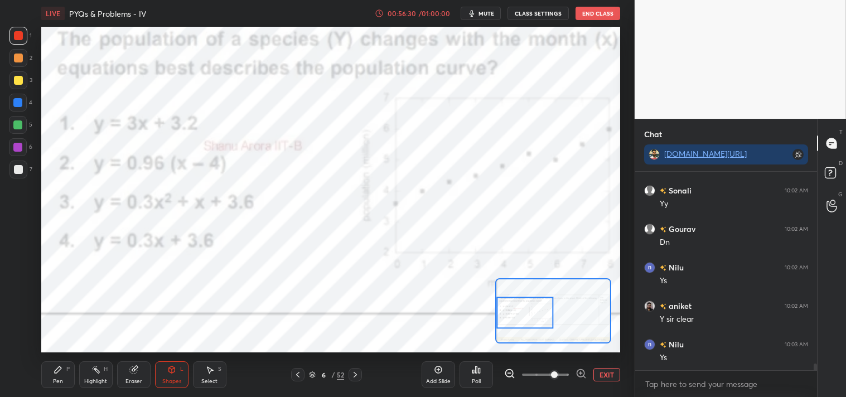
click at [183, 369] on div "Shapes L" at bounding box center [171, 374] width 33 height 27
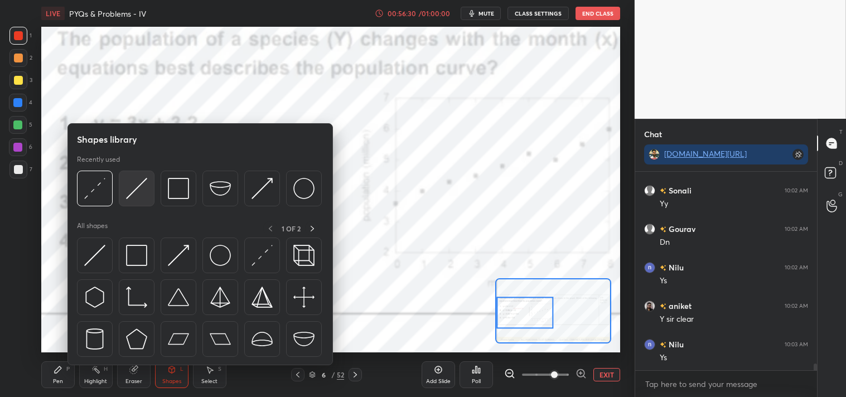
click at [137, 191] on img at bounding box center [136, 188] width 21 height 21
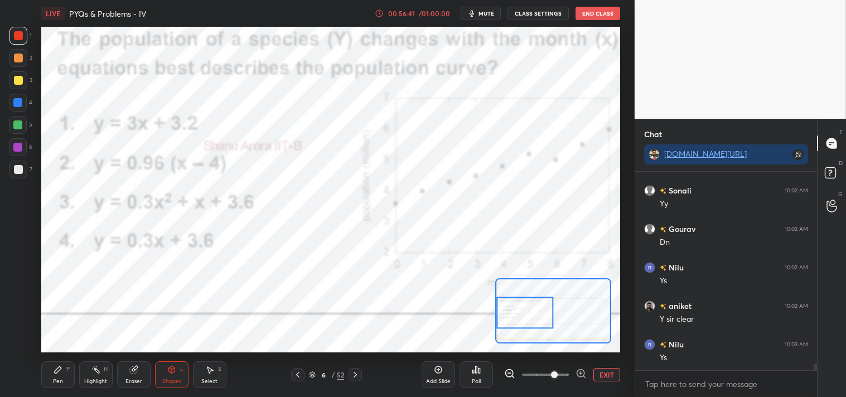
click at [44, 376] on div "Pen P" at bounding box center [57, 374] width 33 height 27
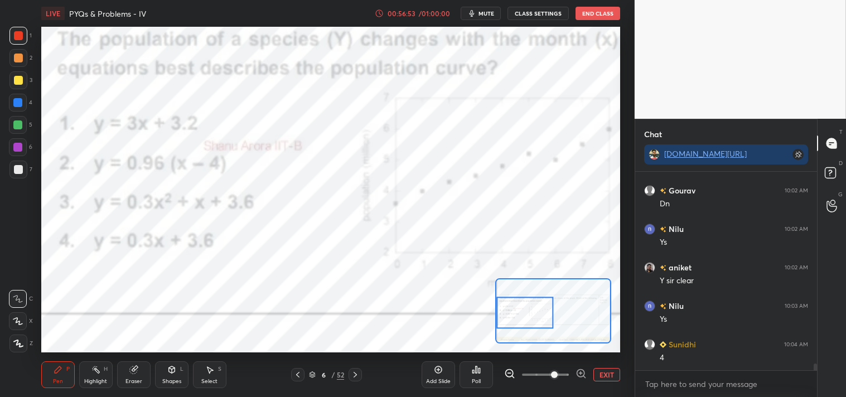
scroll to position [5736, 0]
click at [170, 375] on div "Shapes L" at bounding box center [171, 374] width 33 height 27
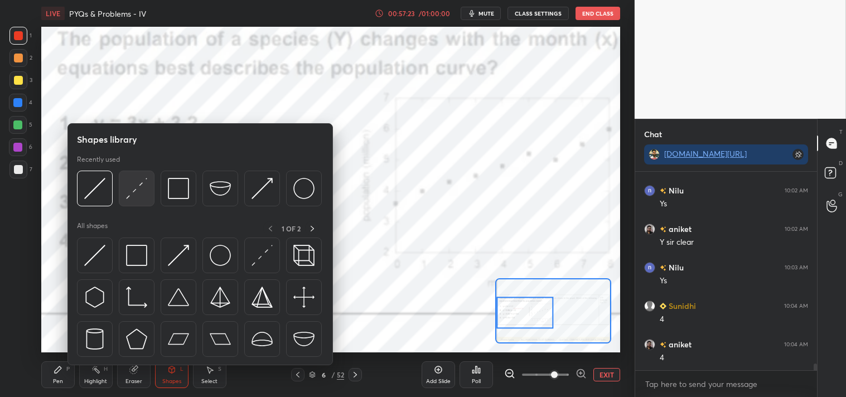
click at [131, 187] on img at bounding box center [136, 188] width 21 height 21
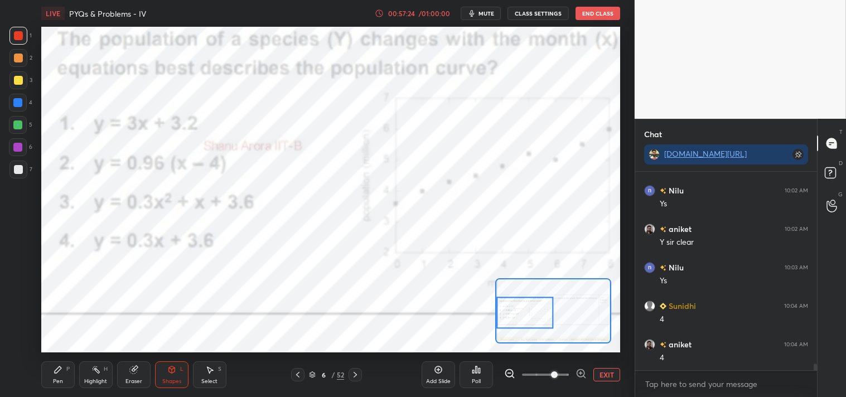
click at [56, 363] on div "Pen P" at bounding box center [57, 374] width 33 height 27
click at [177, 371] on div "Shapes L" at bounding box center [171, 374] width 33 height 27
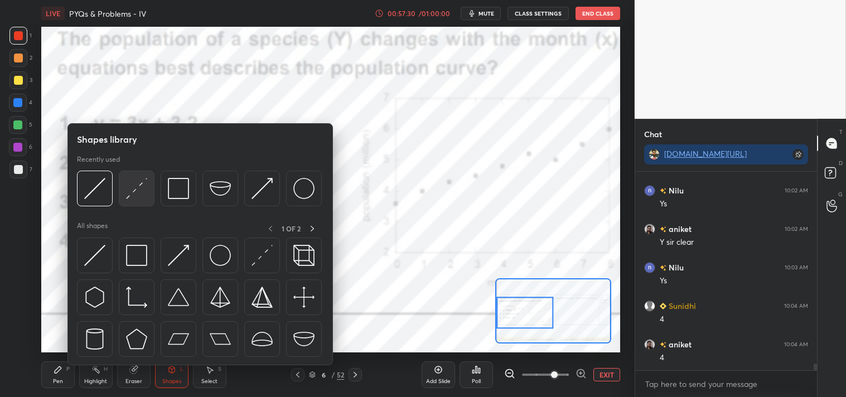
click at [134, 184] on img at bounding box center [136, 188] width 21 height 21
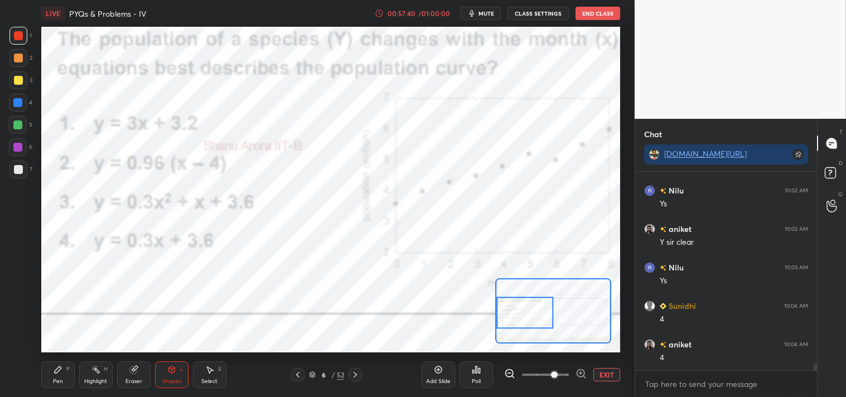
click at [59, 374] on icon at bounding box center [58, 369] width 9 height 9
click at [64, 379] on div "Pen P" at bounding box center [57, 374] width 33 height 27
click at [605, 371] on button "EXIT" at bounding box center [606, 374] width 27 height 13
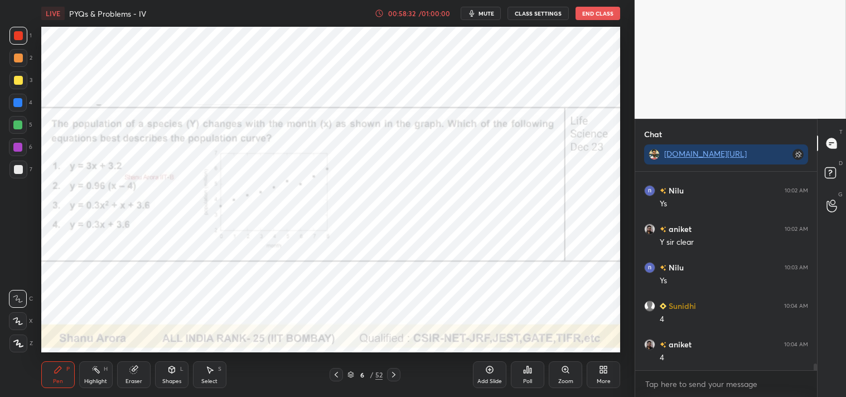
scroll to position [5774, 0]
click at [561, 382] on div "Zoom" at bounding box center [565, 382] width 15 height 6
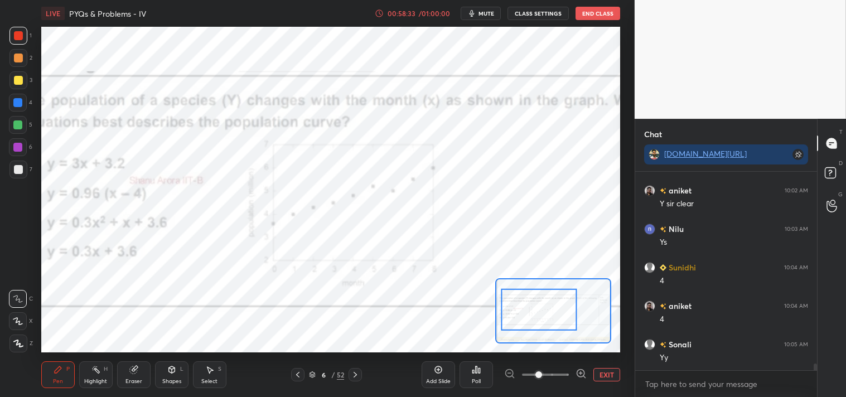
scroll to position [5813, 0]
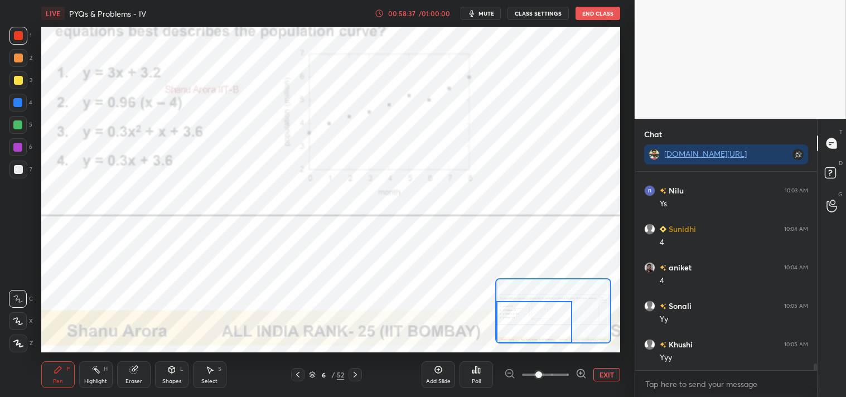
click at [609, 375] on button "EXIT" at bounding box center [606, 374] width 27 height 13
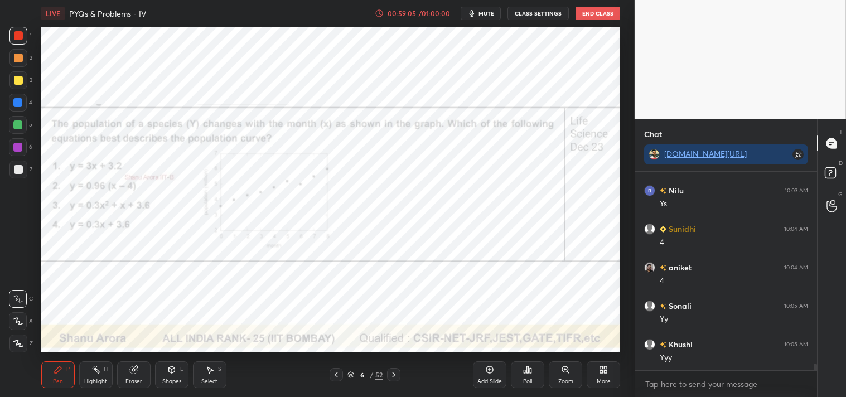
scroll to position [5851, 0]
click at [522, 379] on div "Poll" at bounding box center [527, 374] width 33 height 27
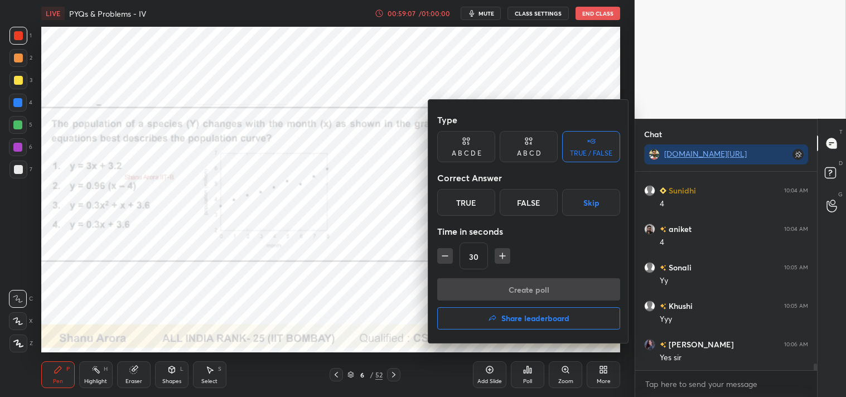
click at [469, 206] on div "True" at bounding box center [466, 202] width 58 height 27
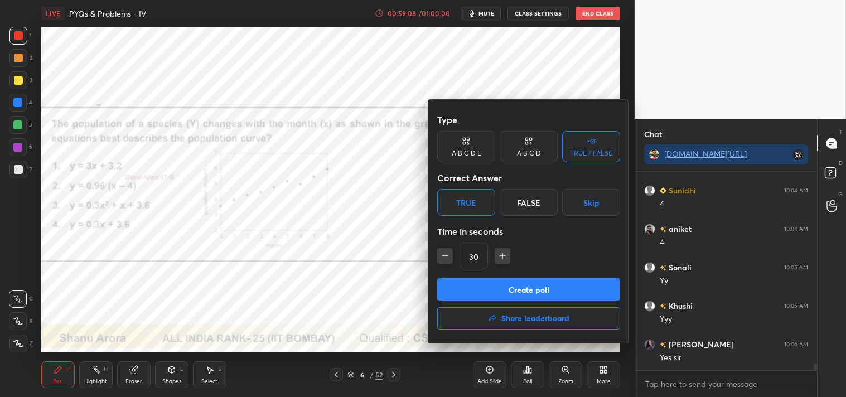
click at [523, 288] on button "Create poll" at bounding box center [528, 289] width 183 height 22
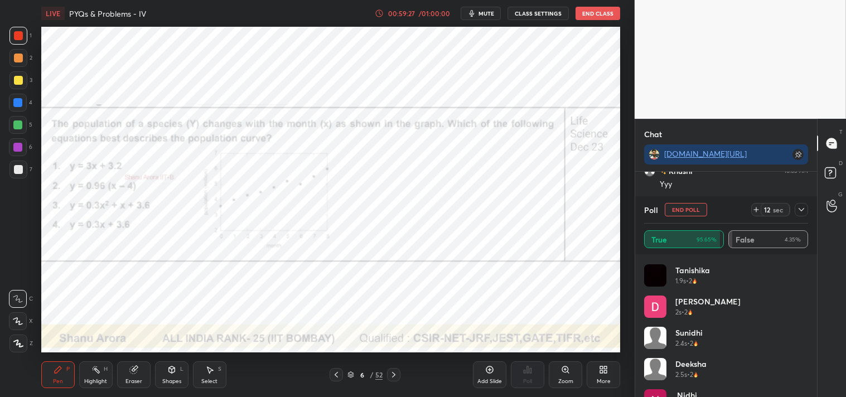
scroll to position [553, 0]
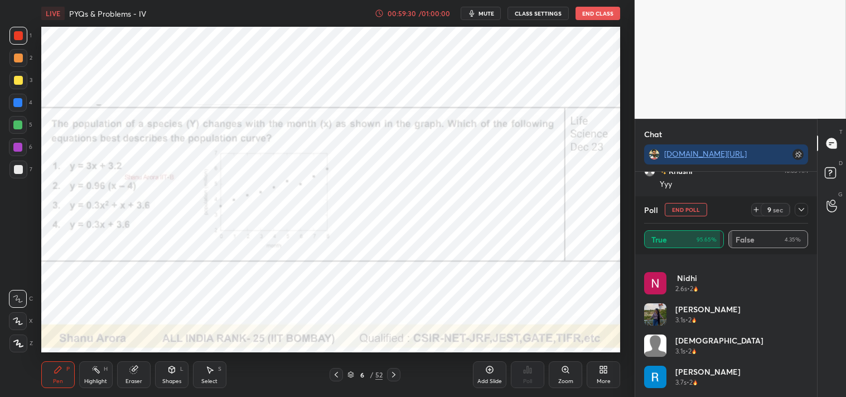
click at [686, 210] on button "End Poll" at bounding box center [686, 209] width 42 height 13
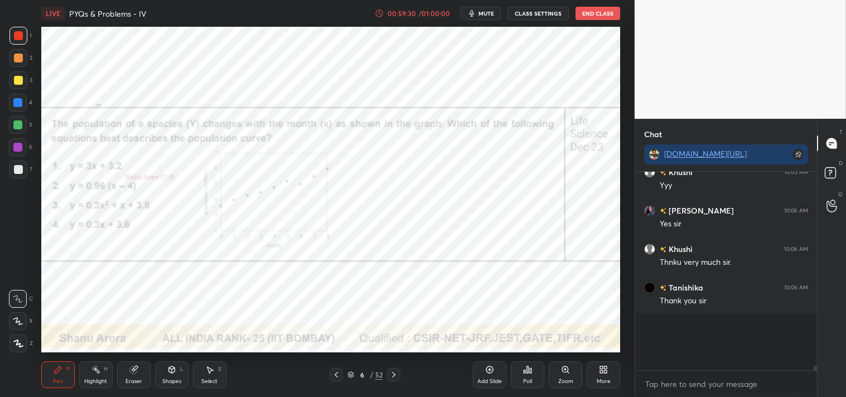
scroll to position [5963, 0]
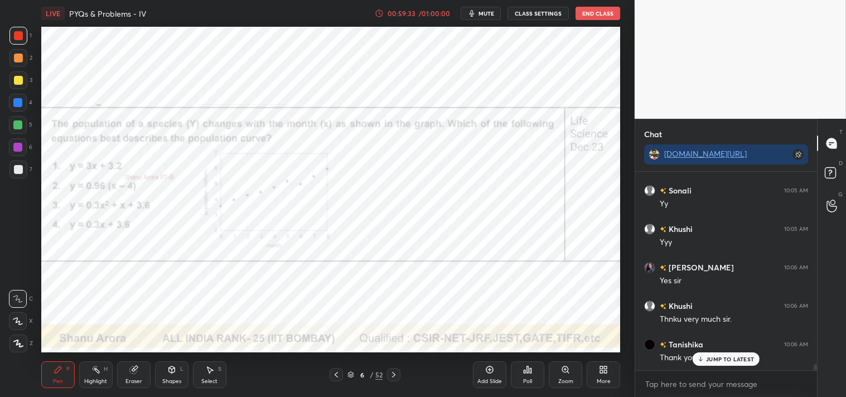
drag, startPoint x: 476, startPoint y: 13, endPoint x: 573, endPoint y: 21, distance: 96.8
click at [480, 13] on button "mute" at bounding box center [481, 13] width 40 height 13
click at [585, 12] on button "End Class" at bounding box center [598, 13] width 45 height 13
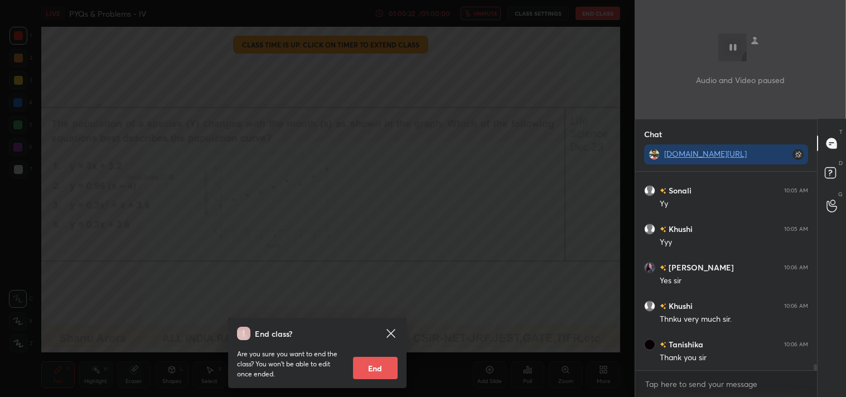
click at [383, 372] on button "End" at bounding box center [375, 368] width 45 height 22
type textarea "x"
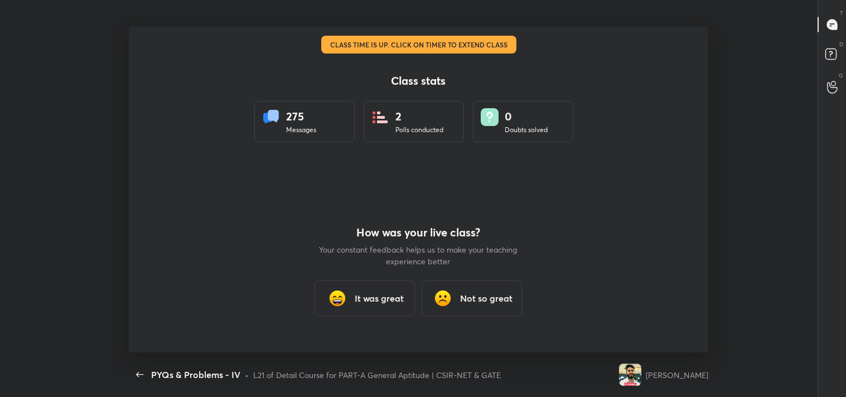
scroll to position [55453, 55012]
